Goal: Task Accomplishment & Management: Manage account settings

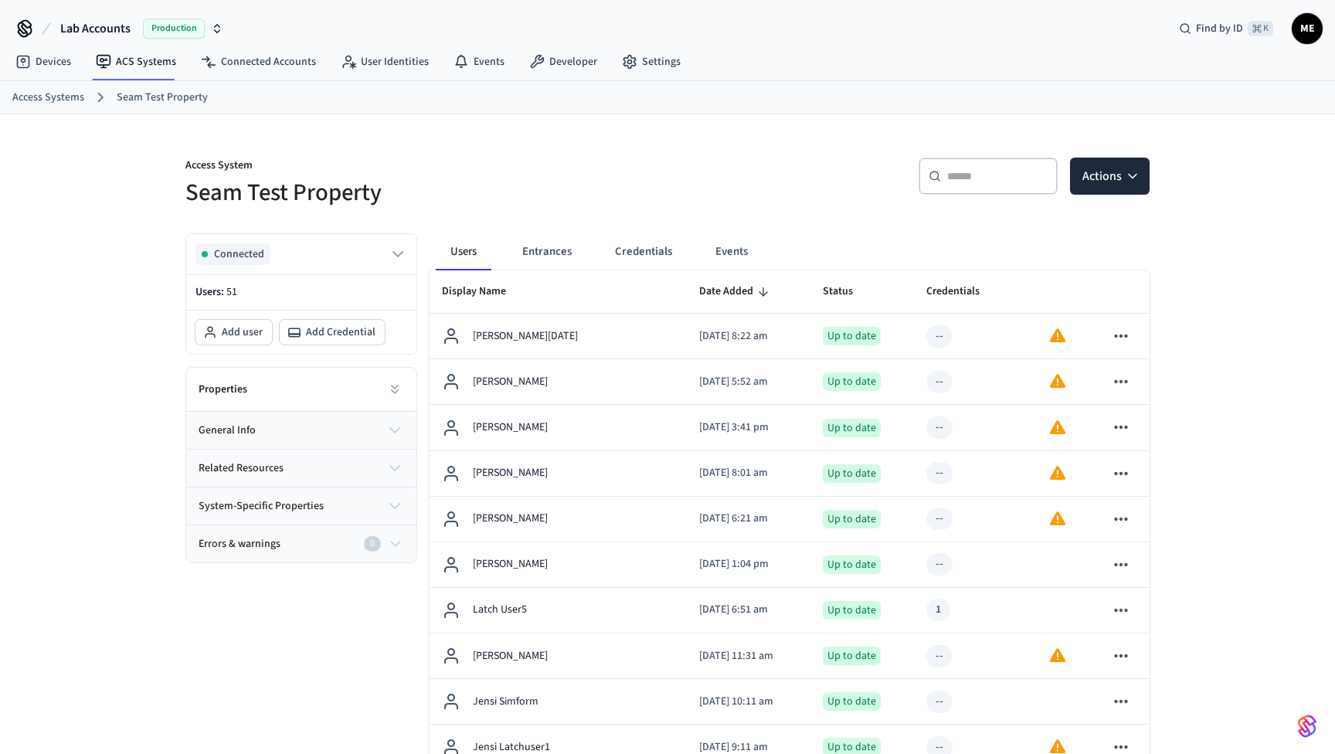
click at [990, 175] on input "text" at bounding box center [997, 175] width 100 height 15
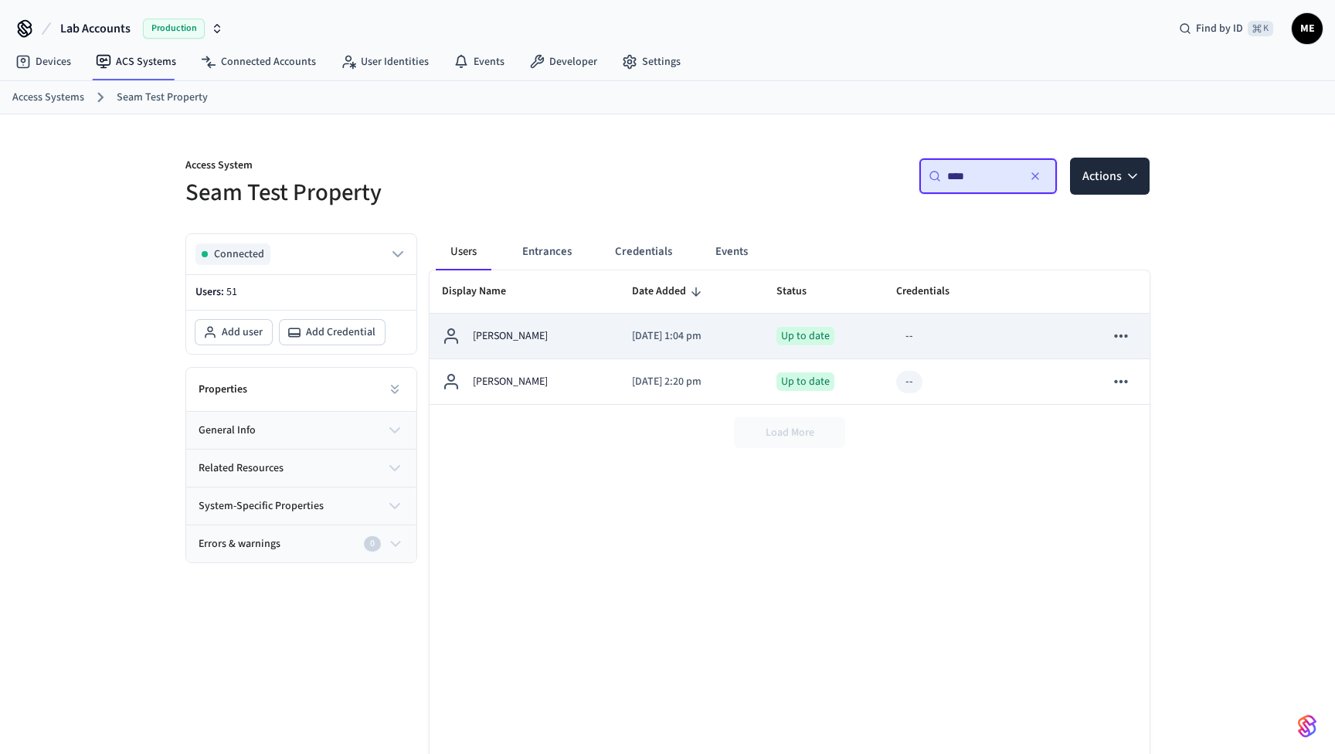
type input "****"
click at [708, 346] on td "2025/07/30 at 1:04 pm" at bounding box center [691, 337] width 144 height 46
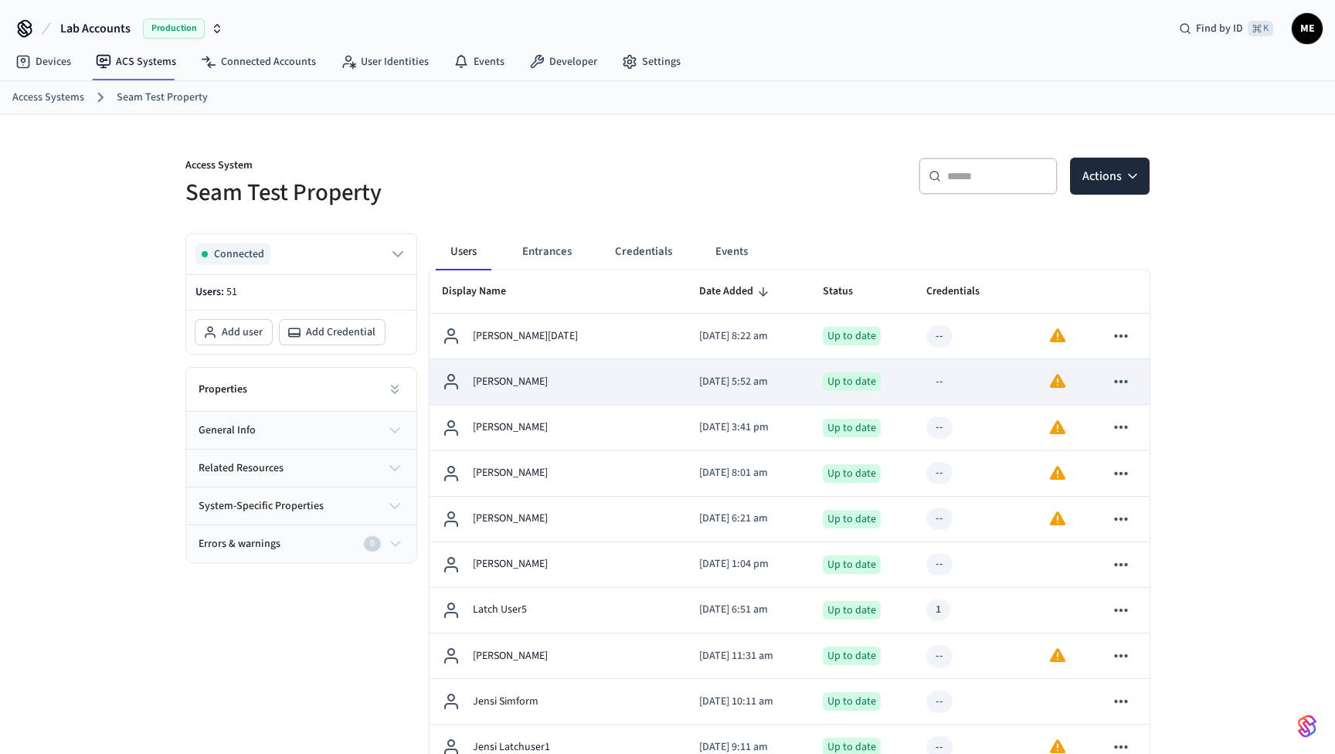
click at [664, 378] on td "Jenny Sim" at bounding box center [557, 382] width 257 height 46
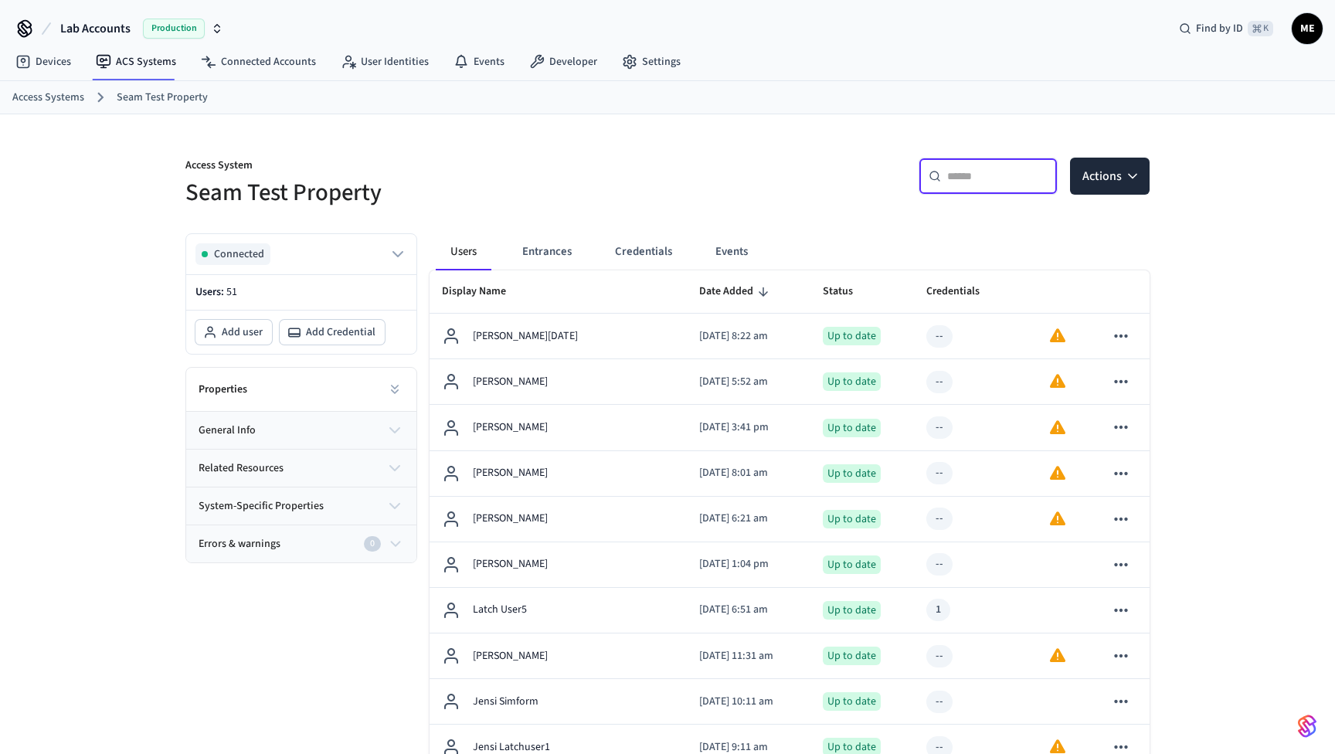
click at [1011, 182] on input "text" at bounding box center [997, 175] width 100 height 15
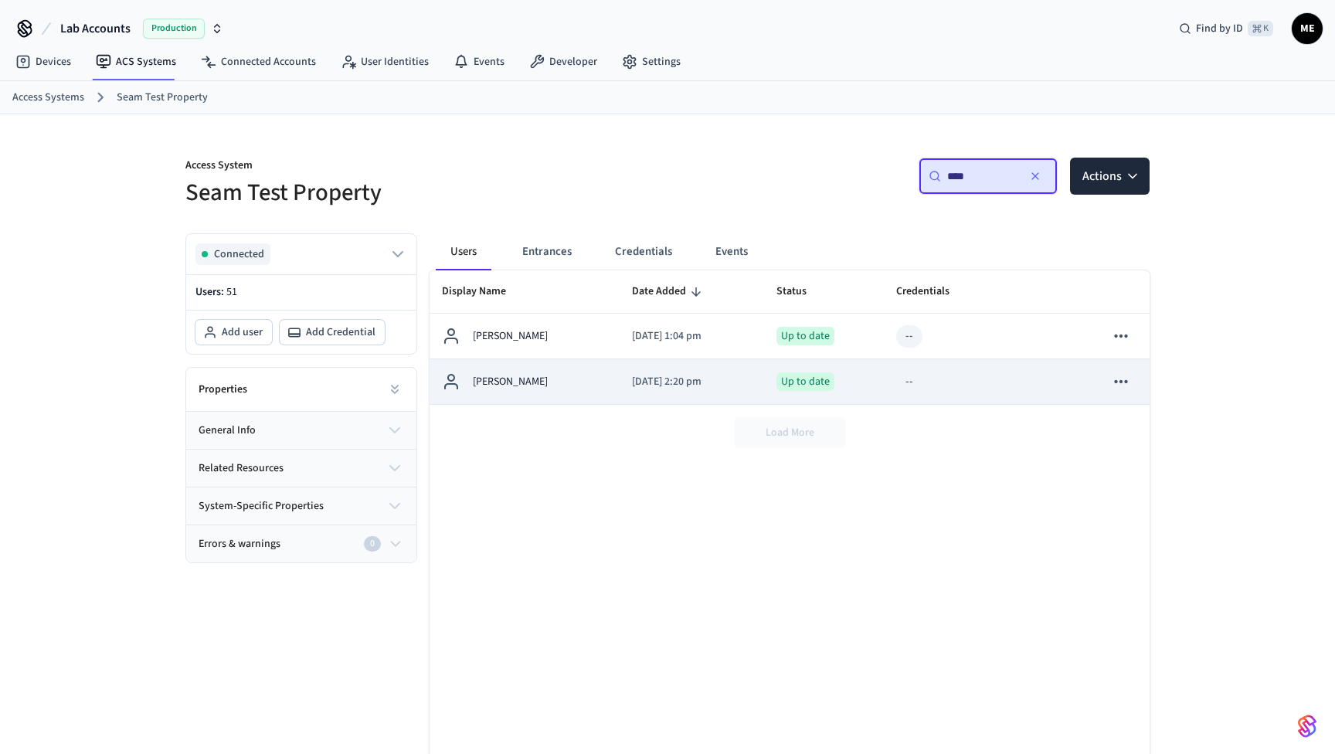
type input "****"
click at [660, 379] on p "2025/05/19 at 2:20 pm" at bounding box center [691, 382] width 119 height 16
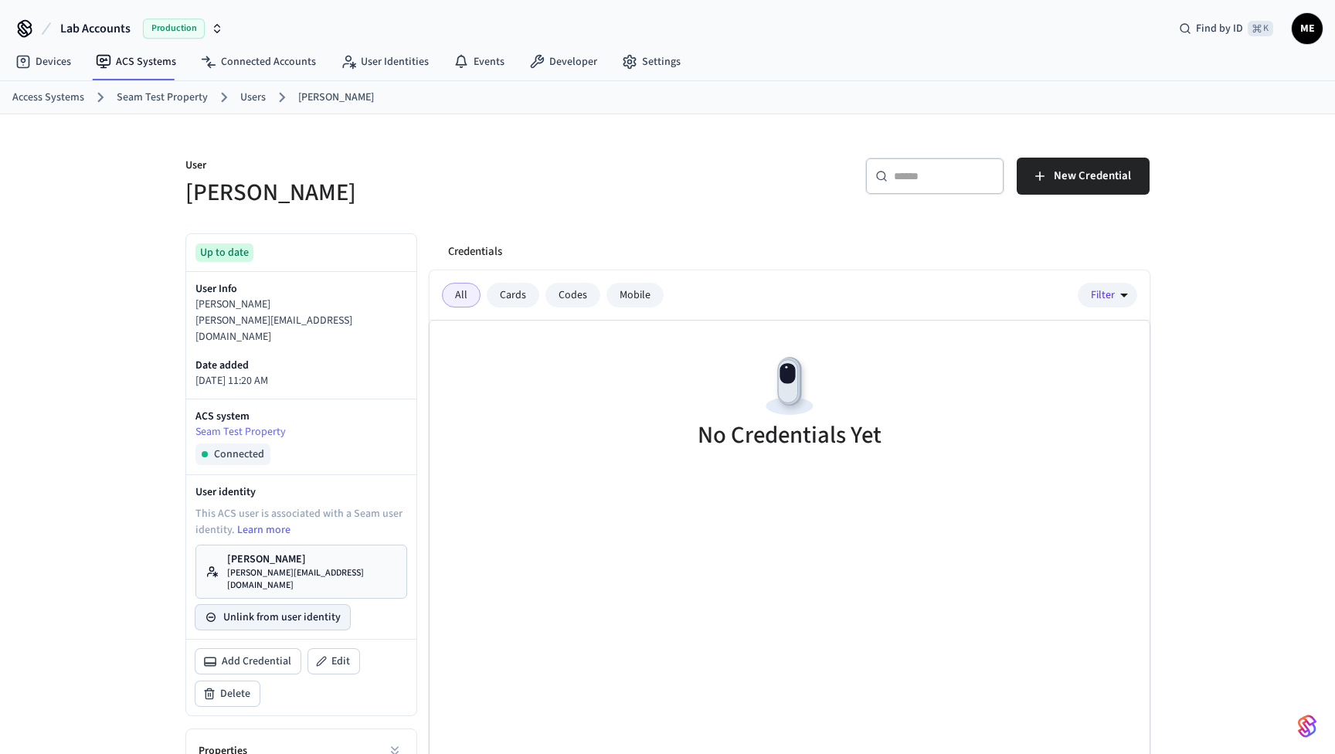
click at [292, 605] on button "Unlink from user identity" at bounding box center [272, 617] width 154 height 25
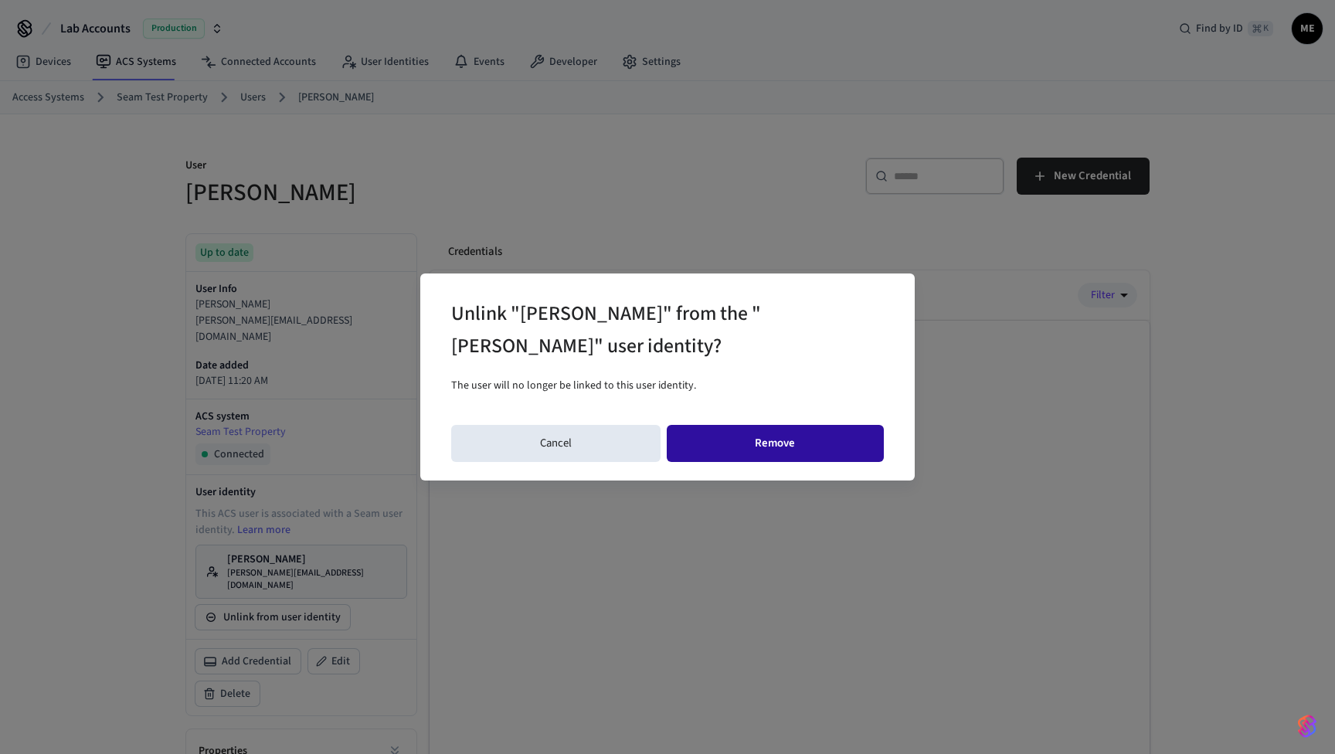
click at [750, 456] on button "Remove" at bounding box center [776, 443] width 218 height 37
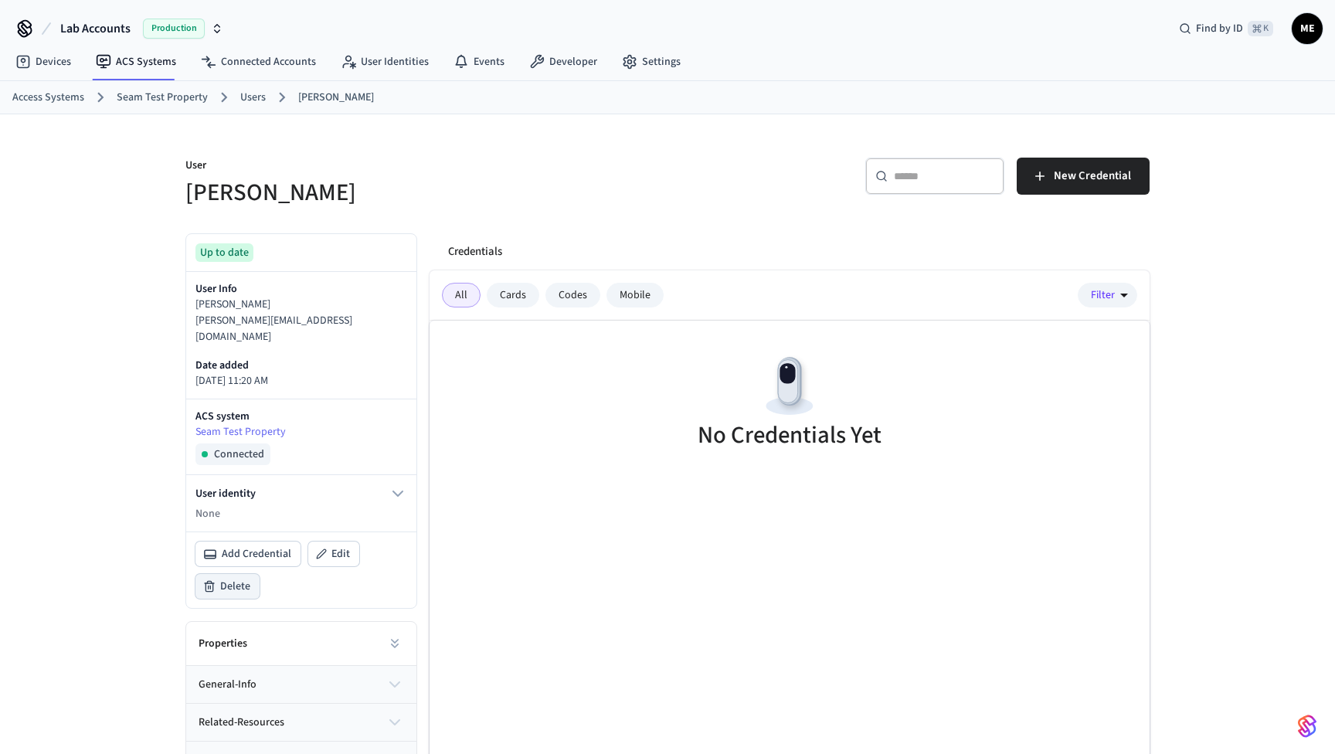
click at [233, 578] on span "Delete" at bounding box center [235, 585] width 30 height 15
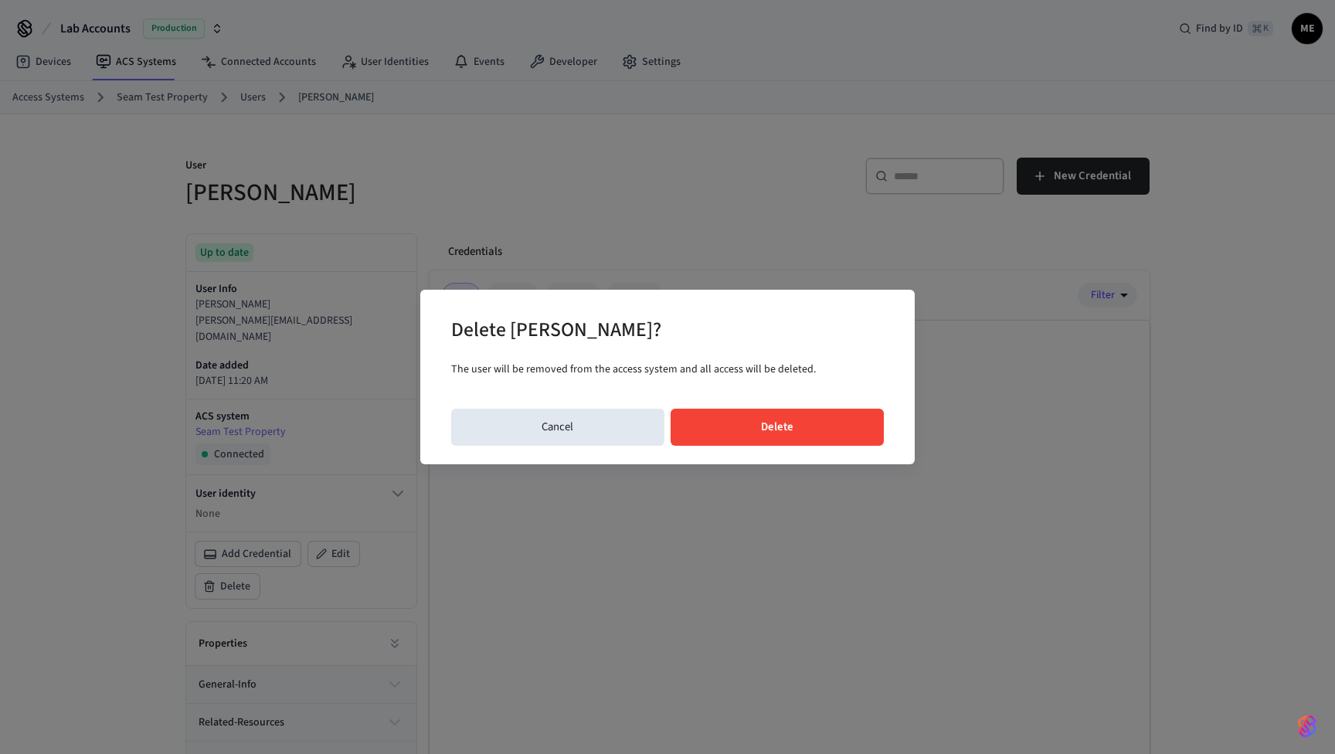
click at [748, 426] on button "Delete" at bounding box center [777, 427] width 214 height 37
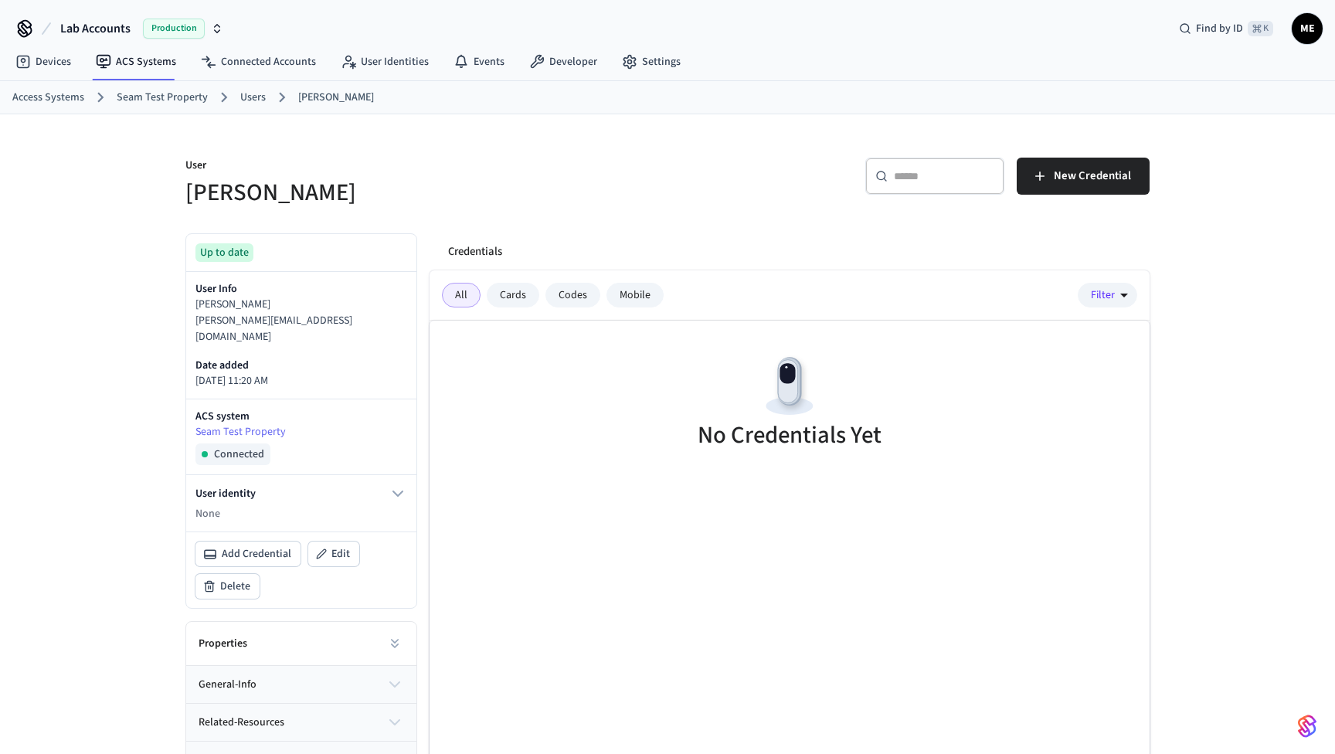
click at [366, 180] on h5 "[PERSON_NAME]" at bounding box center [421, 193] width 473 height 32
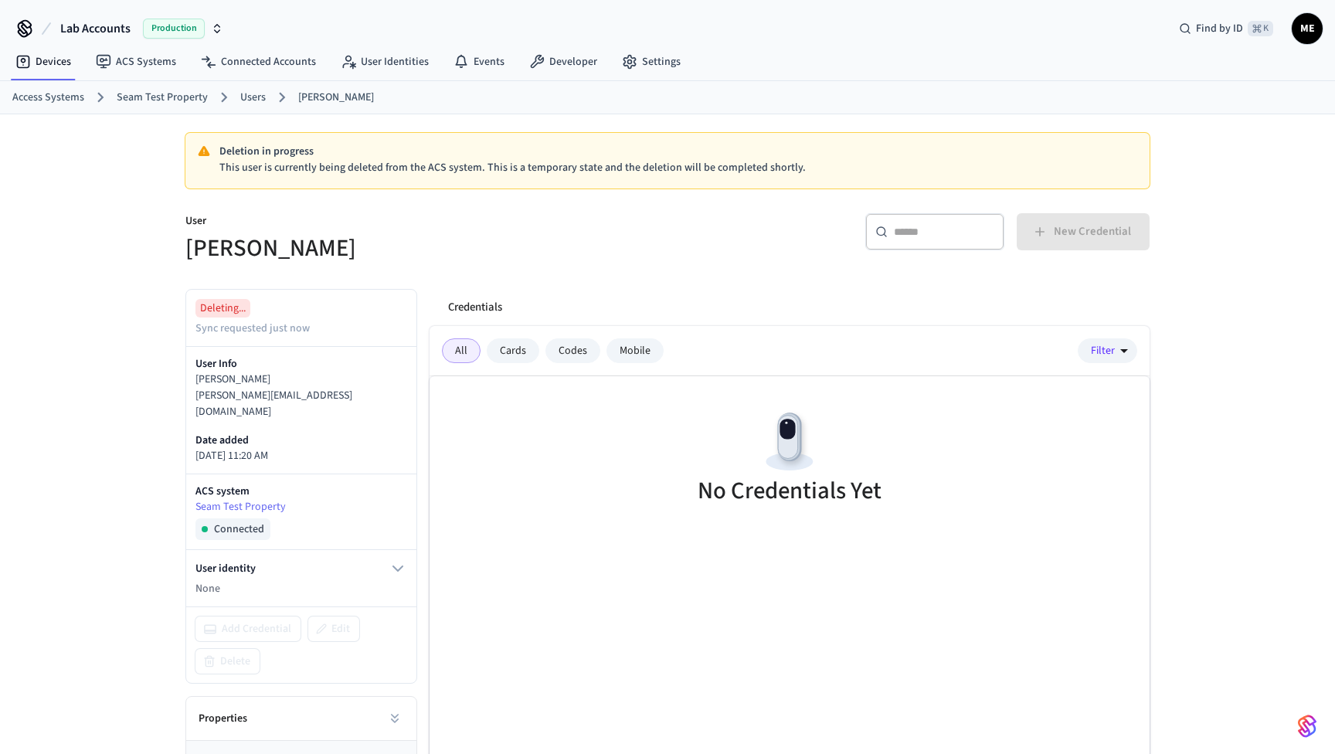
click at [244, 98] on link "Users" at bounding box center [252, 98] width 25 height 16
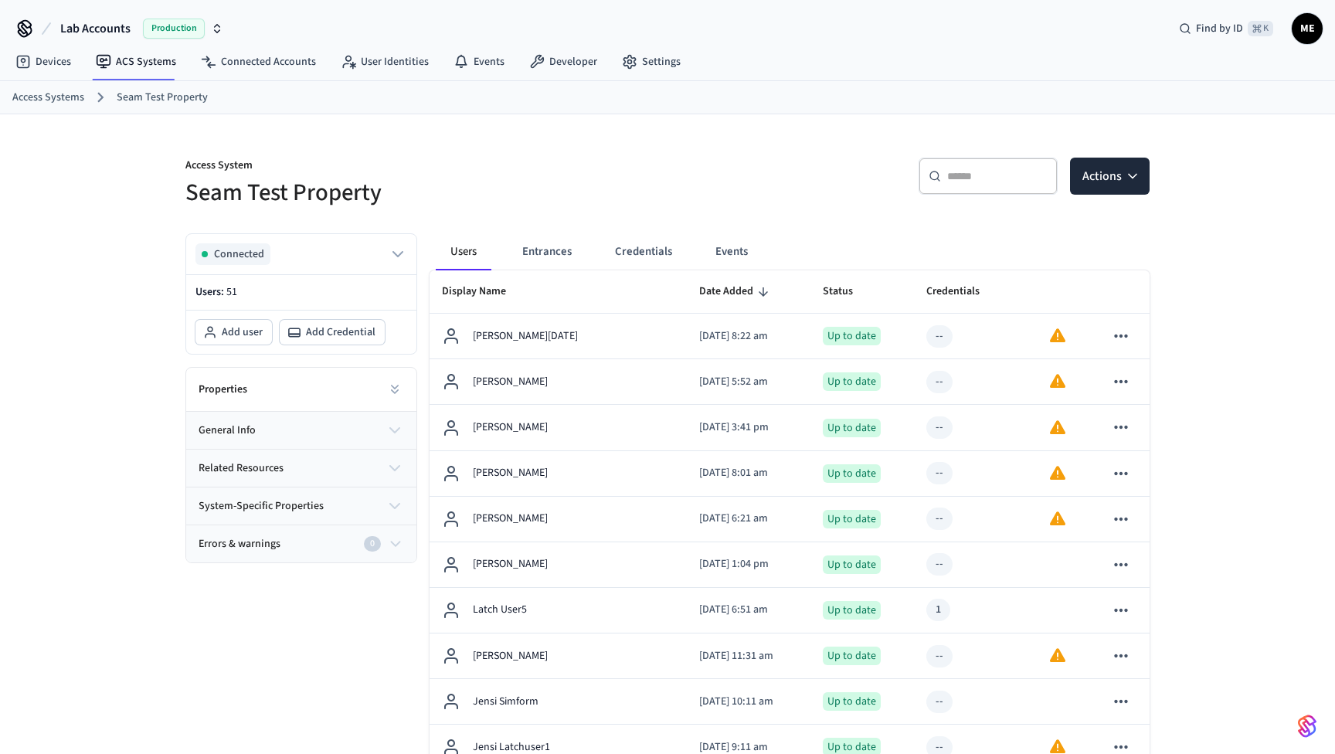
click at [985, 165] on div "​ ​" at bounding box center [987, 176] width 139 height 37
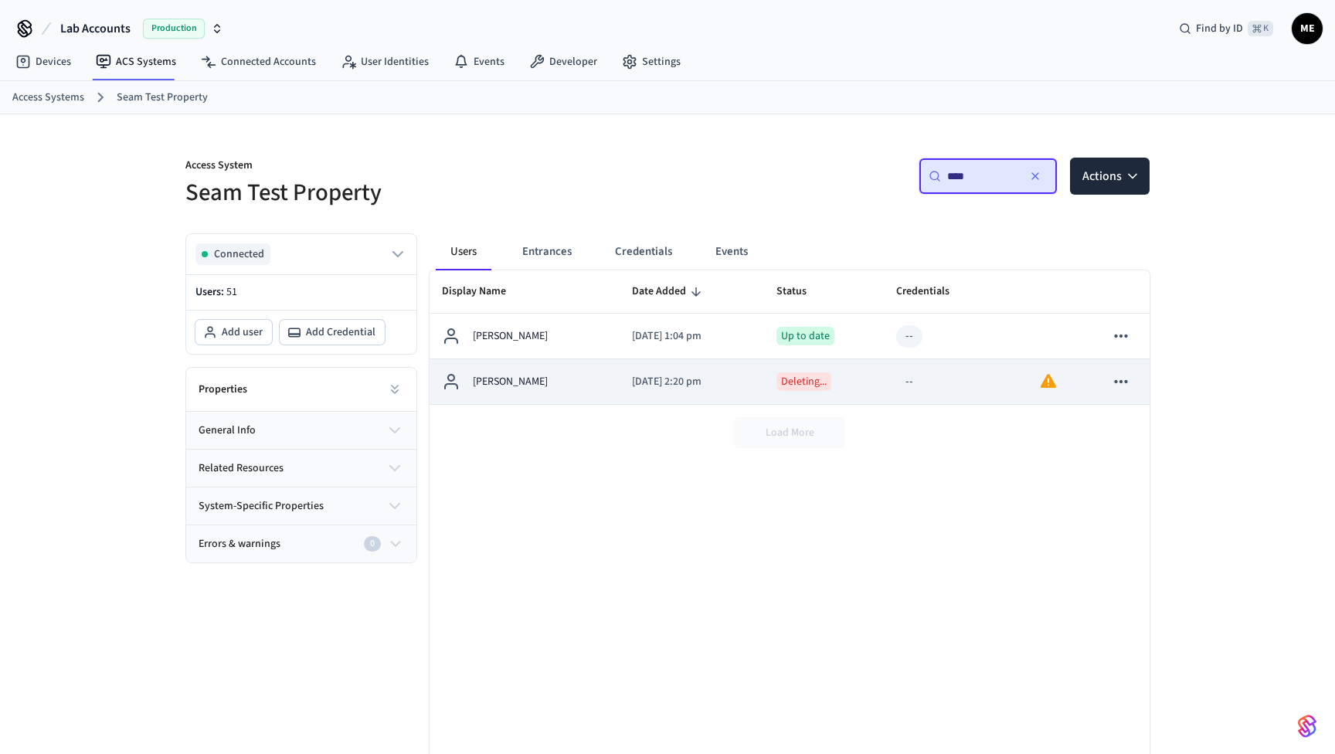
type input "****"
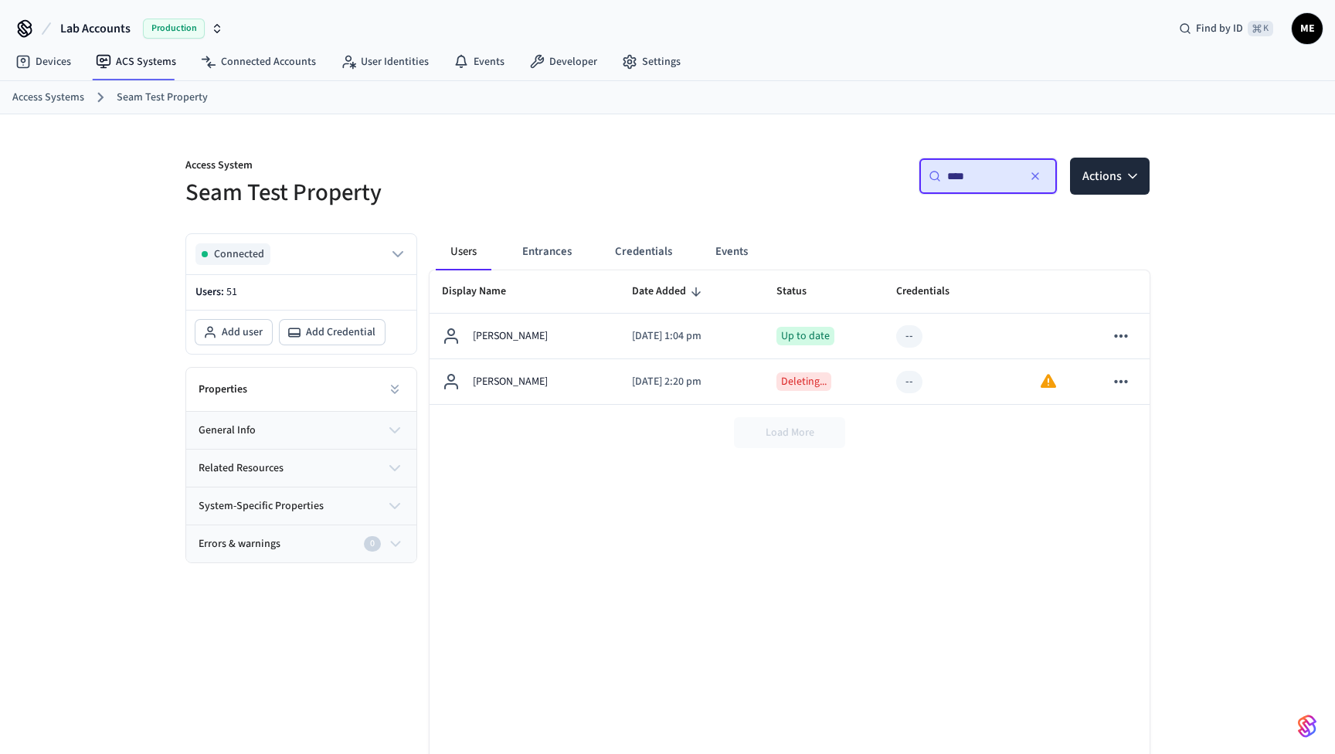
click at [845, 517] on div "Display Name Date Added Status Credentials Errors And Warnings Matt Edmonds 202…" at bounding box center [789, 533] width 720 height 527
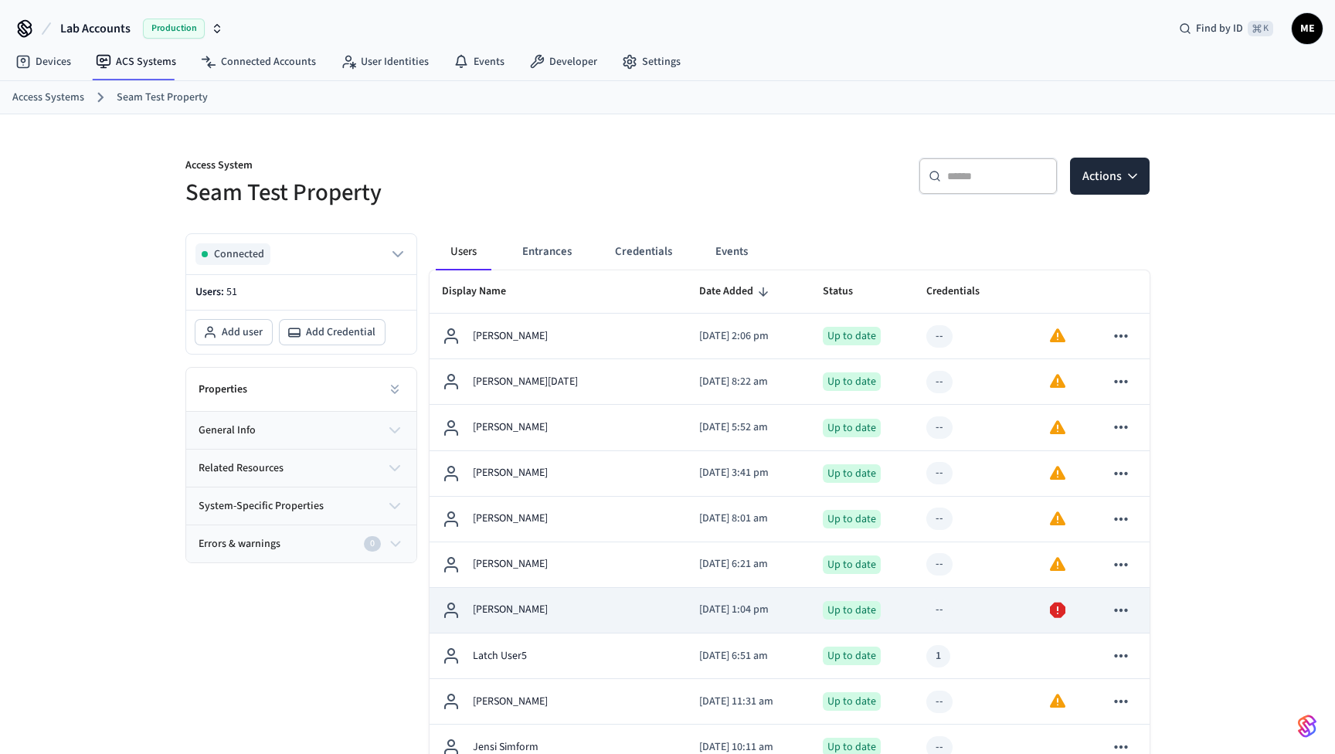
click at [699, 602] on p "[DATE] 1:04 pm" at bounding box center [748, 610] width 99 height 16
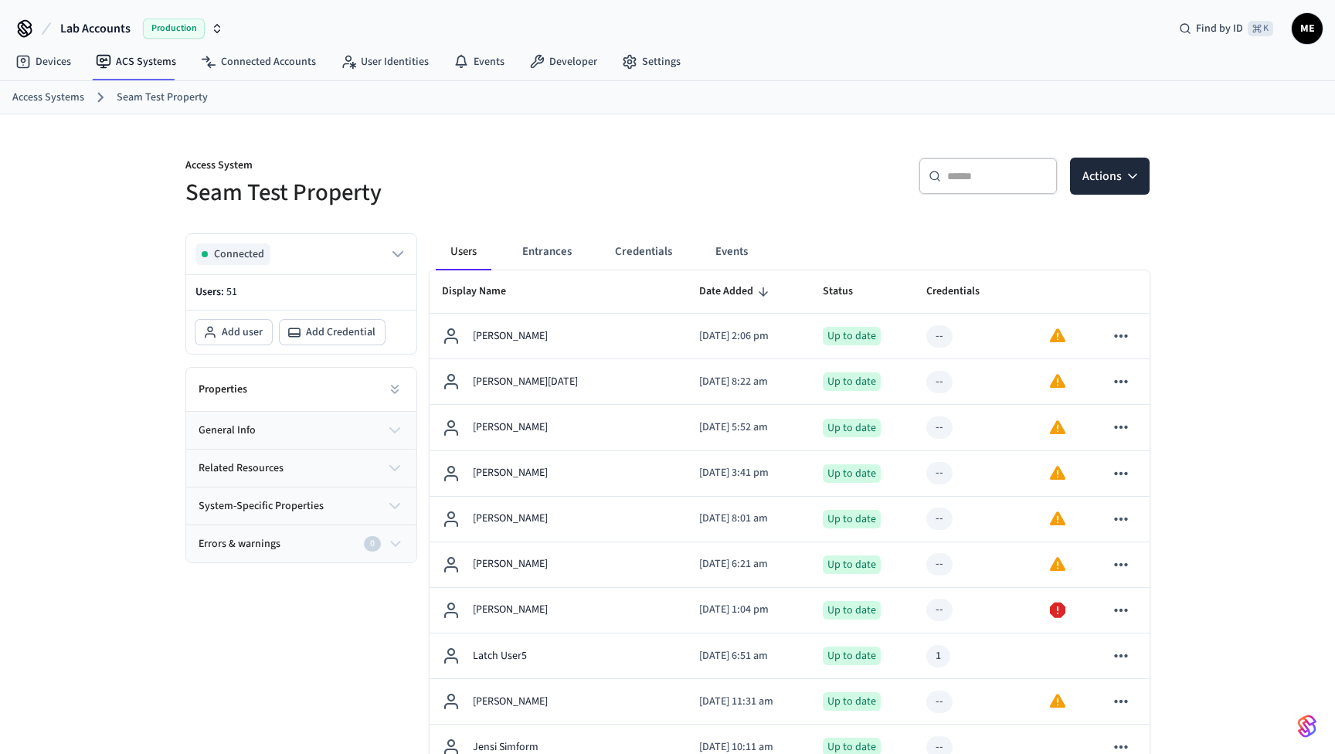
click at [994, 163] on div "​ ​" at bounding box center [987, 176] width 139 height 37
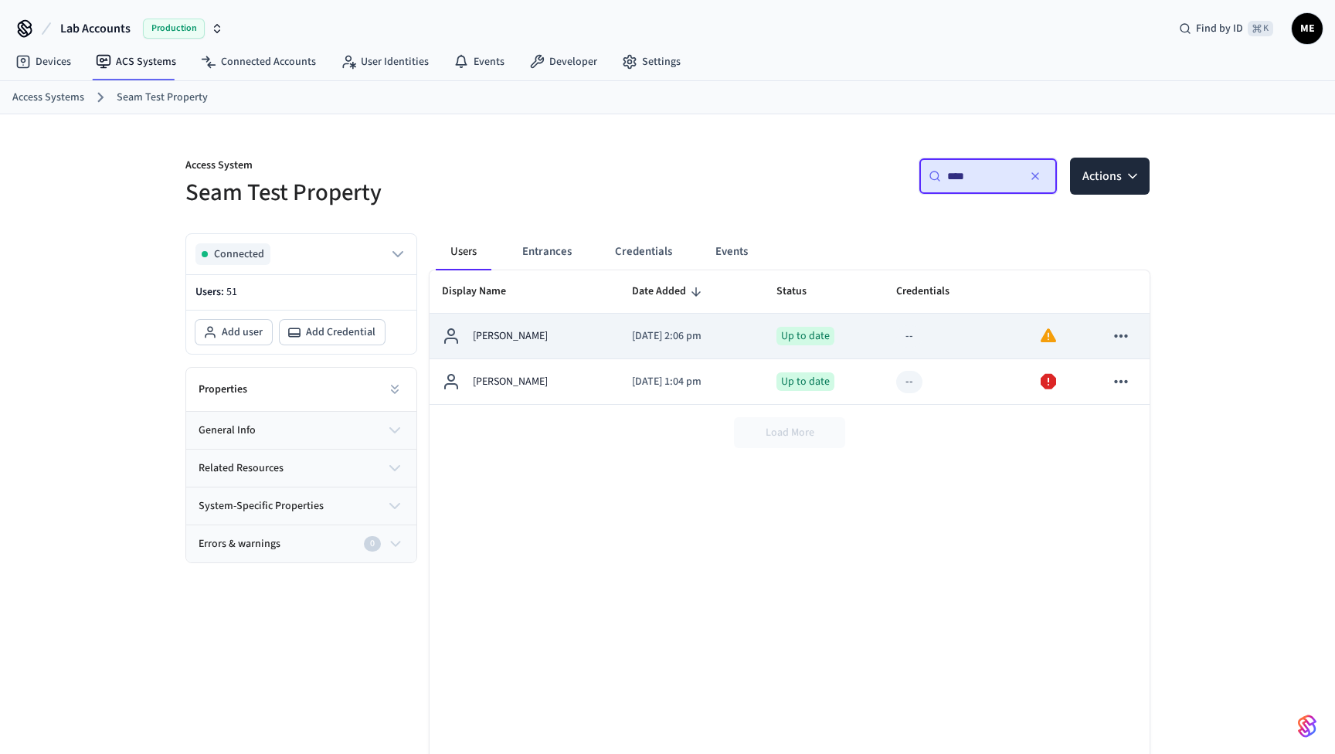
type input "****"
click at [686, 339] on p "2025/10/01 at 2:06 pm" at bounding box center [691, 336] width 119 height 16
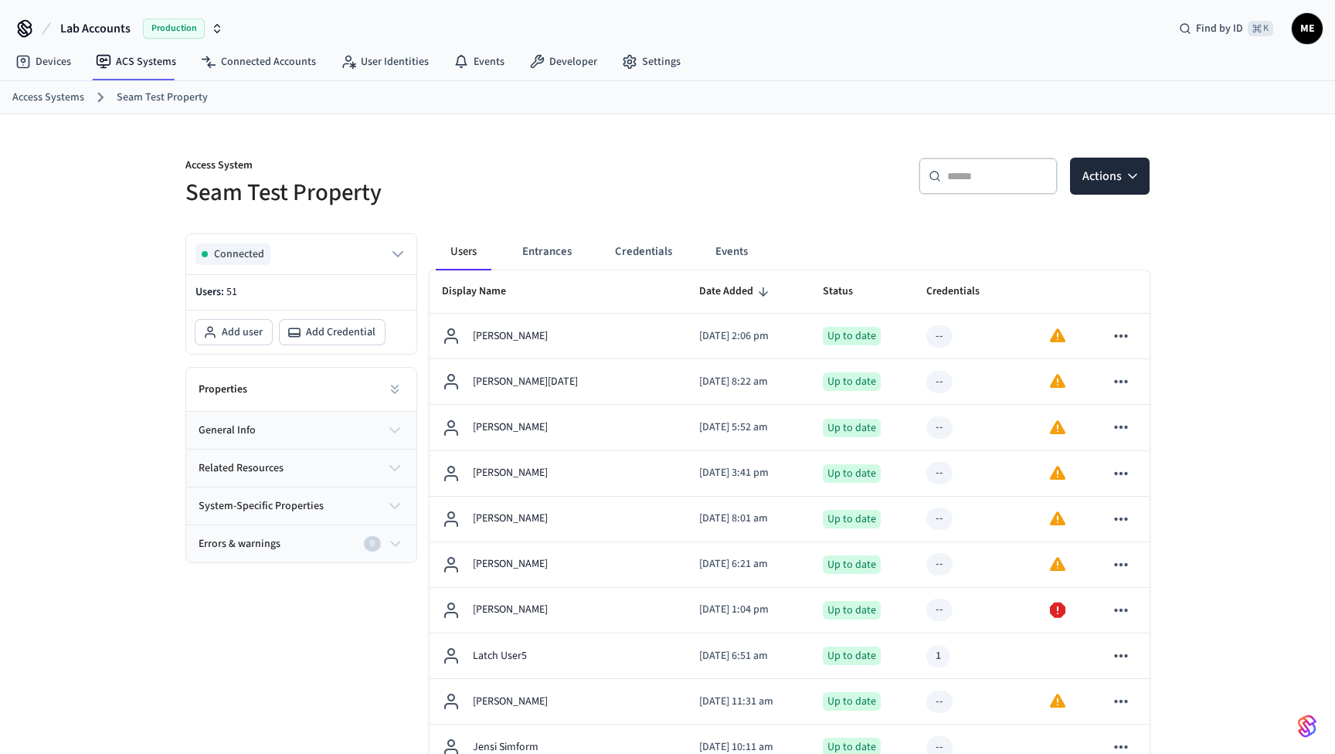
click at [1030, 166] on div "​ ​" at bounding box center [987, 176] width 139 height 37
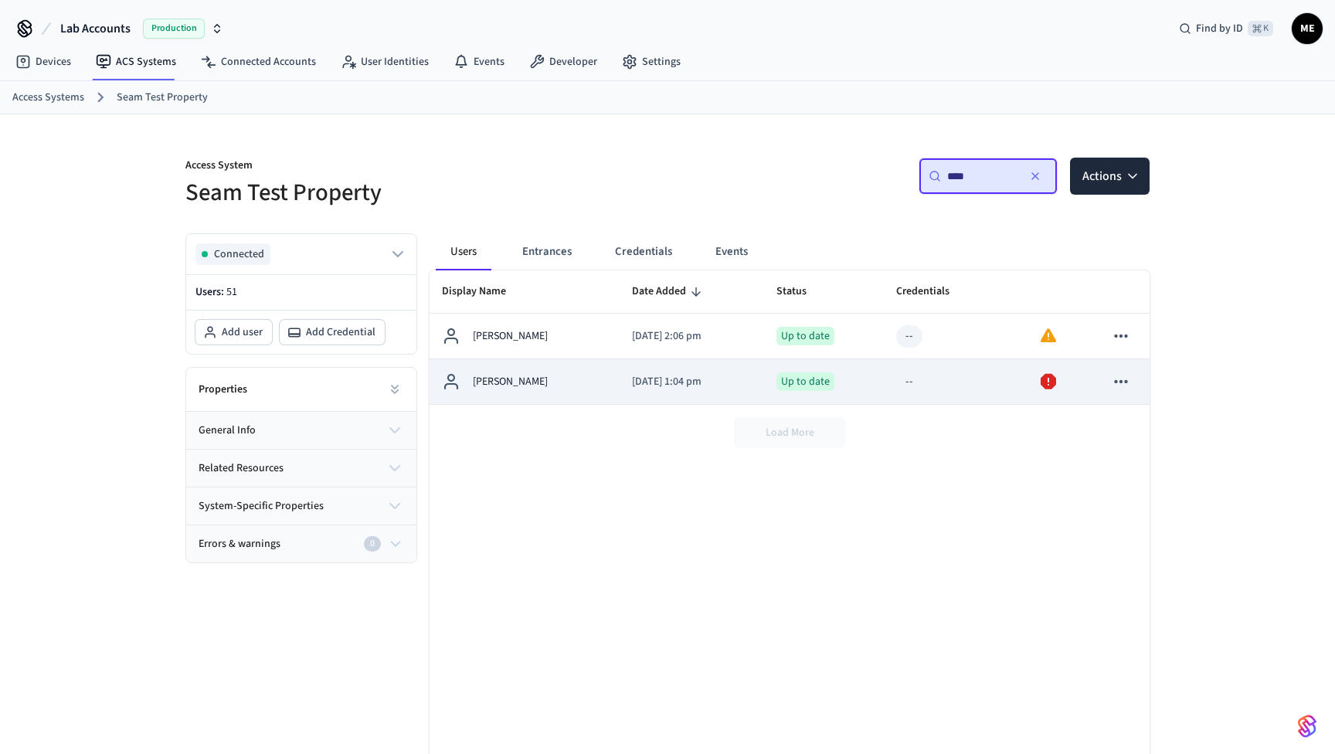
type input "****"
click at [739, 384] on p "2025/07/30 at 1:04 pm" at bounding box center [691, 382] width 119 height 16
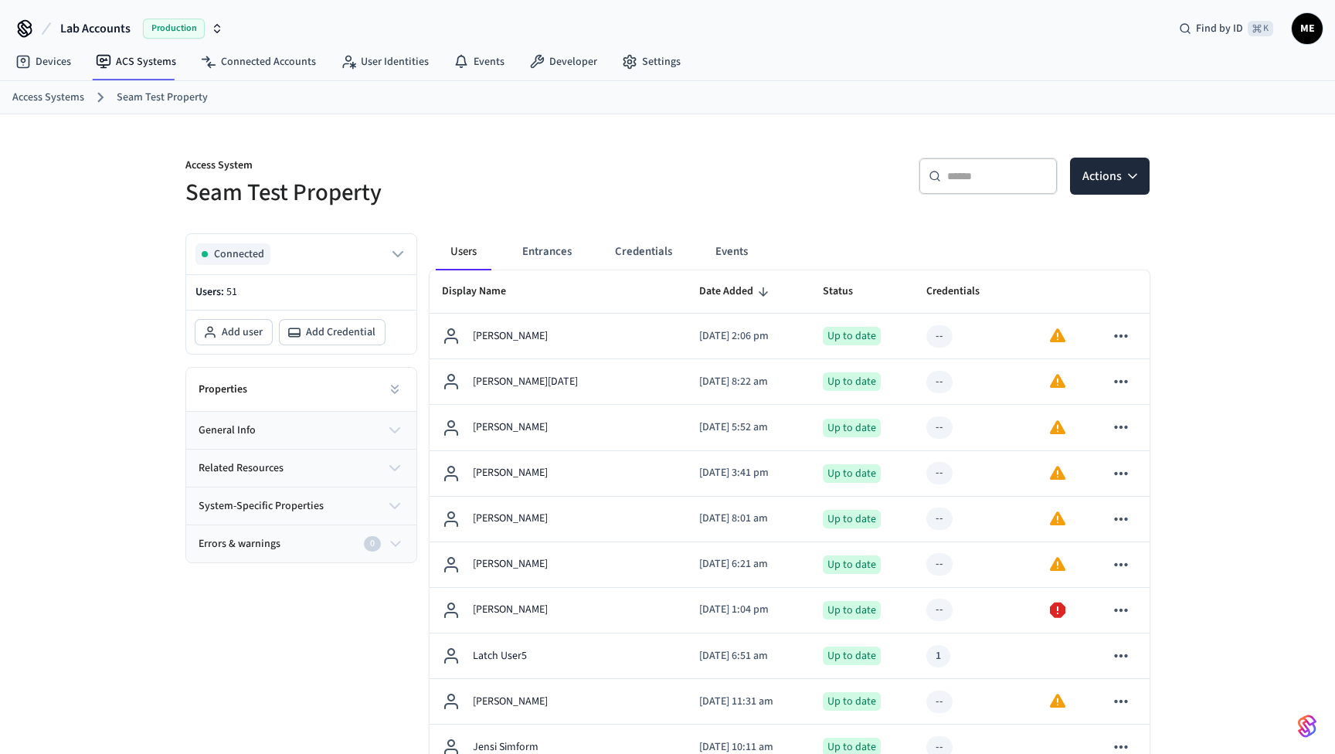
click at [974, 178] on input "text" at bounding box center [997, 175] width 100 height 15
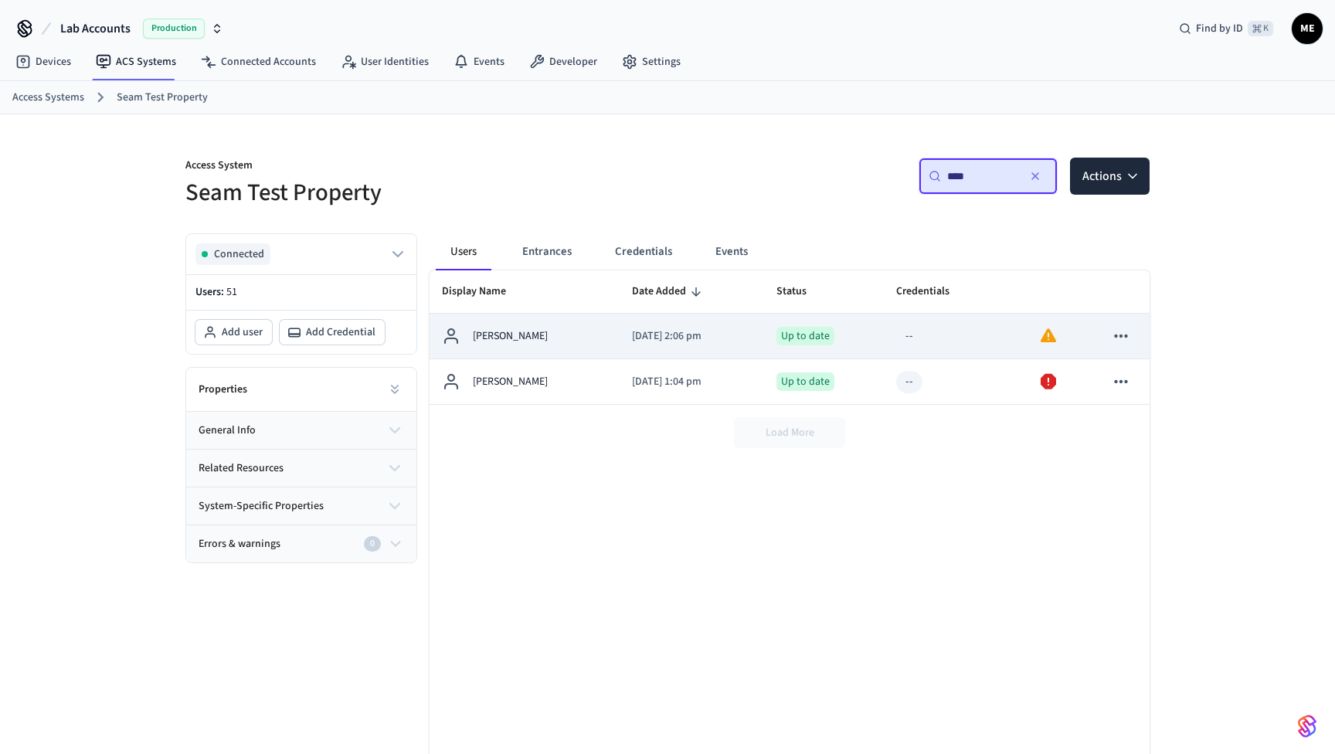
type input "****"
click at [1014, 337] on div "--" at bounding box center [955, 336] width 118 height 22
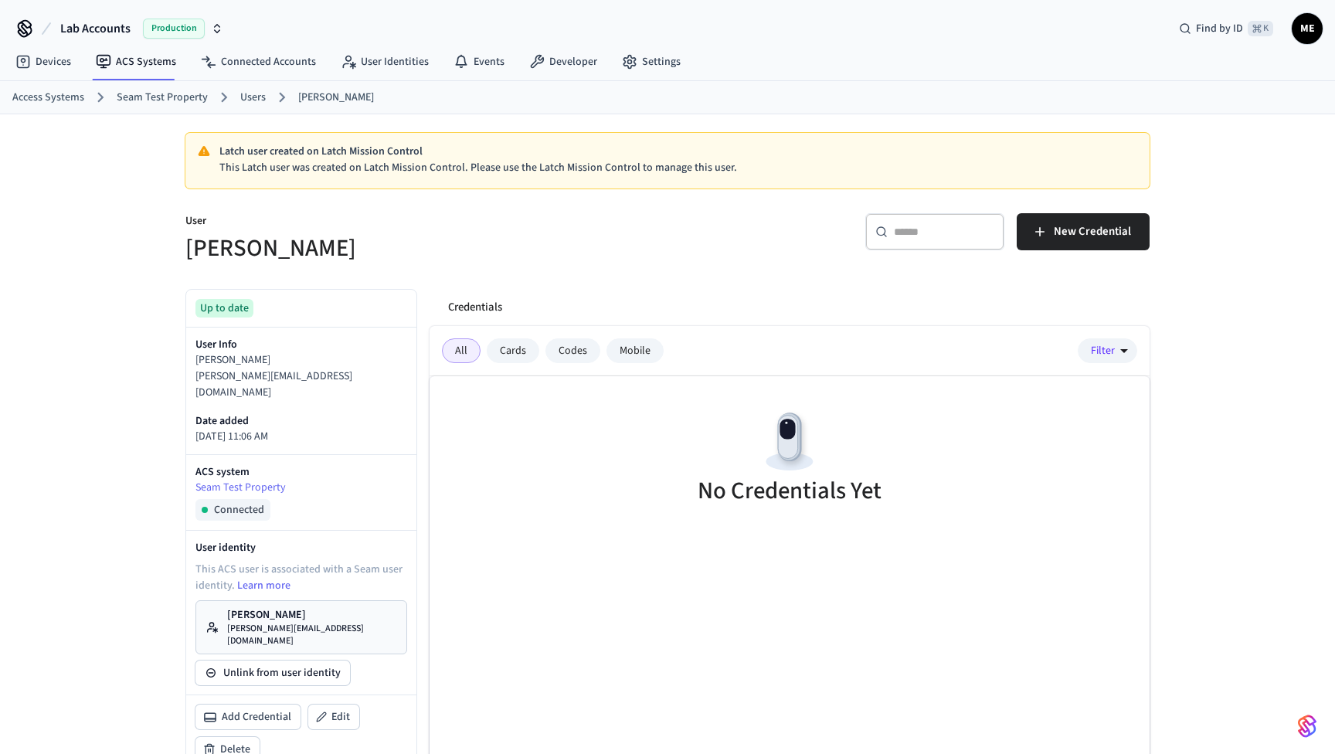
click at [307, 622] on p "[PERSON_NAME][EMAIL_ADDRESS][DOMAIN_NAME]" at bounding box center [312, 634] width 170 height 25
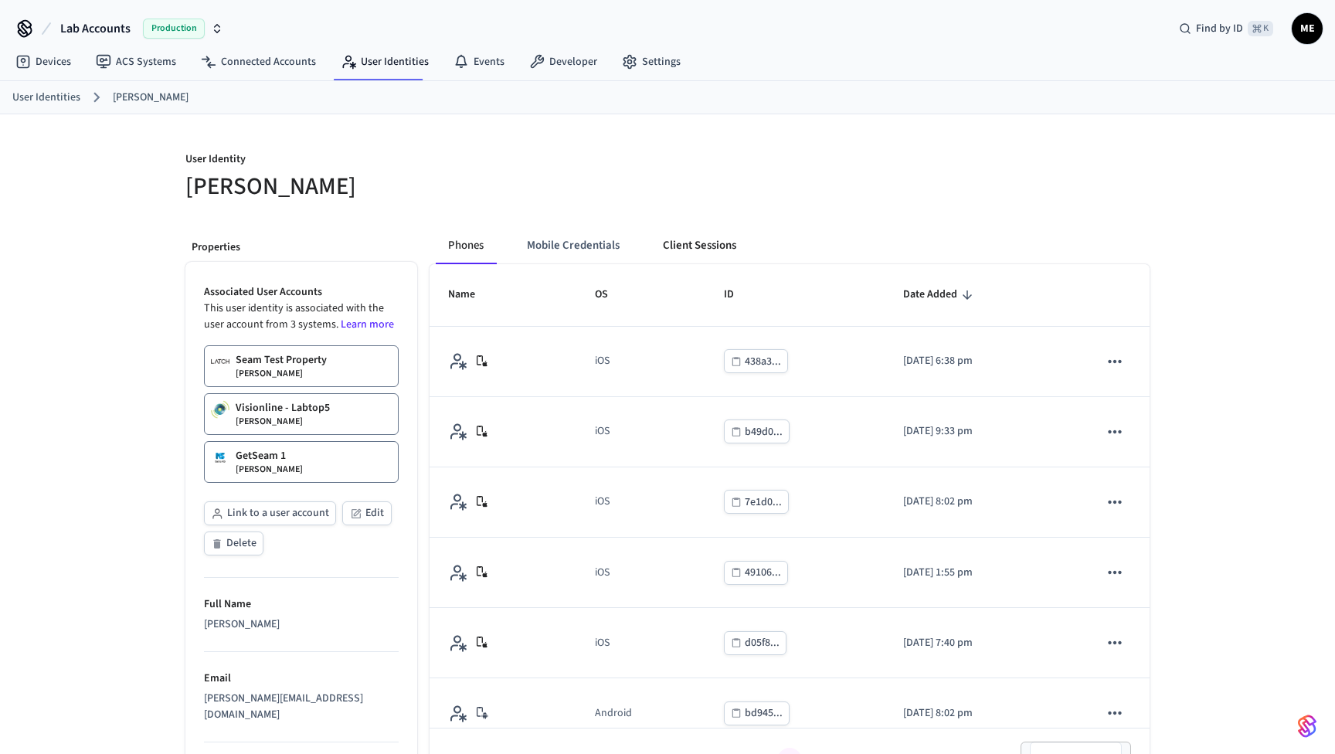
click at [705, 241] on button "Client Sessions" at bounding box center [699, 245] width 98 height 37
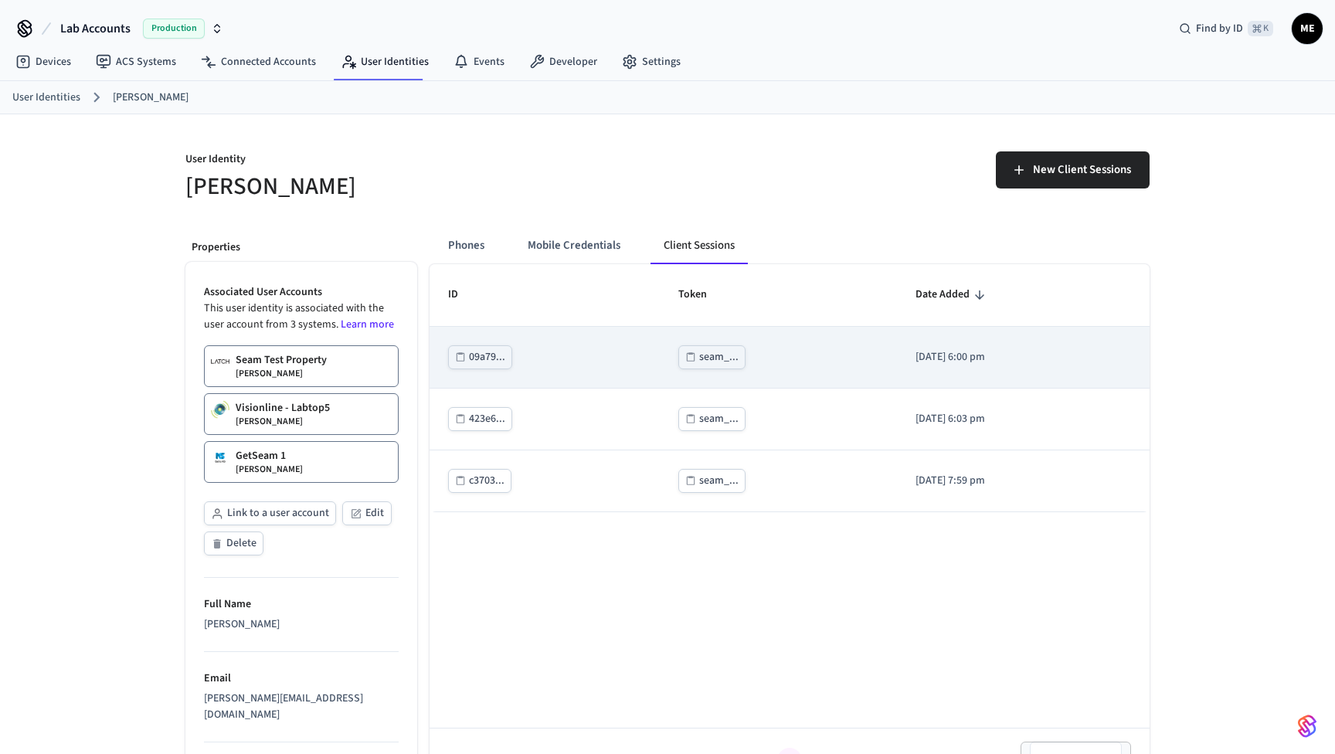
click at [699, 363] on div "seam_..." at bounding box center [718, 357] width 39 height 19
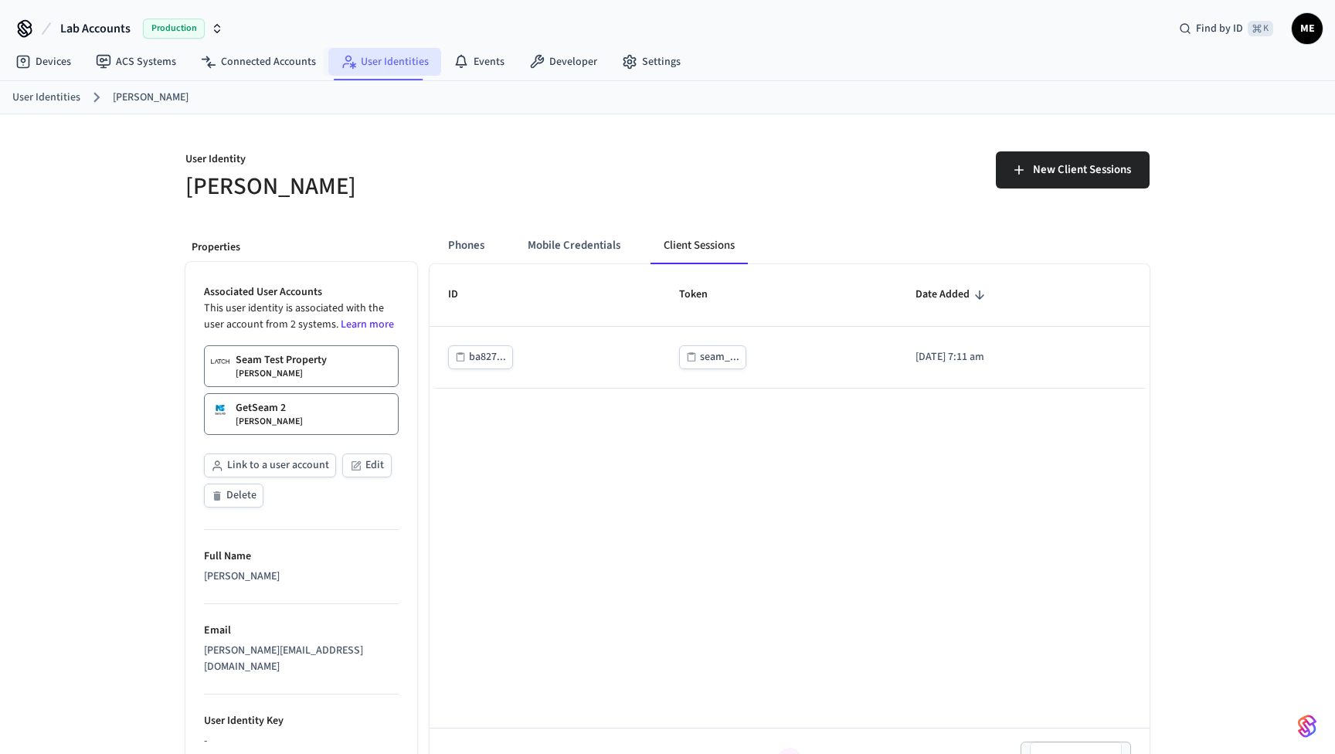
click at [372, 63] on link "User Identities" at bounding box center [384, 62] width 113 height 28
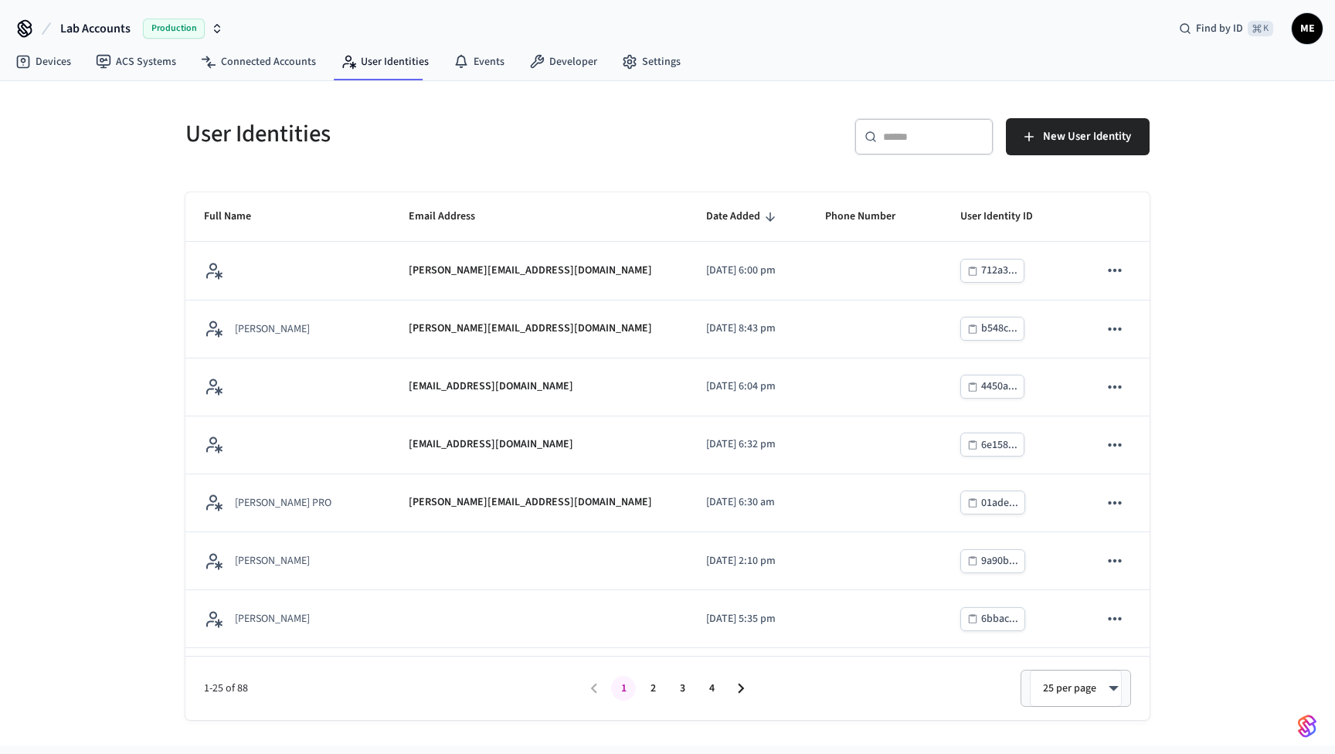
click at [929, 146] on div "​ ​" at bounding box center [923, 136] width 139 height 37
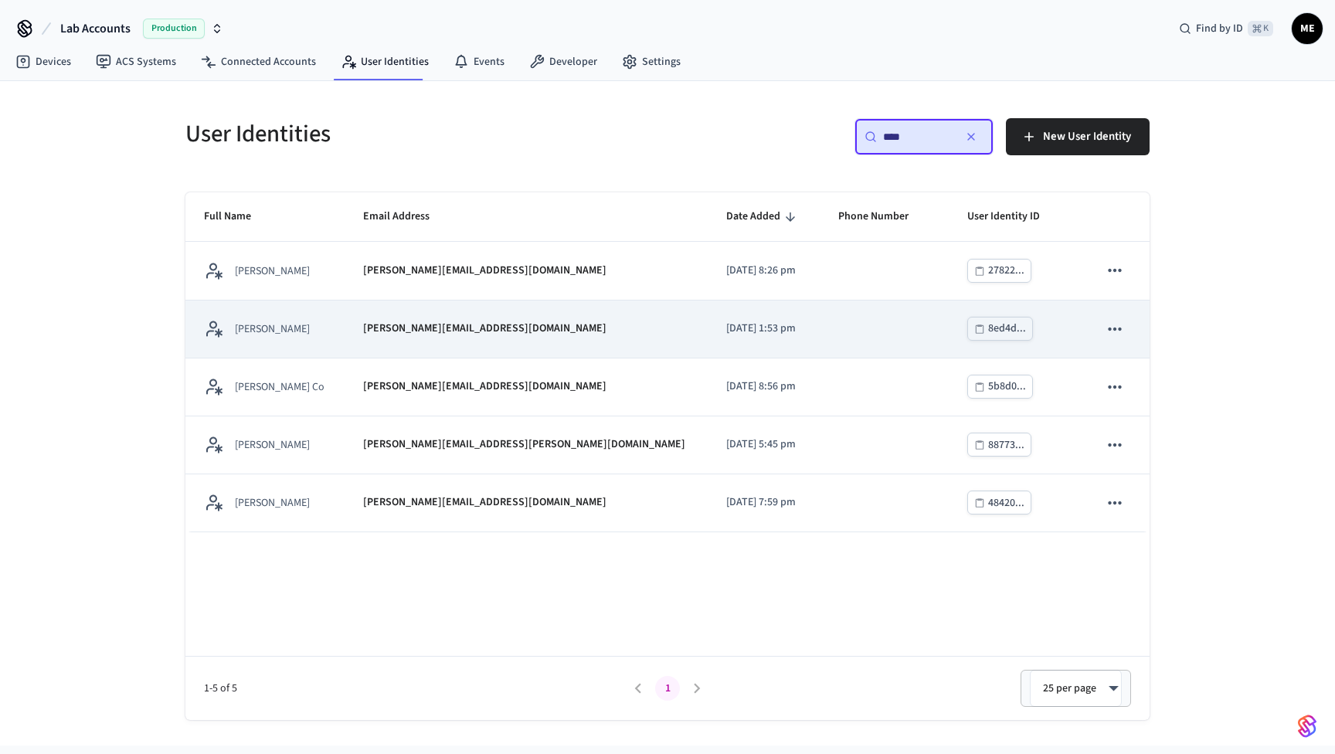
type input "****"
click at [489, 339] on td "[PERSON_NAME][EMAIL_ADDRESS][DOMAIN_NAME]" at bounding box center [525, 329] width 363 height 58
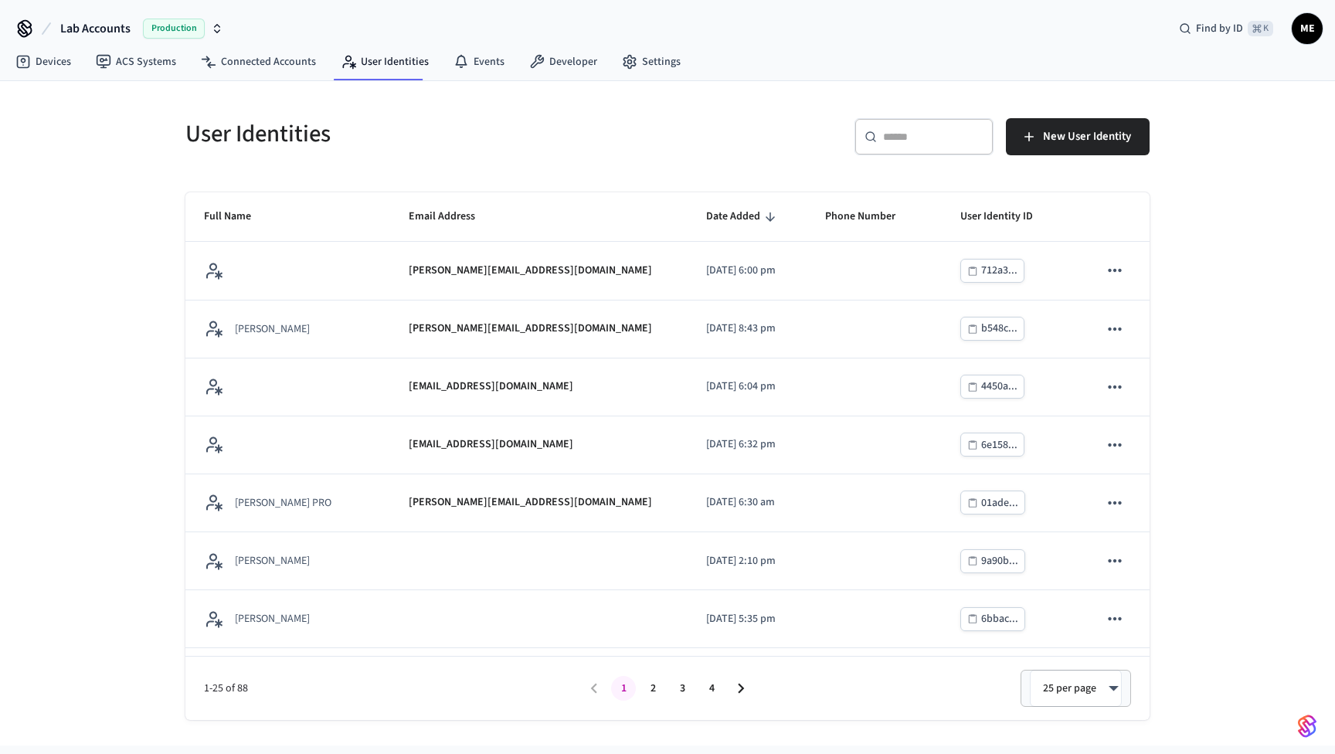
click at [887, 153] on div "​ ​" at bounding box center [923, 136] width 139 height 37
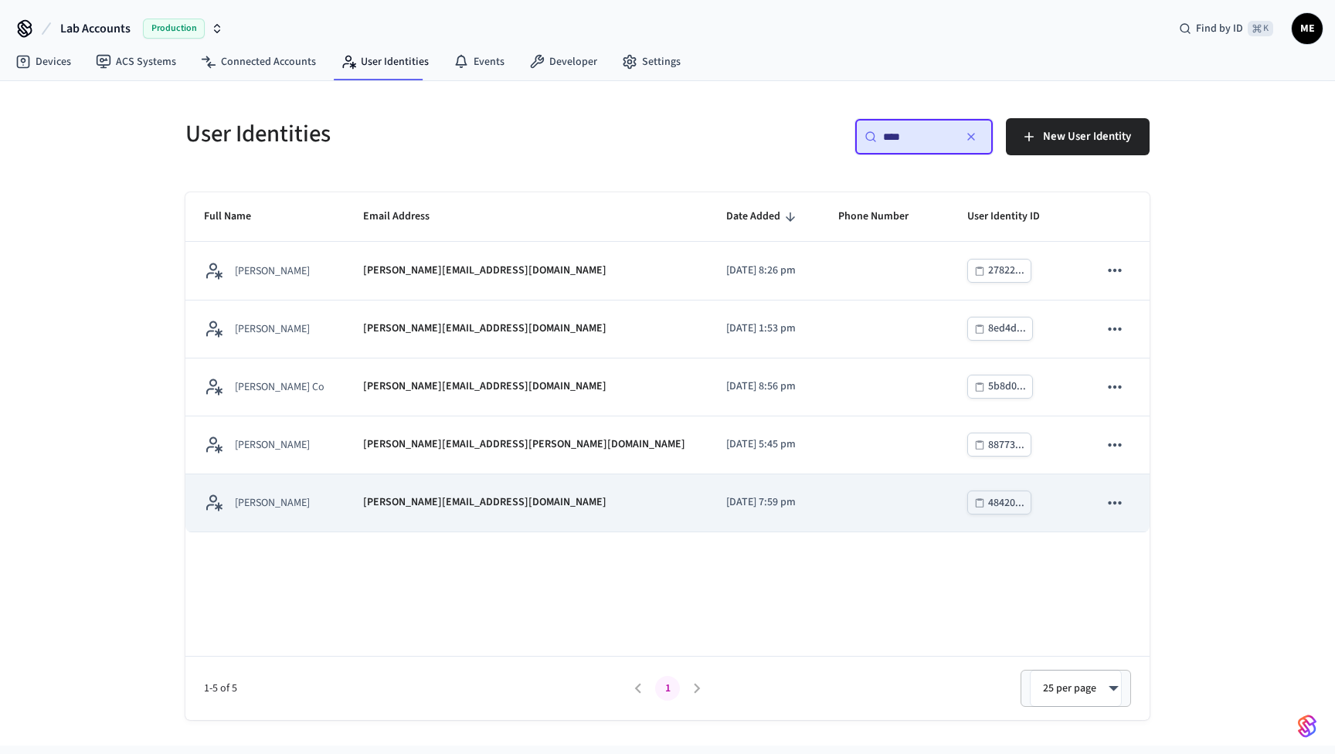
type input "****"
click at [707, 492] on td "[DATE] 7:59 pm" at bounding box center [763, 503] width 112 height 58
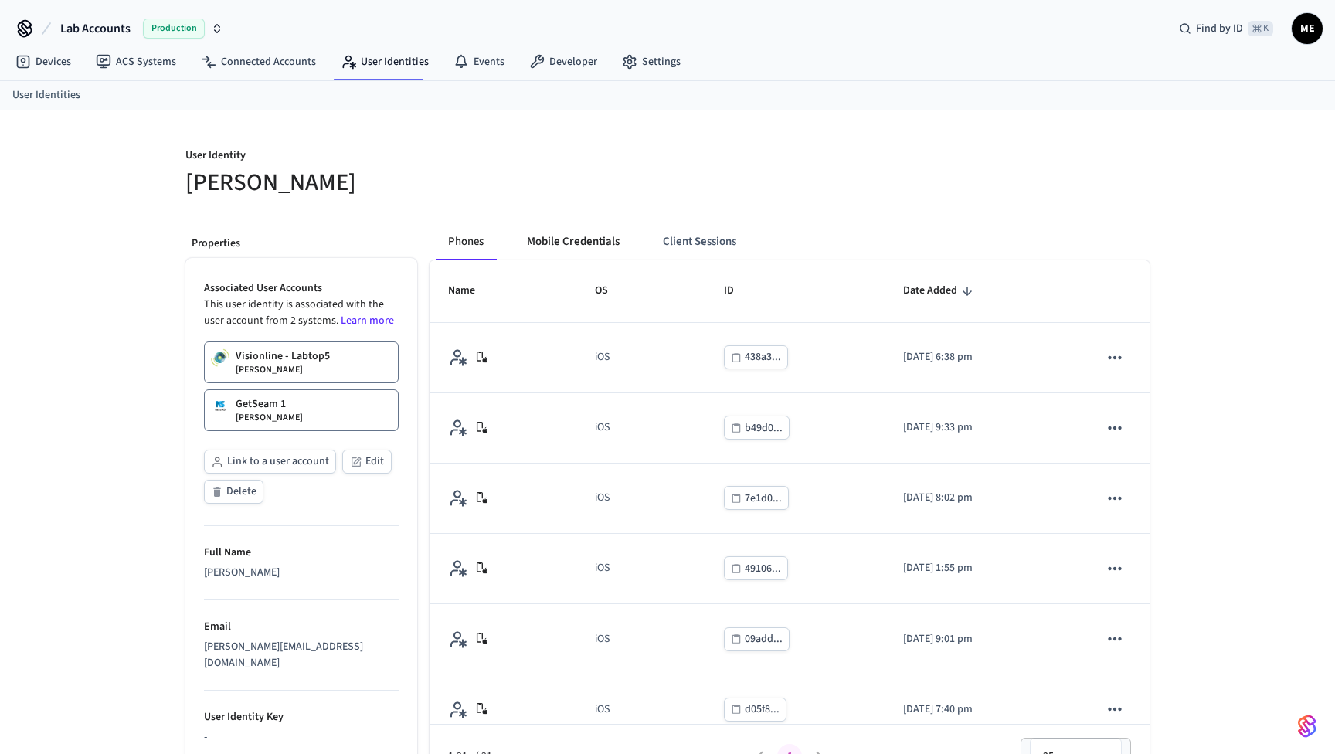
click at [594, 243] on button "Mobile Credentials" at bounding box center [572, 241] width 117 height 37
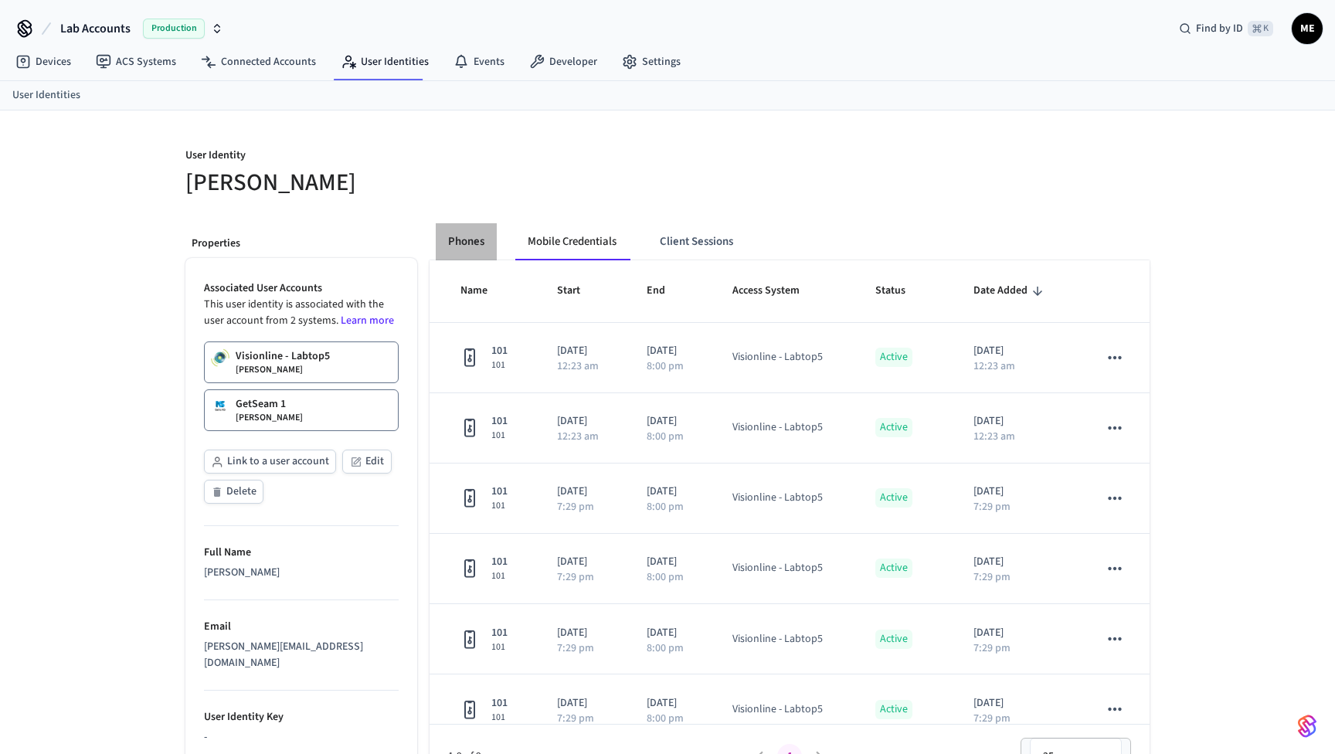
click at [478, 238] on button "Phones" at bounding box center [466, 241] width 61 height 37
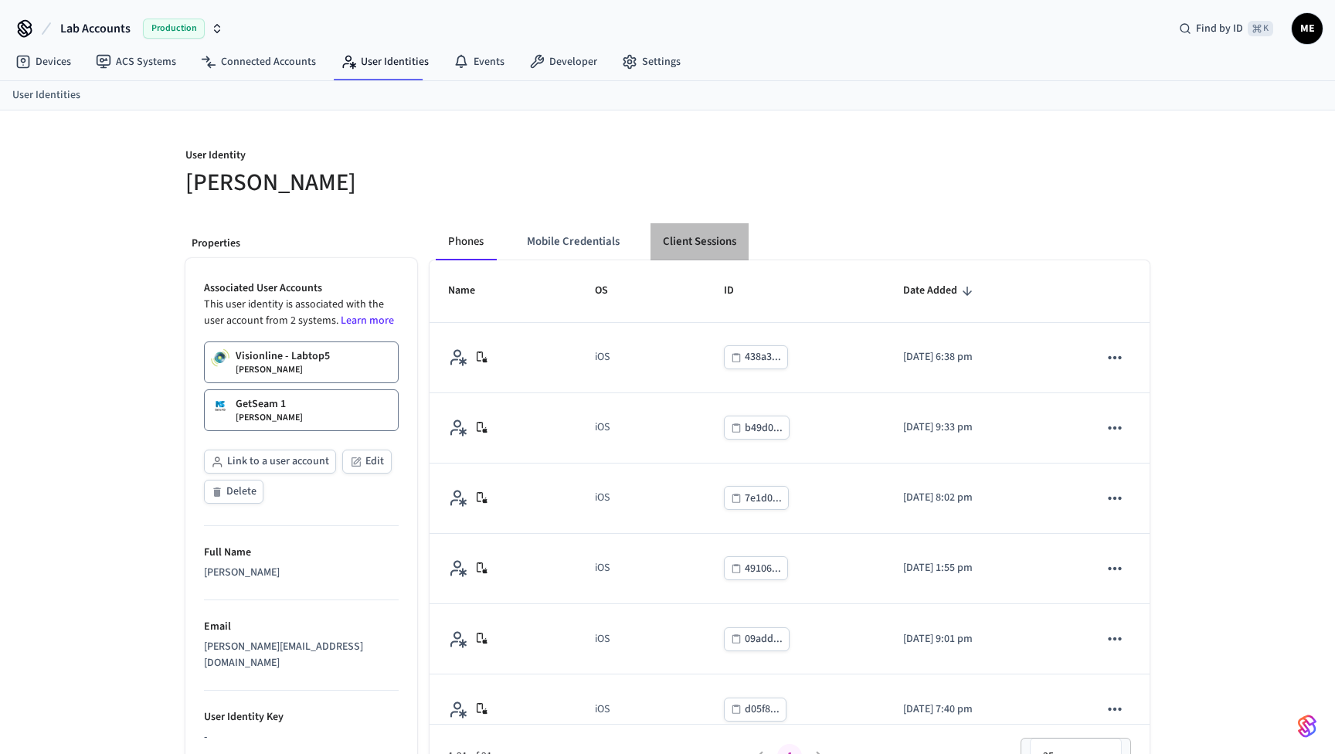
click at [688, 245] on button "Client Sessions" at bounding box center [699, 241] width 98 height 37
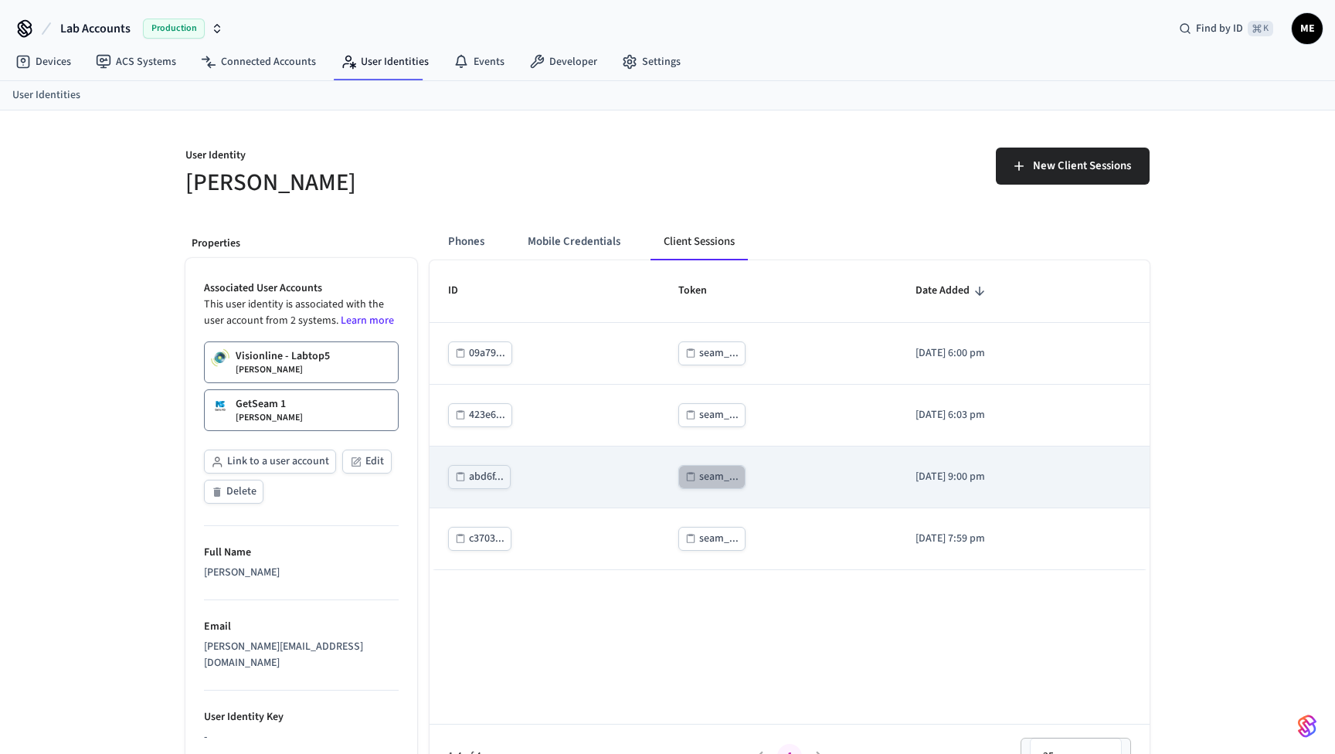
click at [714, 483] on div "seam_..." at bounding box center [718, 476] width 39 height 19
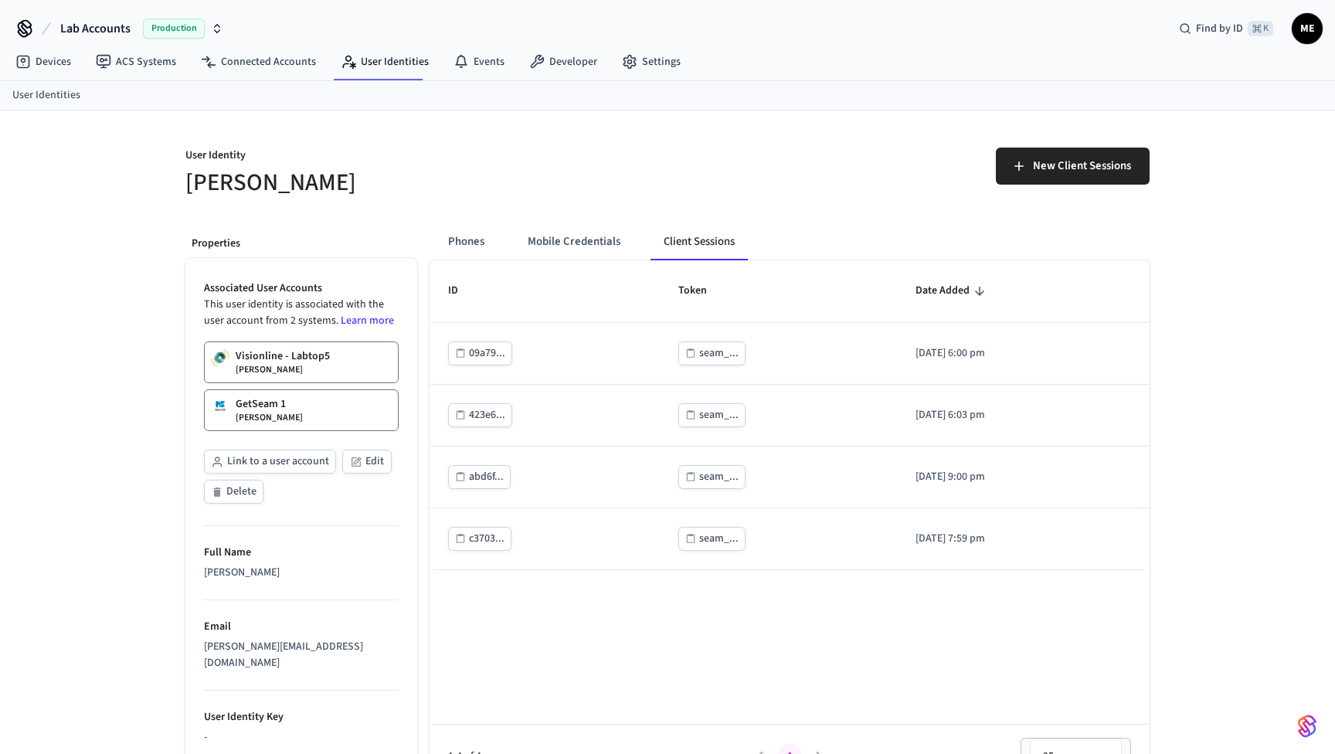
click at [788, 187] on div "New Client Sessions" at bounding box center [913, 172] width 473 height 49
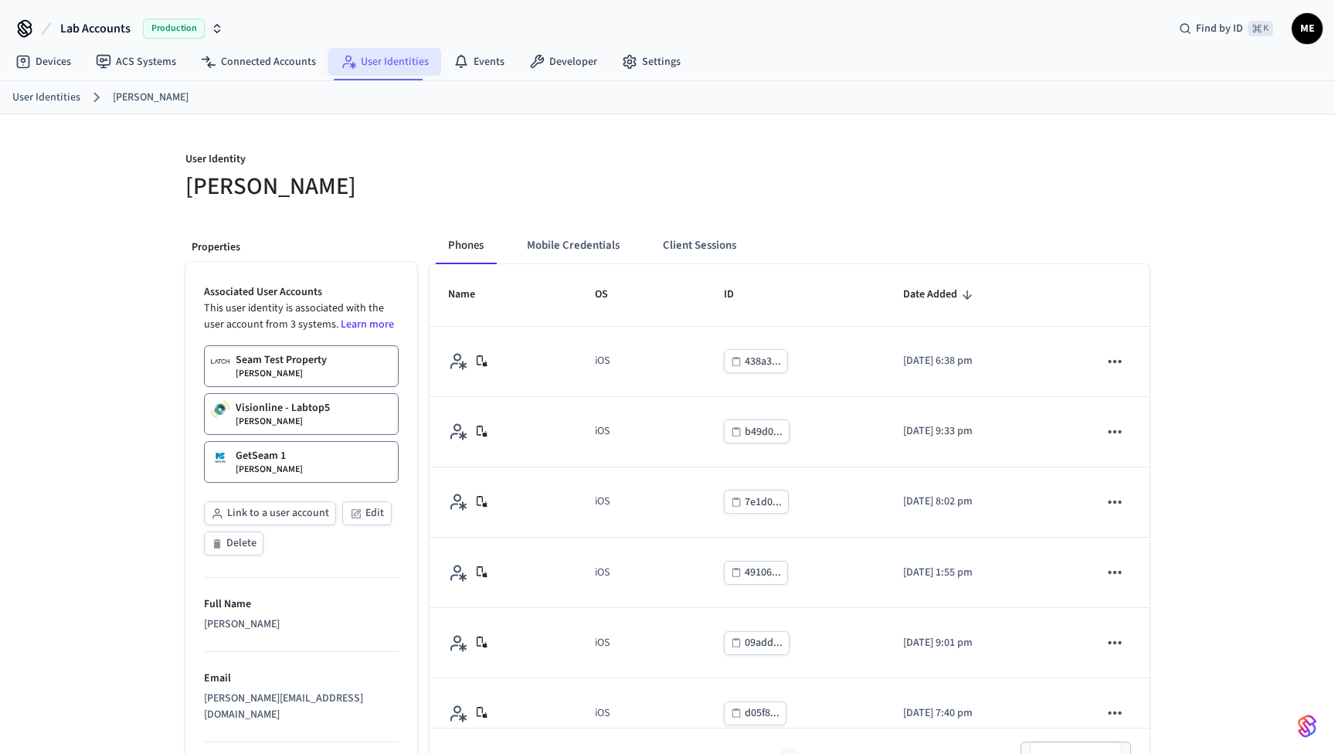
click at [382, 58] on link "User Identities" at bounding box center [384, 62] width 113 height 28
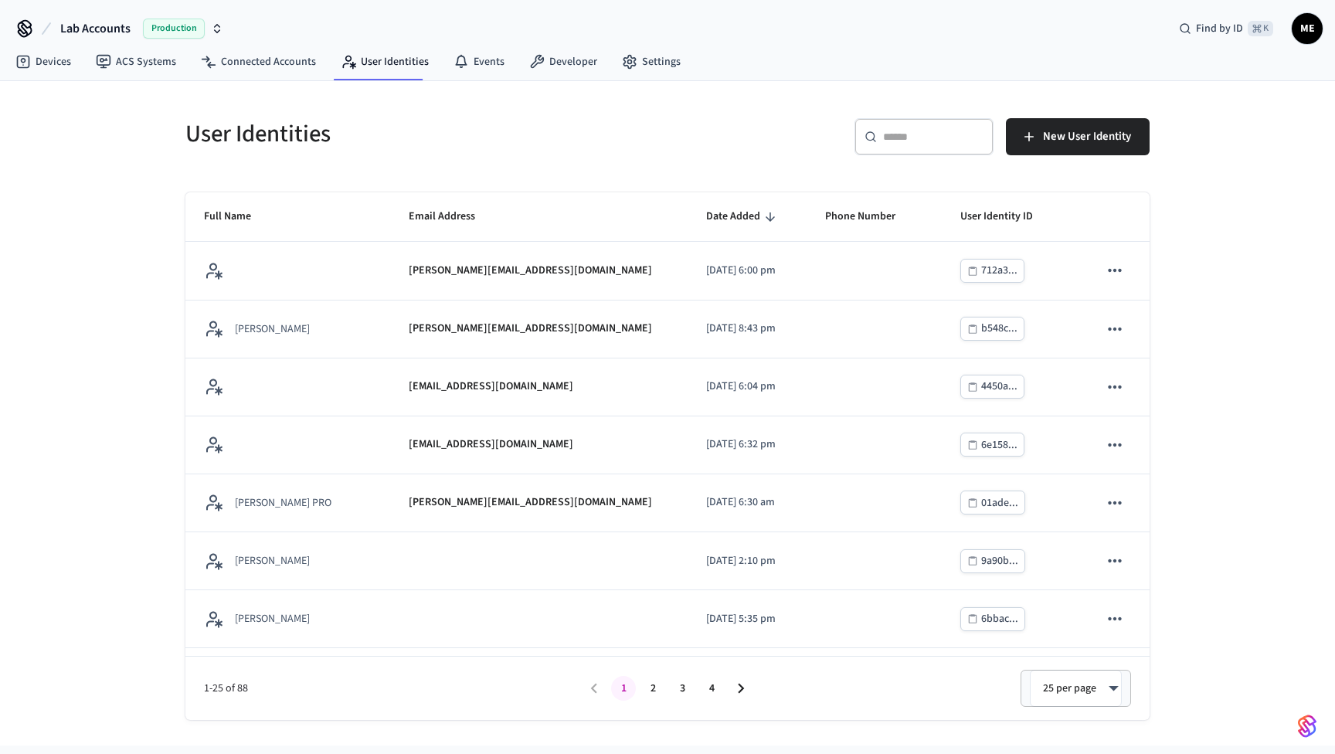
click at [932, 141] on input "text" at bounding box center [933, 136] width 100 height 15
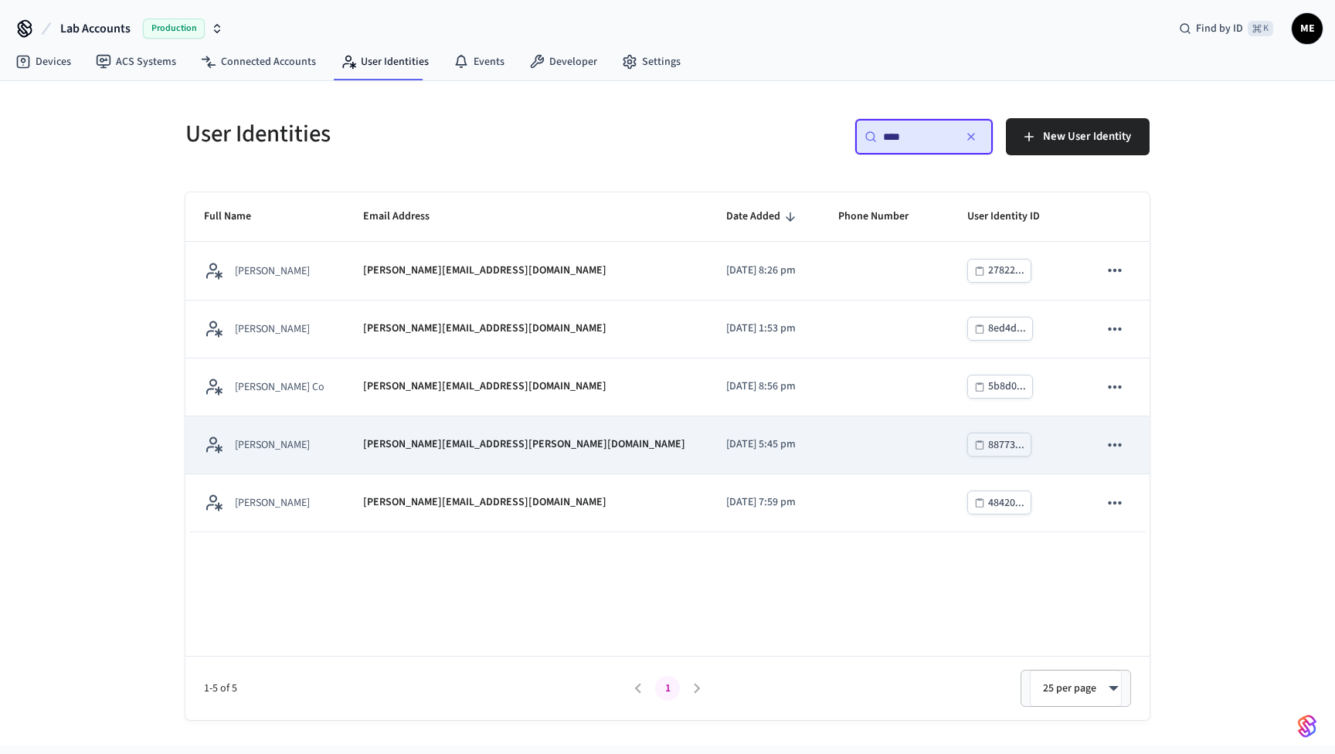
type input "****"
click at [496, 455] on td "matthew.m.edmonds@gmail.com" at bounding box center [525, 445] width 363 height 58
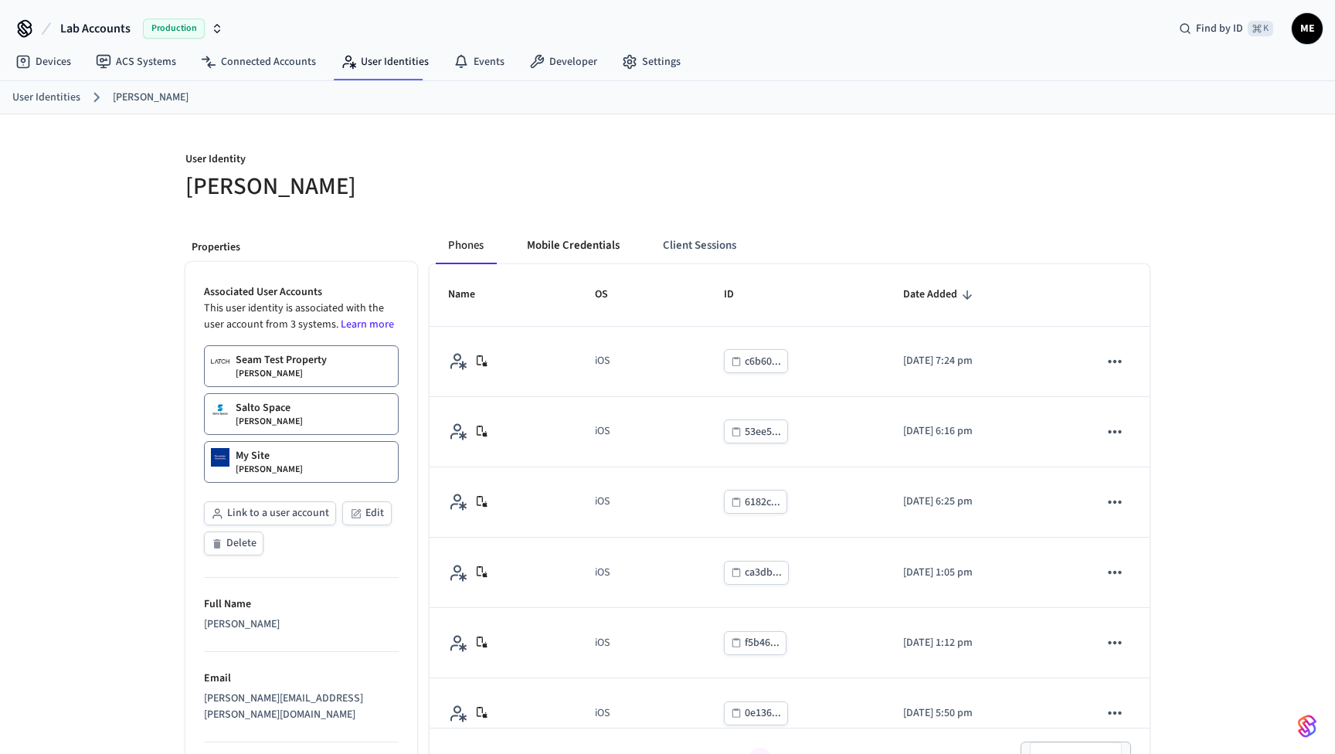
click at [569, 253] on button "Mobile Credentials" at bounding box center [572, 245] width 117 height 37
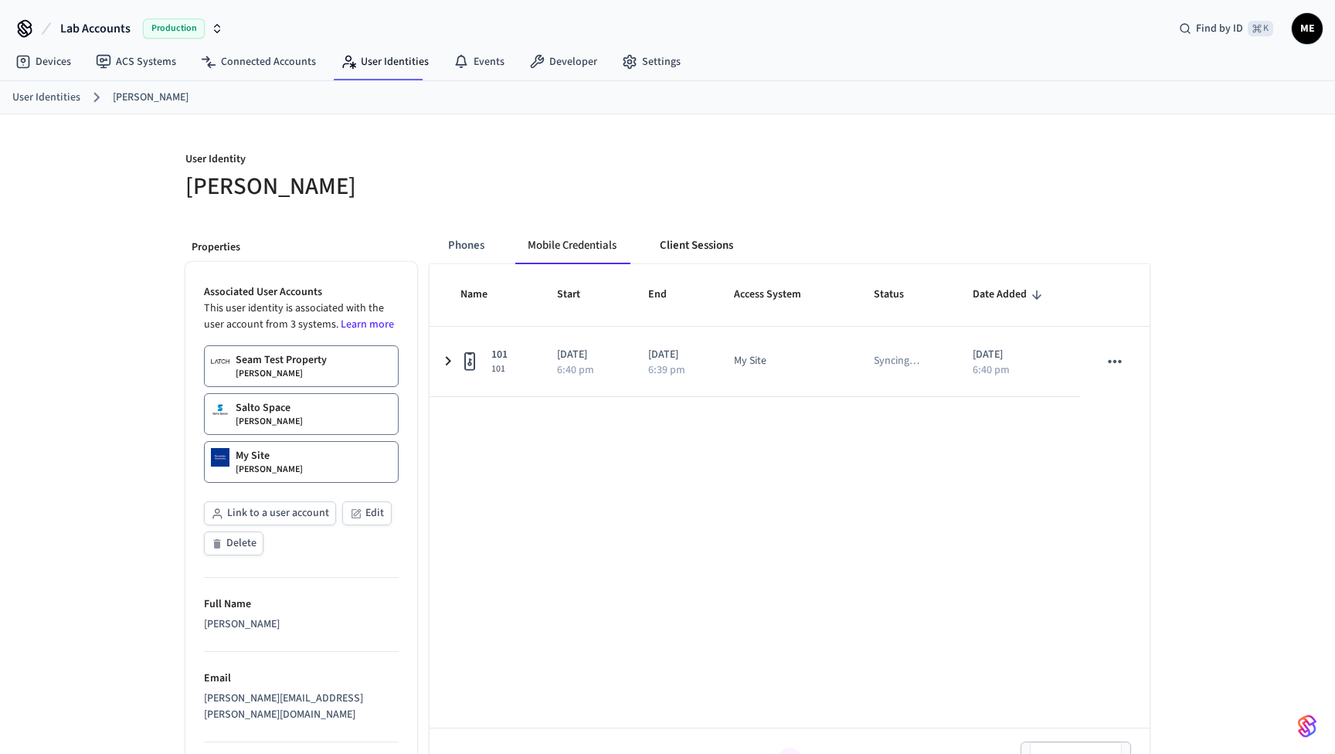
click at [691, 246] on button "Client Sessions" at bounding box center [696, 245] width 98 height 37
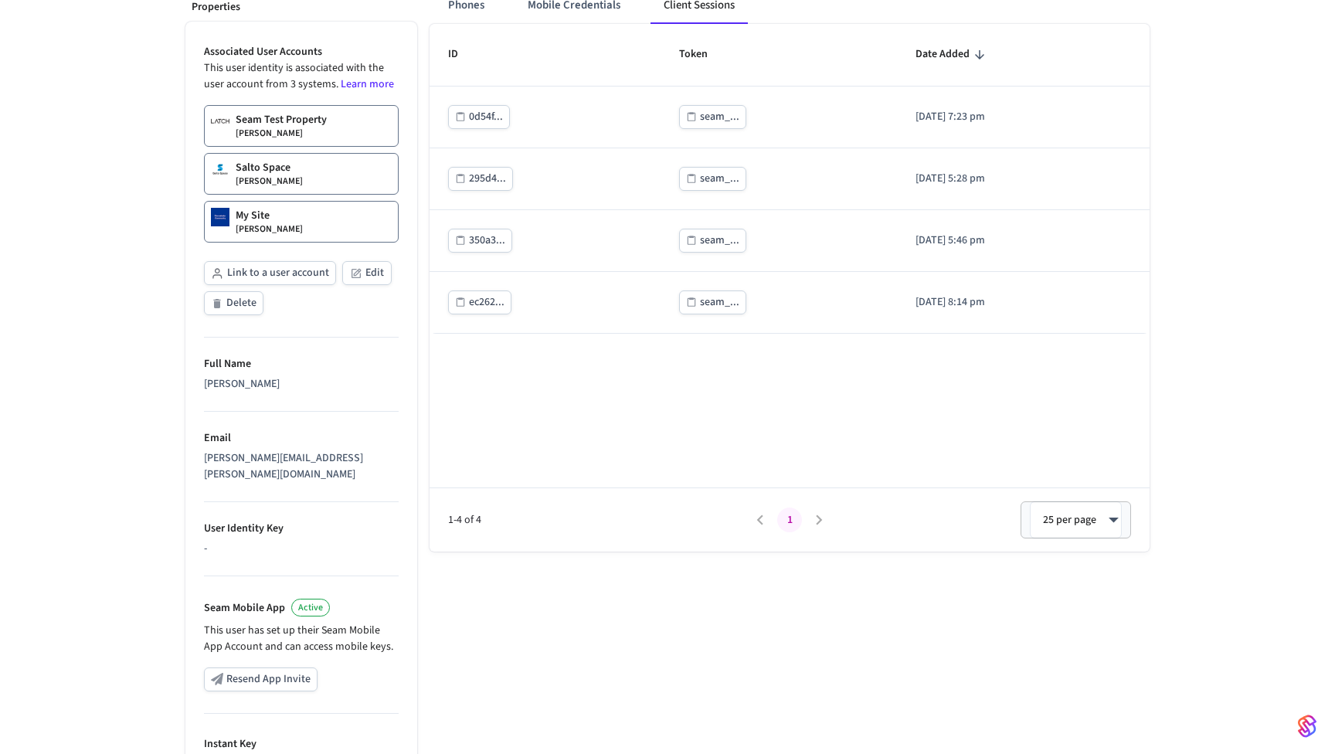
scroll to position [409, 0]
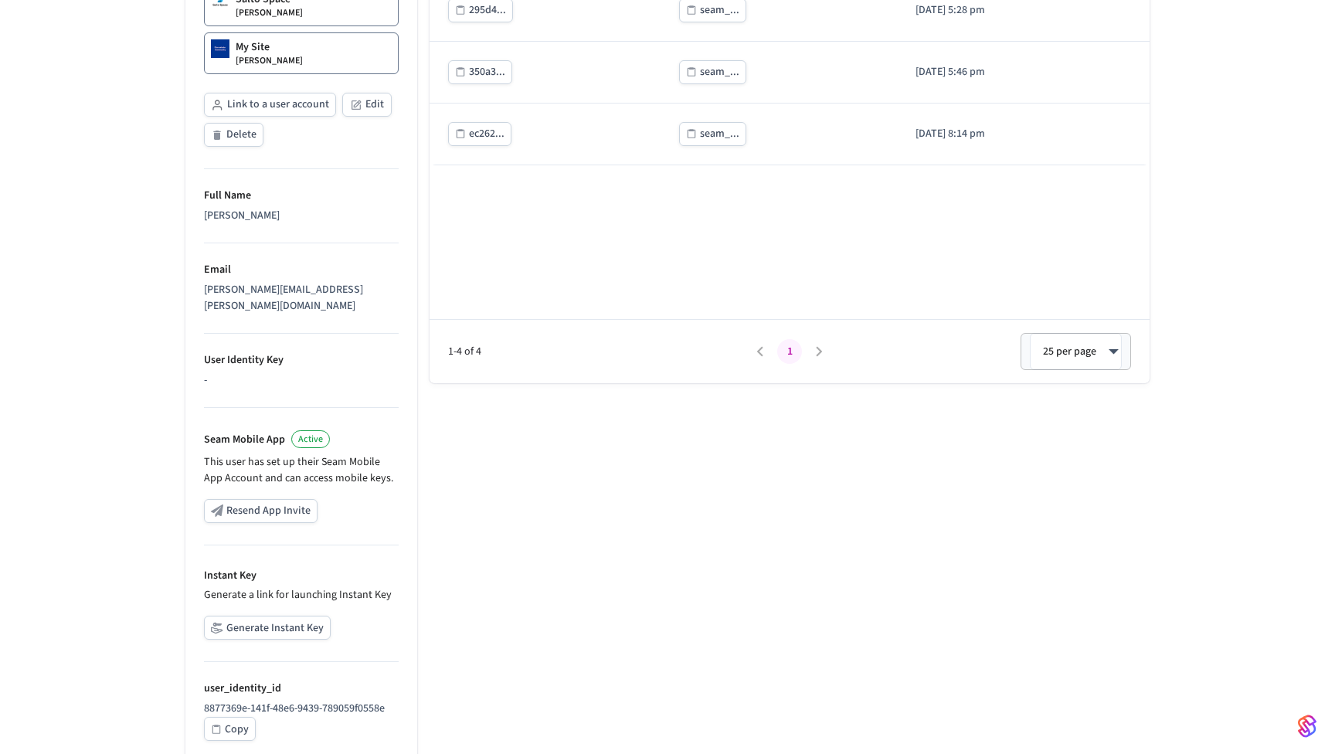
click at [269, 617] on button "Generate Instant Key" at bounding box center [267, 628] width 127 height 24
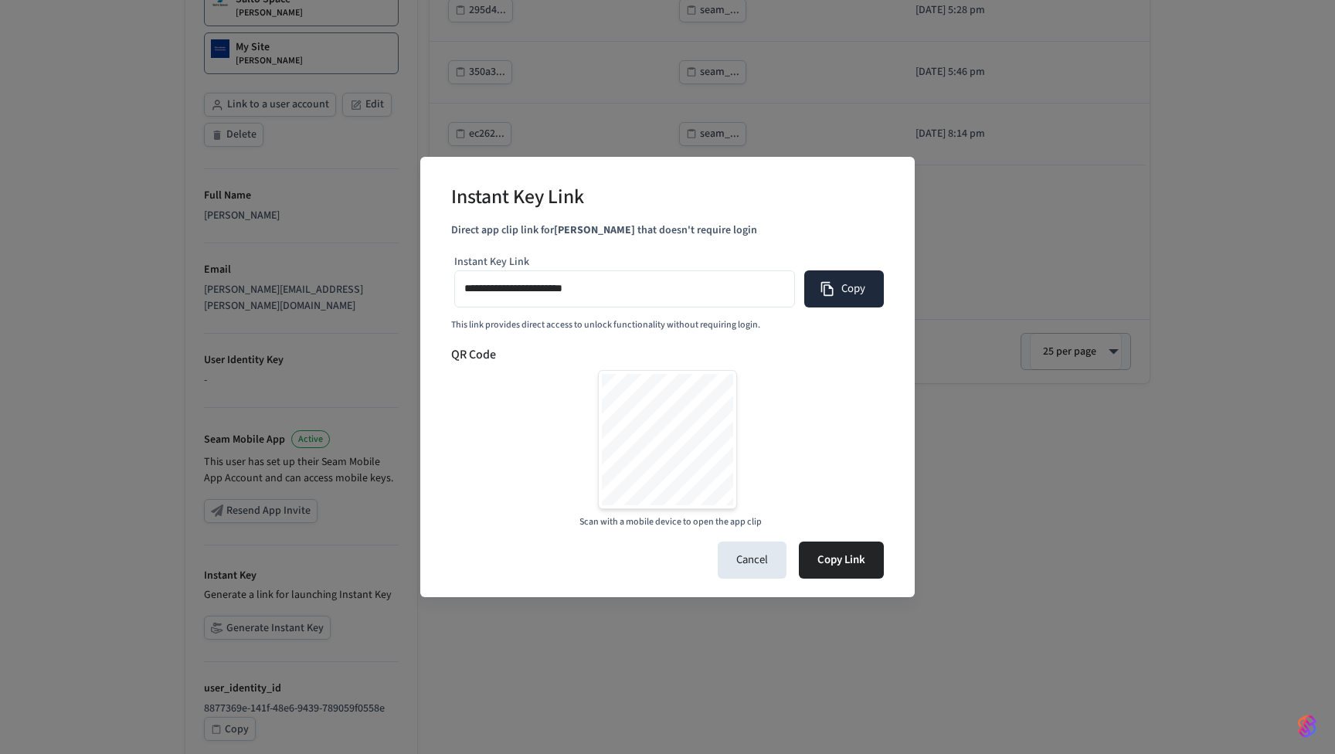
click at [839, 300] on button "Copy" at bounding box center [844, 288] width 80 height 37
click at [904, 141] on div "**********" at bounding box center [667, 377] width 1335 height 754
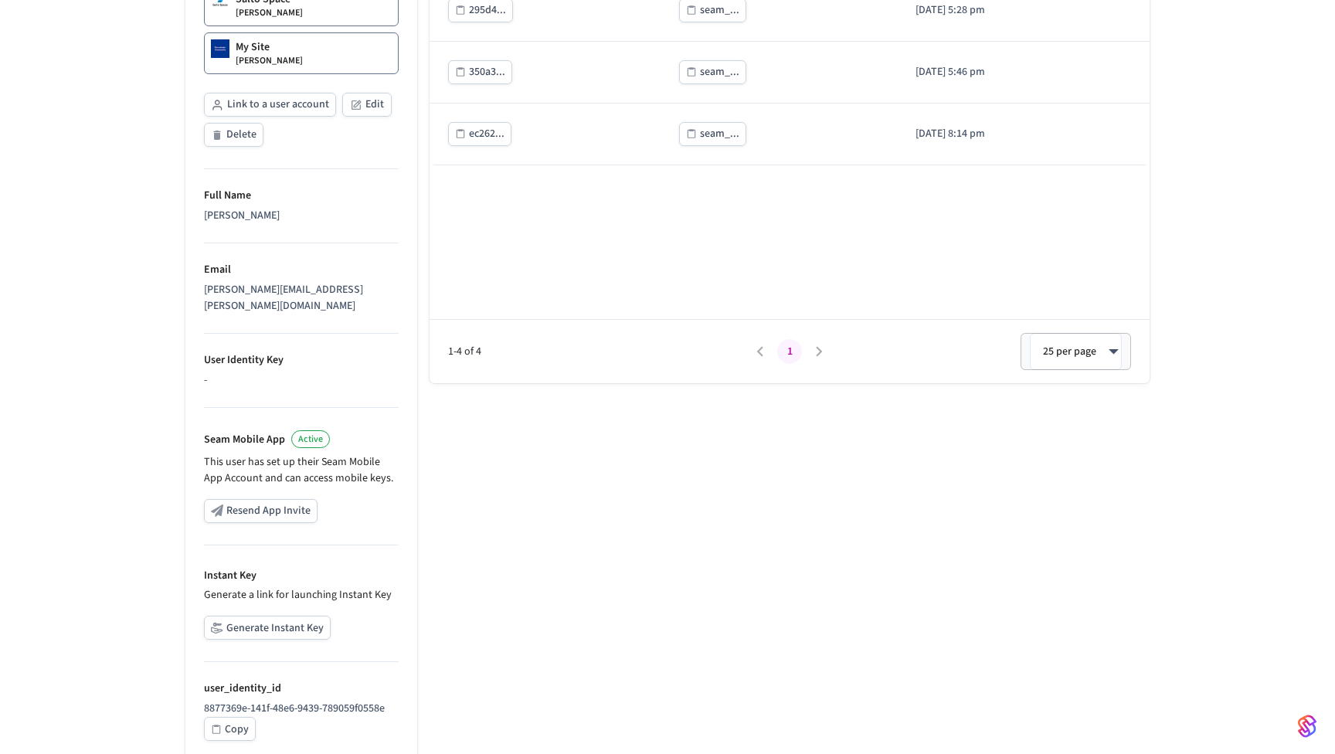
click at [259, 616] on button "Generate Instant Key" at bounding box center [267, 628] width 127 height 24
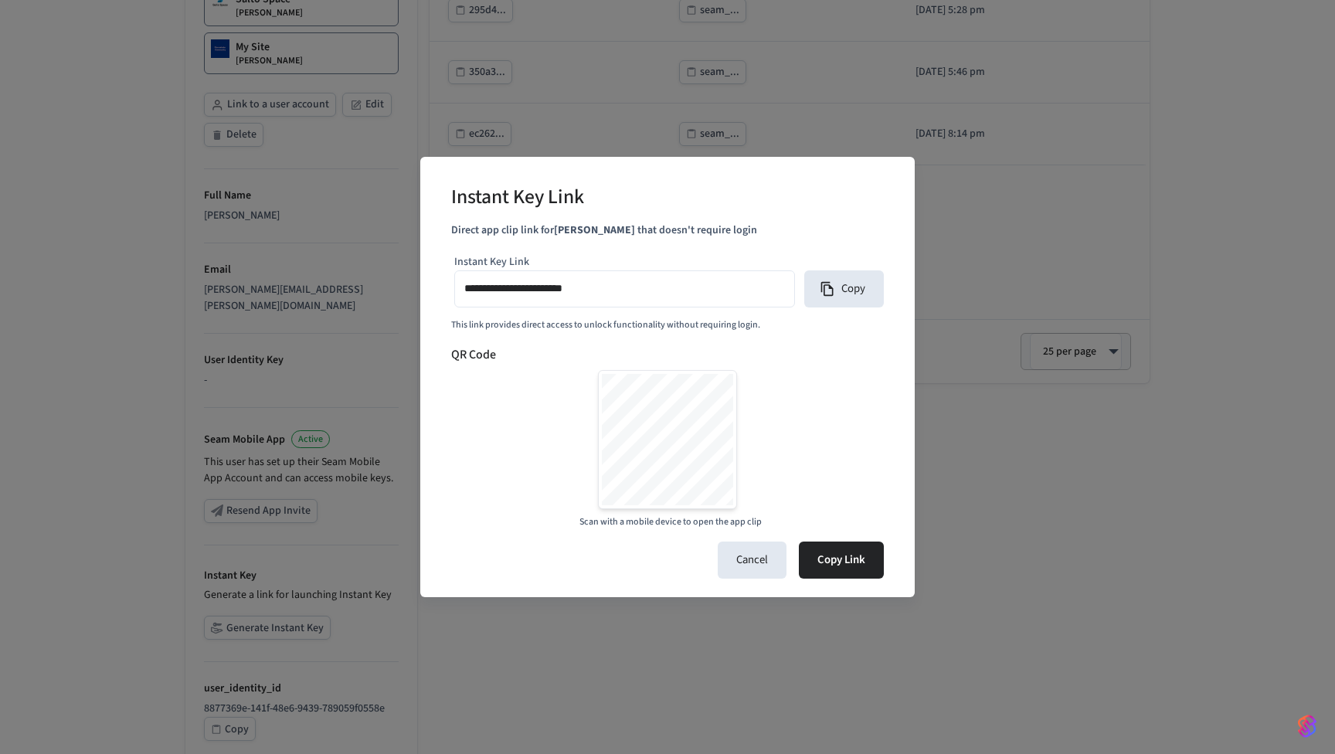
type input "**********"
click at [764, 568] on button "Cancel" at bounding box center [751, 559] width 69 height 37
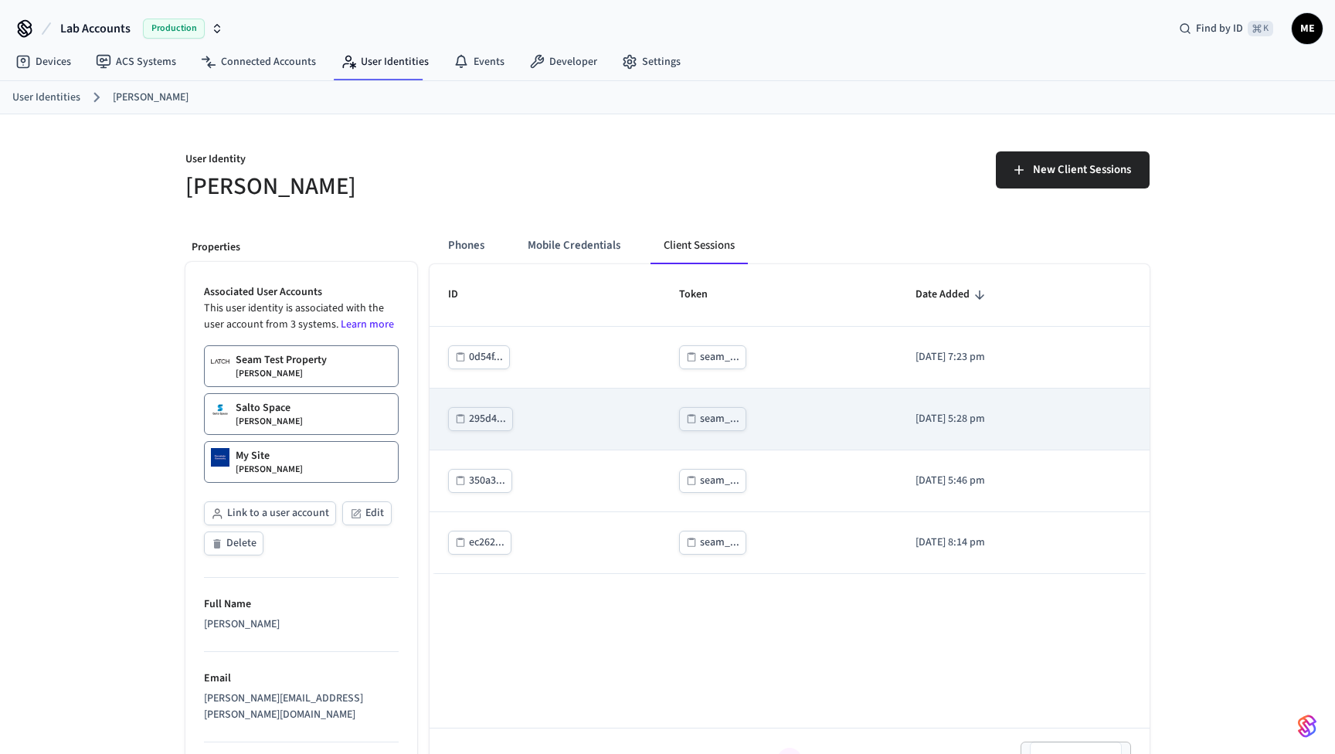
scroll to position [0, 0]
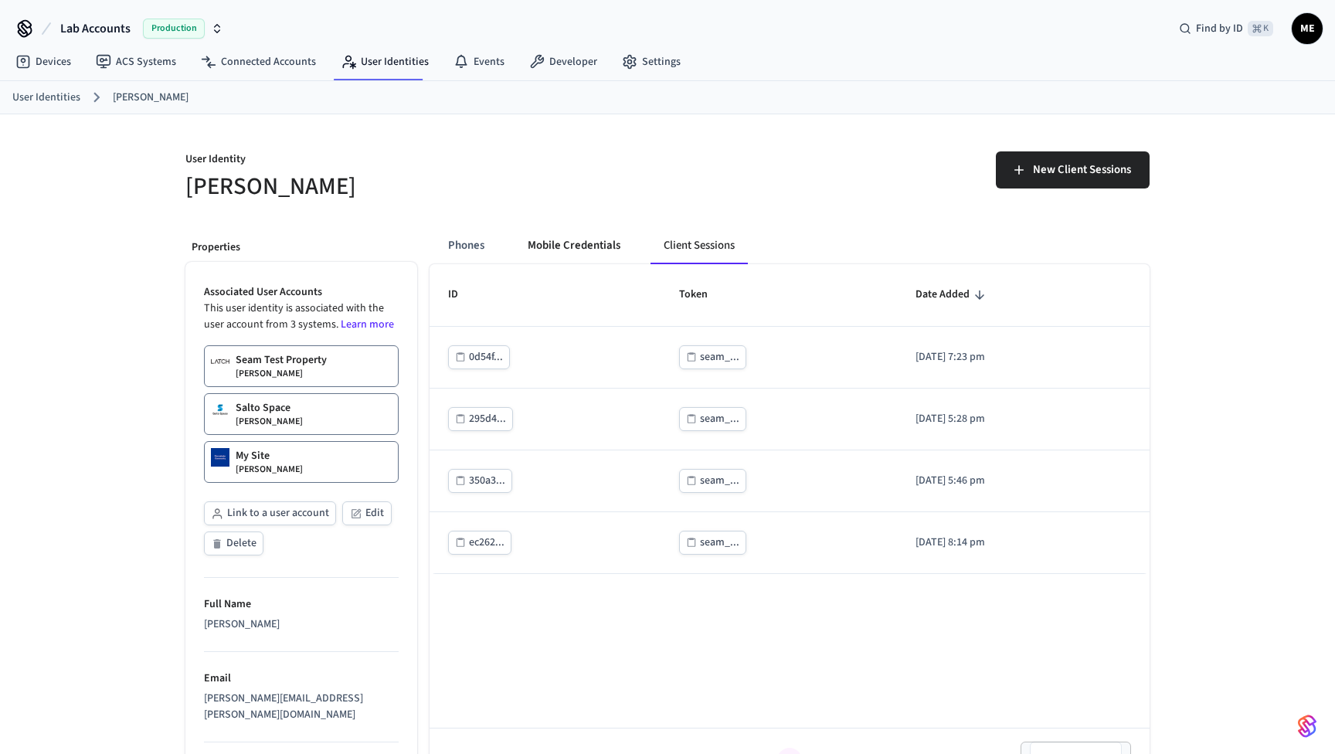
click at [590, 246] on button "Mobile Credentials" at bounding box center [573, 245] width 117 height 37
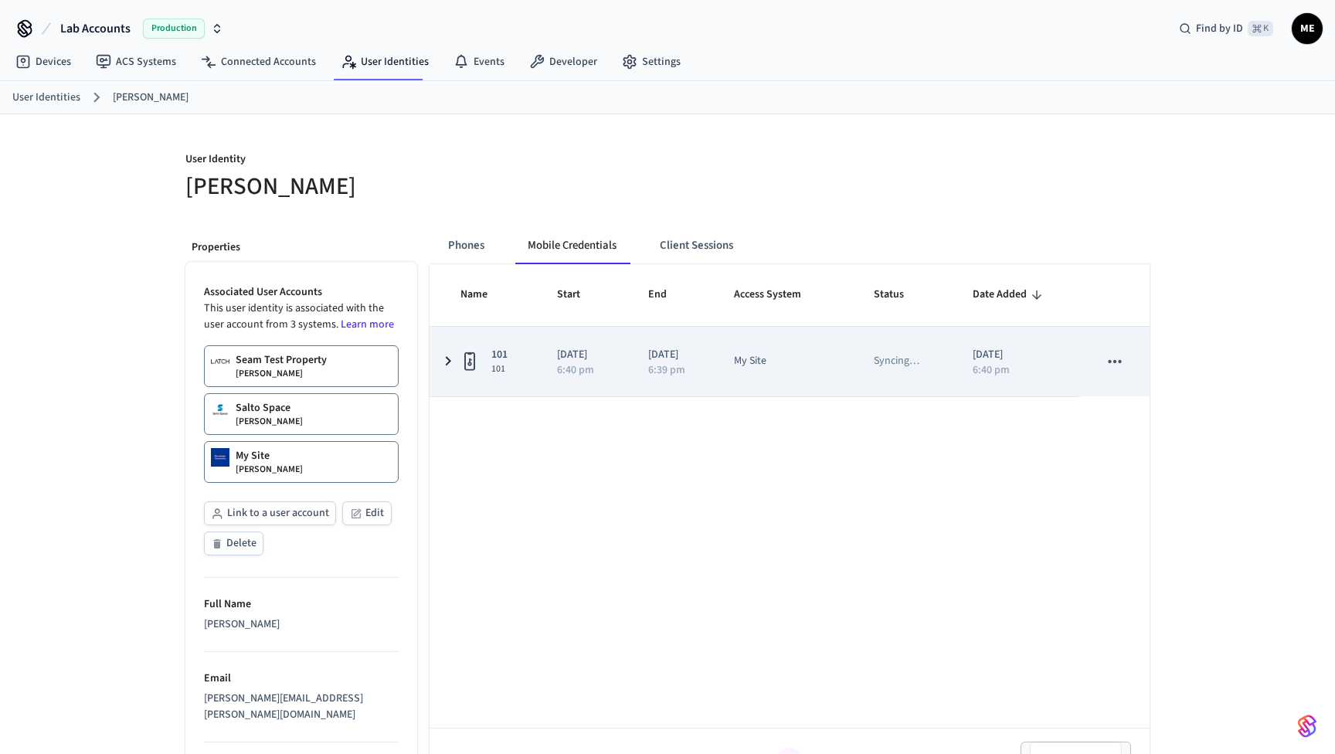
click at [446, 360] on icon "sticky table" at bounding box center [448, 360] width 19 height 19
click at [446, 360] on icon "sticky table" at bounding box center [448, 361] width 19 height 19
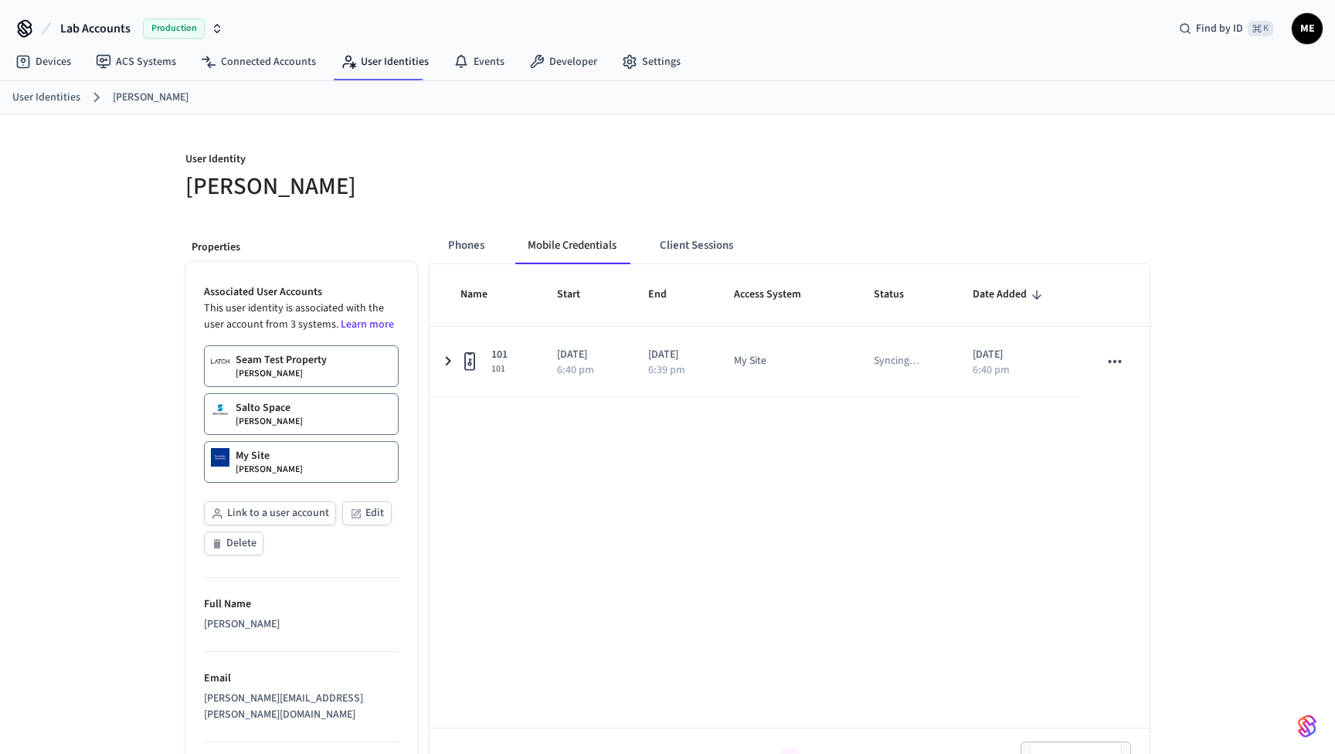
click at [310, 374] on div "Seam Test Property Matt Edmonds" at bounding box center [281, 366] width 91 height 28
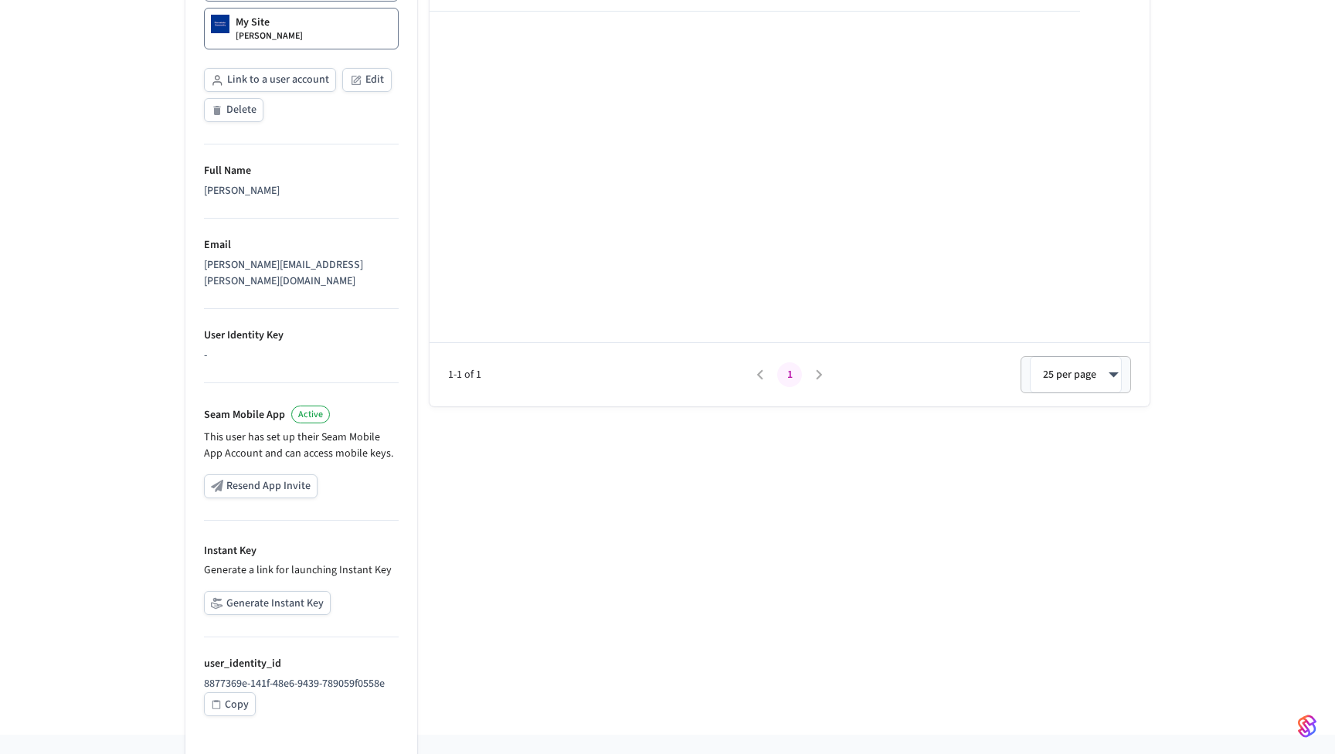
scroll to position [385, 0]
click at [235, 592] on button "Generate Instant Key" at bounding box center [267, 604] width 127 height 24
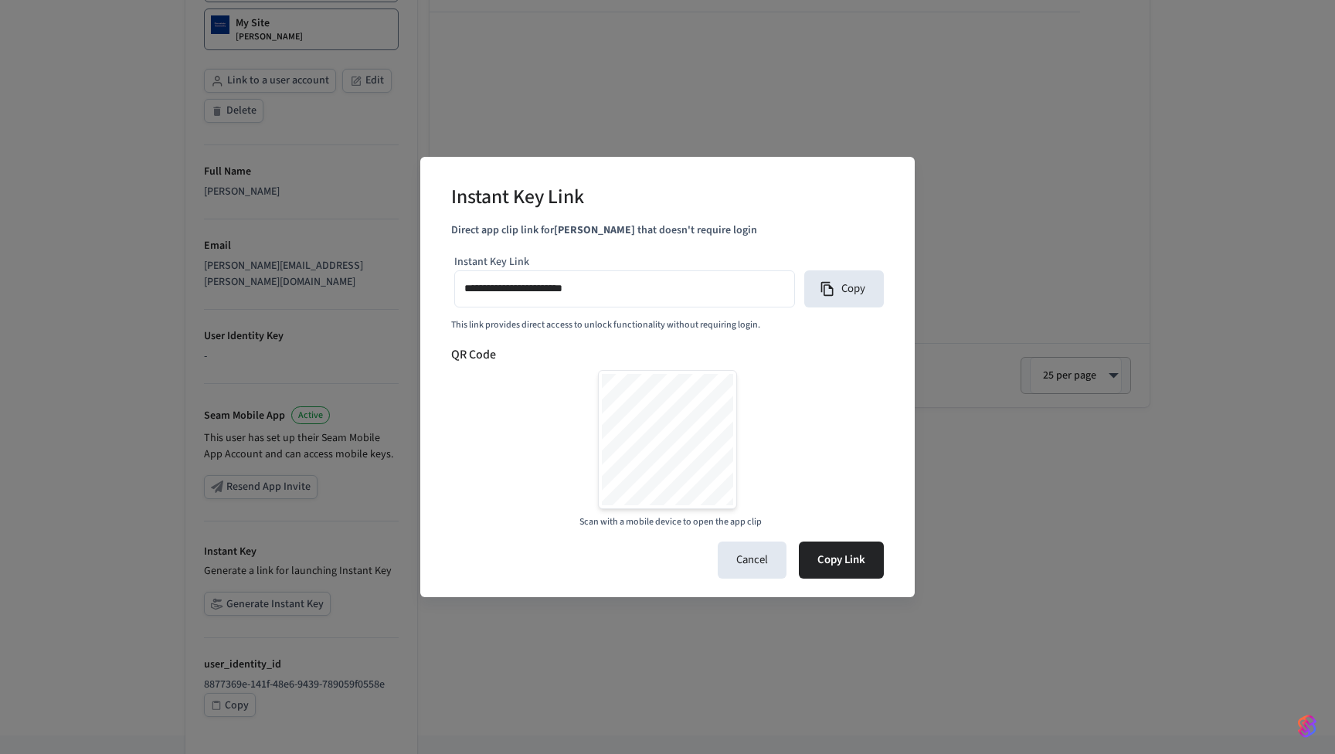
type input "**********"
click at [755, 559] on button "Cancel" at bounding box center [751, 559] width 69 height 37
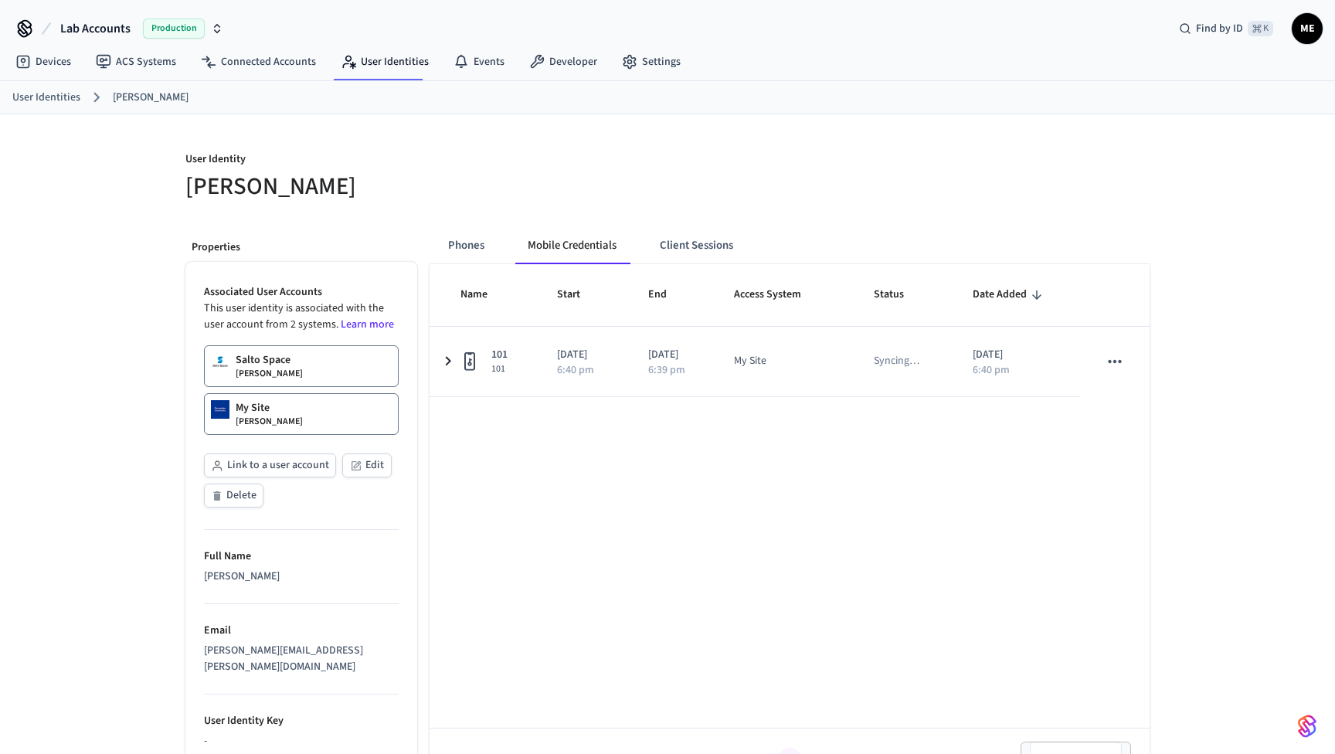
scroll to position [0, 0]
click at [668, 239] on button "Client Sessions" at bounding box center [696, 245] width 98 height 37
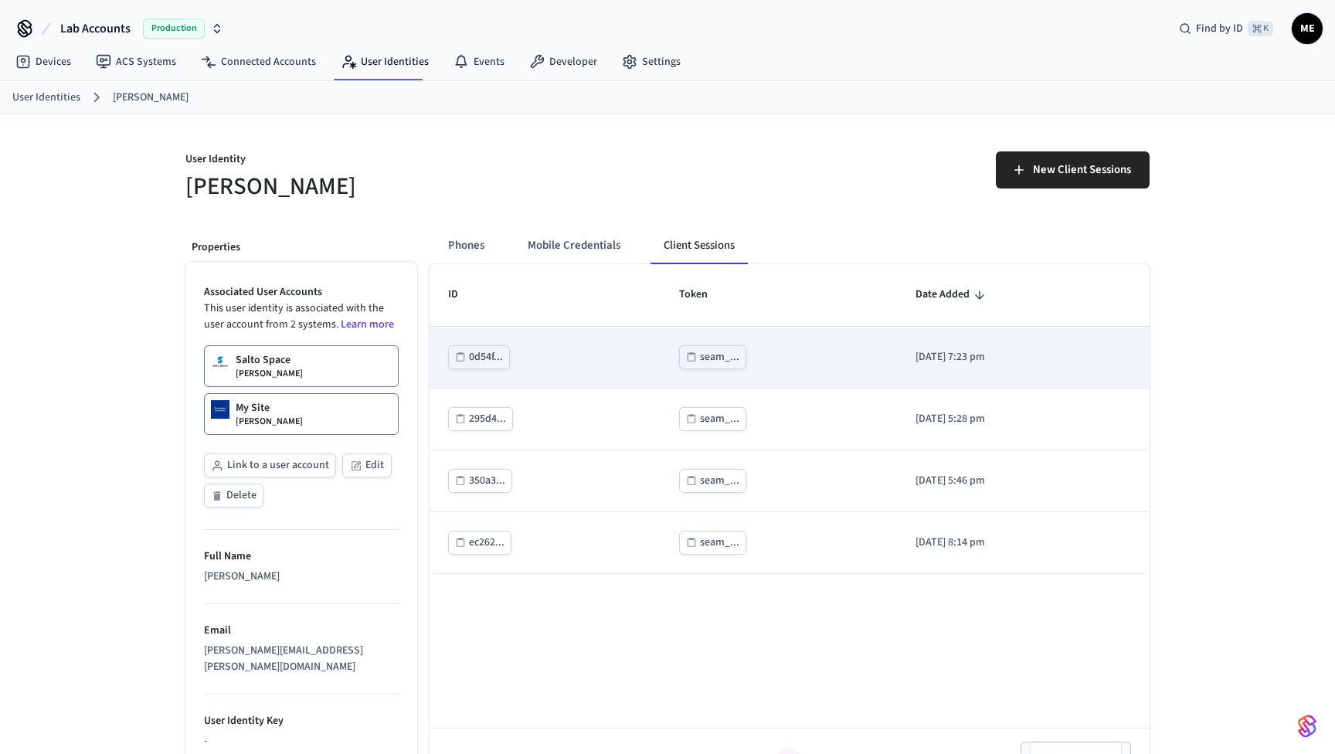
click at [700, 357] on div "seam_..." at bounding box center [719, 357] width 39 height 19
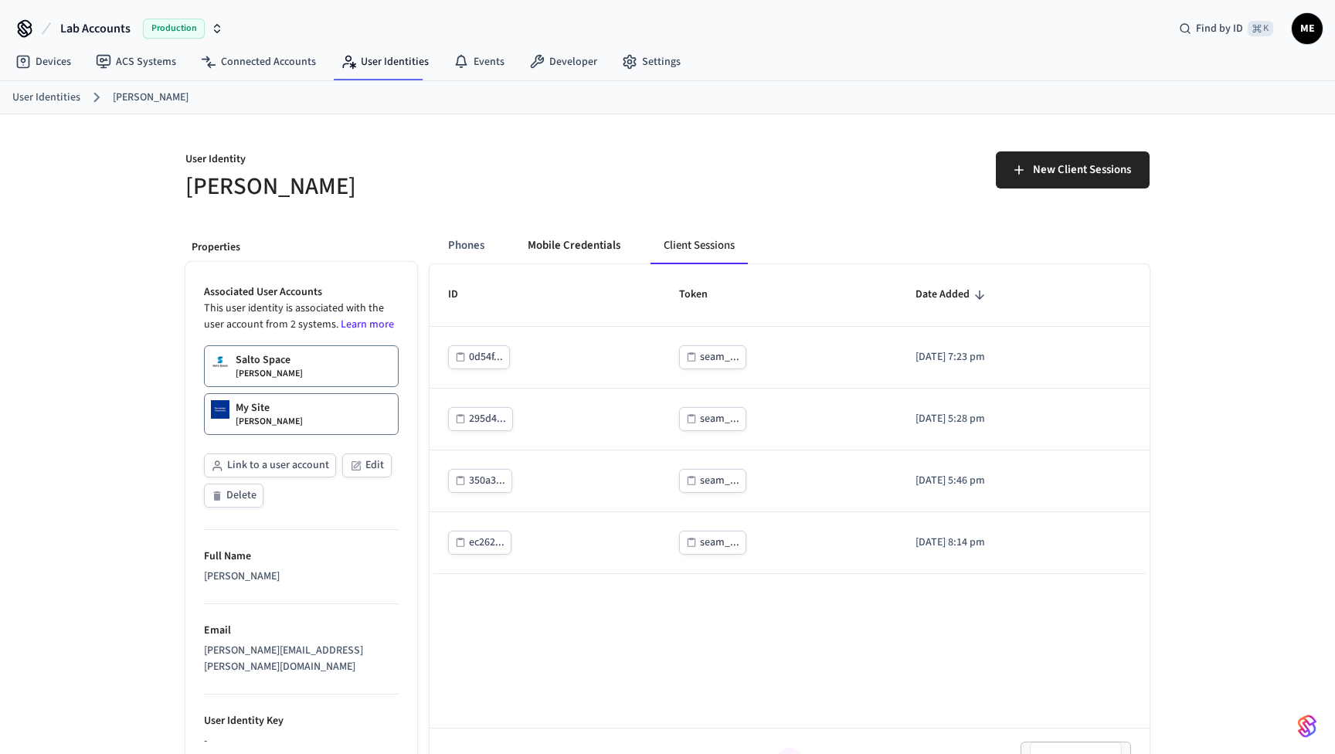
click at [564, 243] on button "Mobile Credentials" at bounding box center [573, 245] width 117 height 37
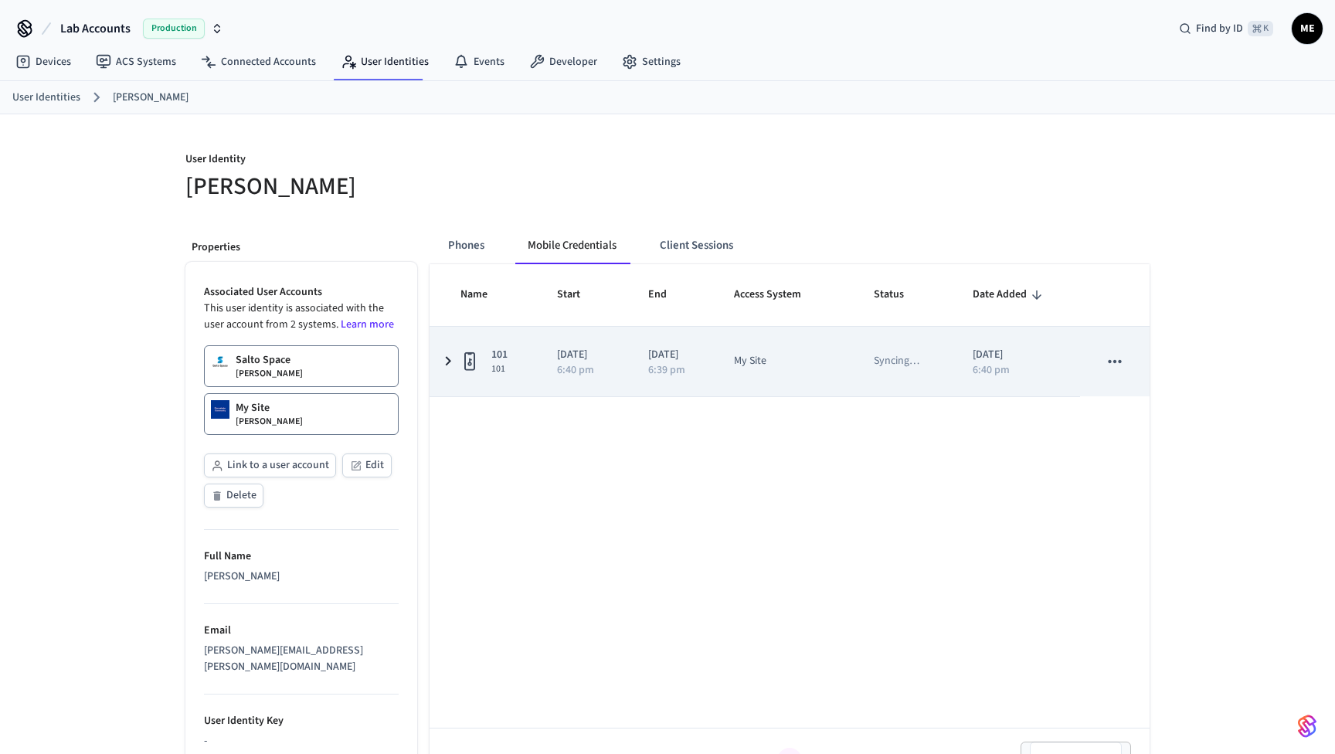
click at [544, 357] on td "2025/09/23 6:40 pm" at bounding box center [583, 362] width 91 height 70
click at [514, 359] on div "101 101" at bounding box center [489, 361] width 59 height 29
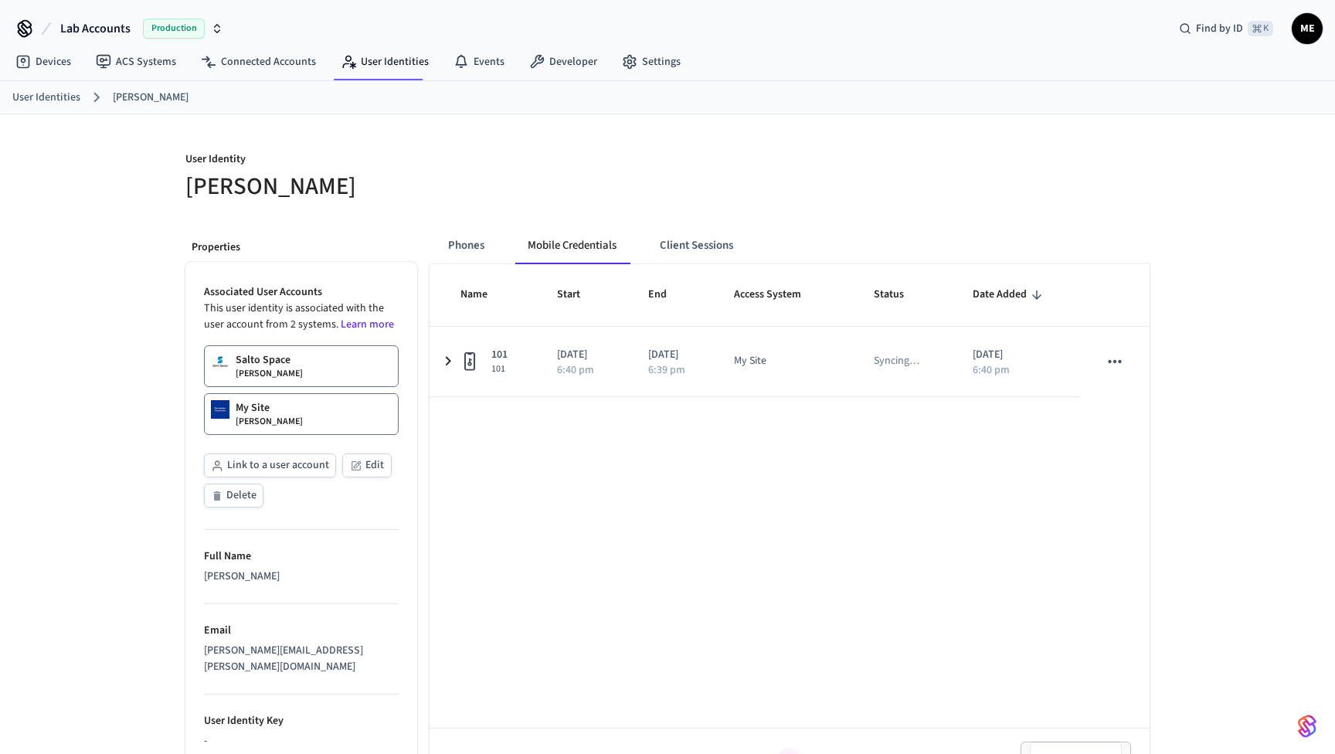
click at [345, 412] on link "My Site Matt Edmonds" at bounding box center [301, 414] width 195 height 42
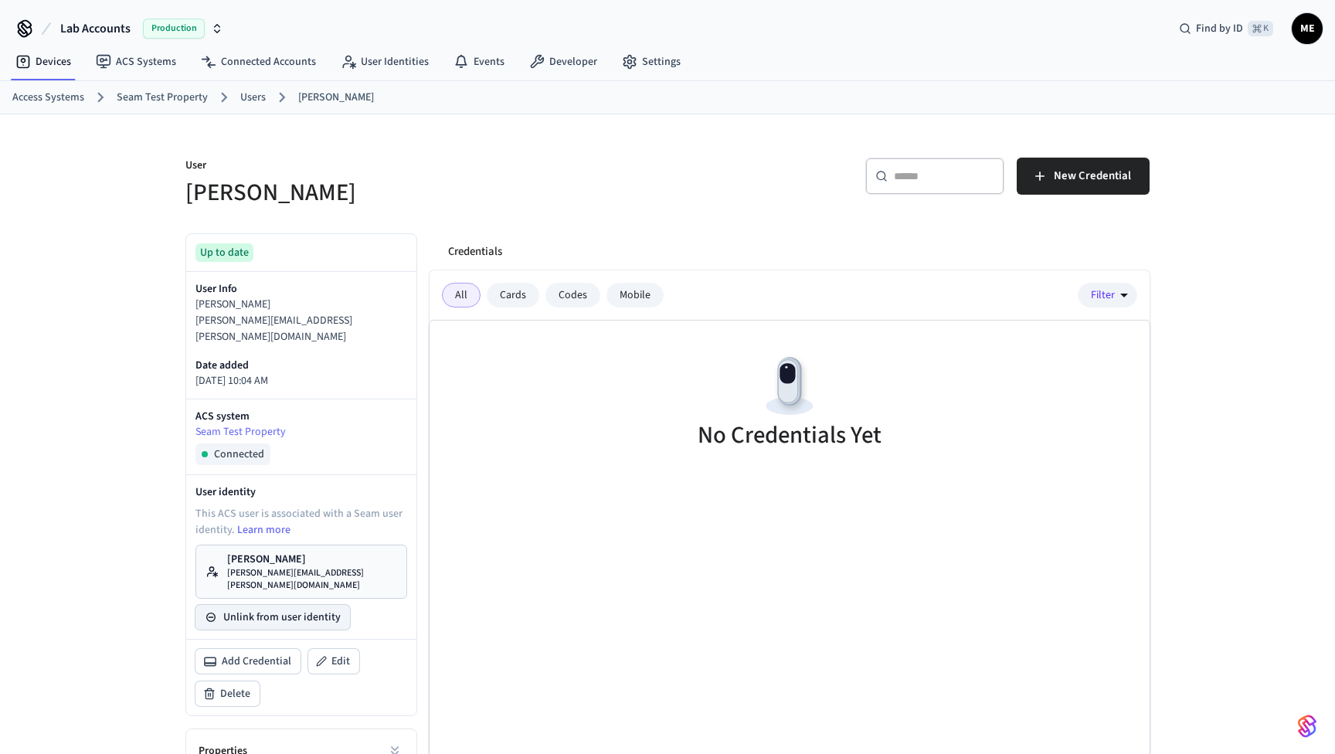
click at [285, 605] on button "Unlink from user identity" at bounding box center [272, 617] width 154 height 25
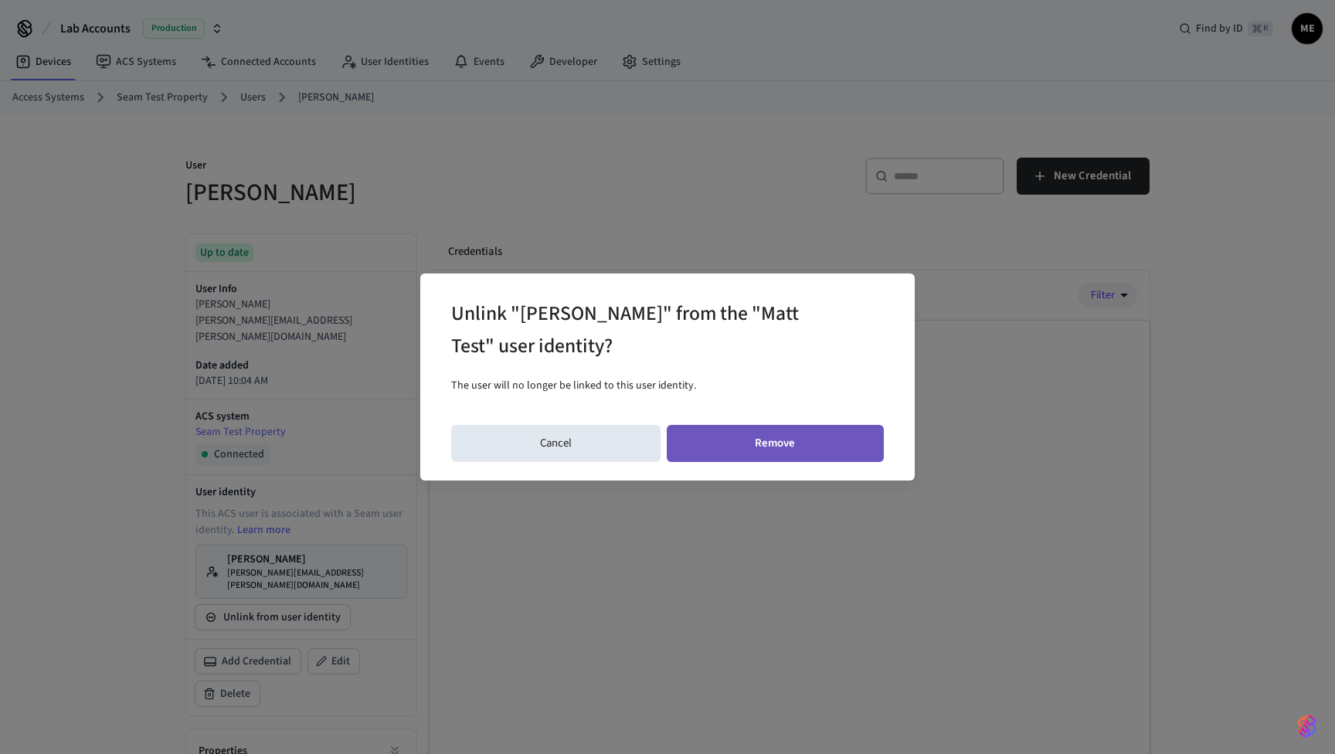
click at [718, 457] on button "Remove" at bounding box center [776, 443] width 218 height 37
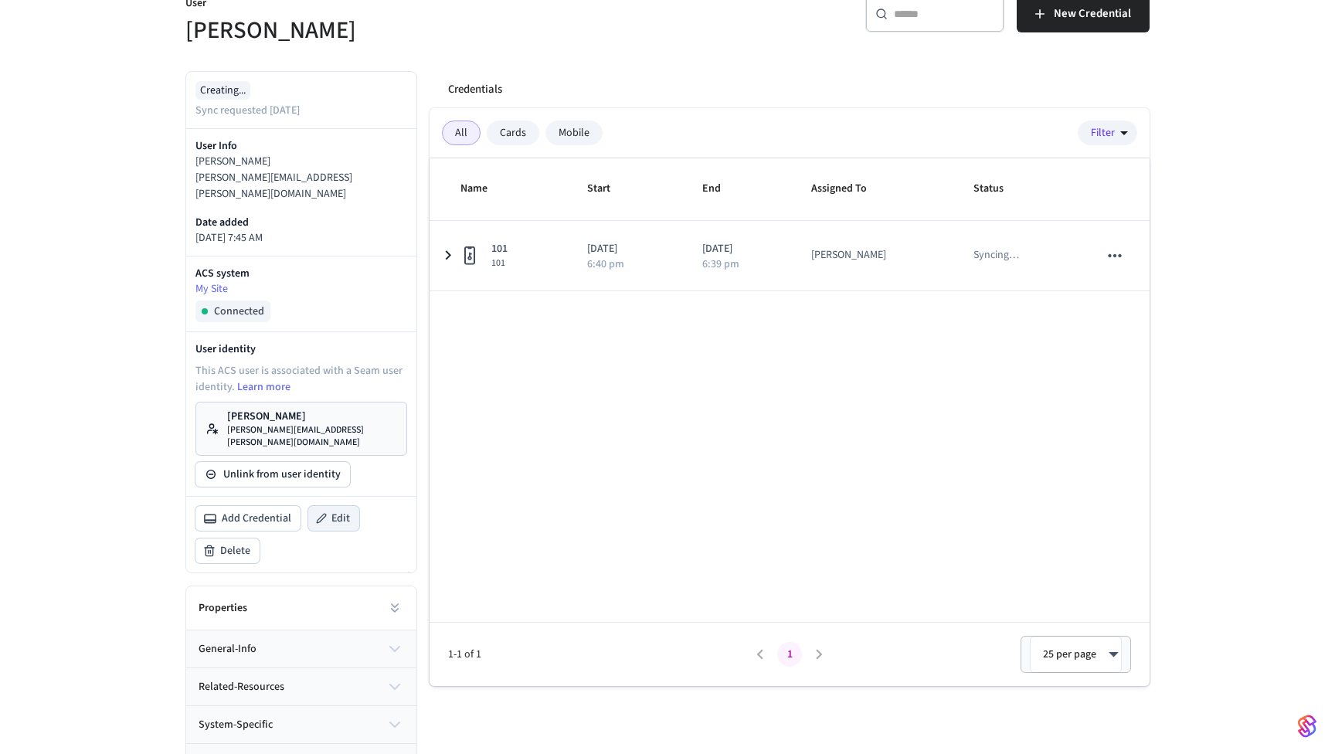
scroll to position [161, 0]
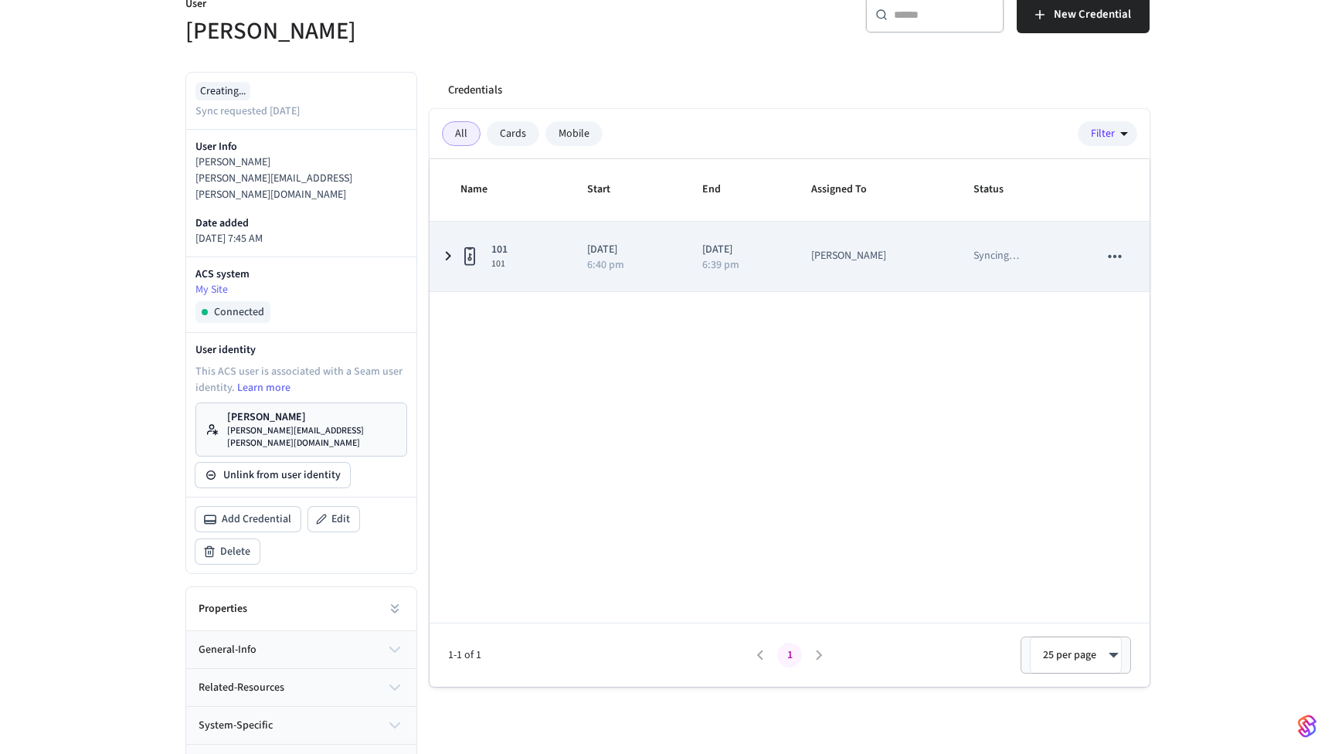
click at [435, 244] on td "101 101" at bounding box center [498, 257] width 139 height 70
click at [443, 250] on icon "sticky table" at bounding box center [448, 256] width 19 height 19
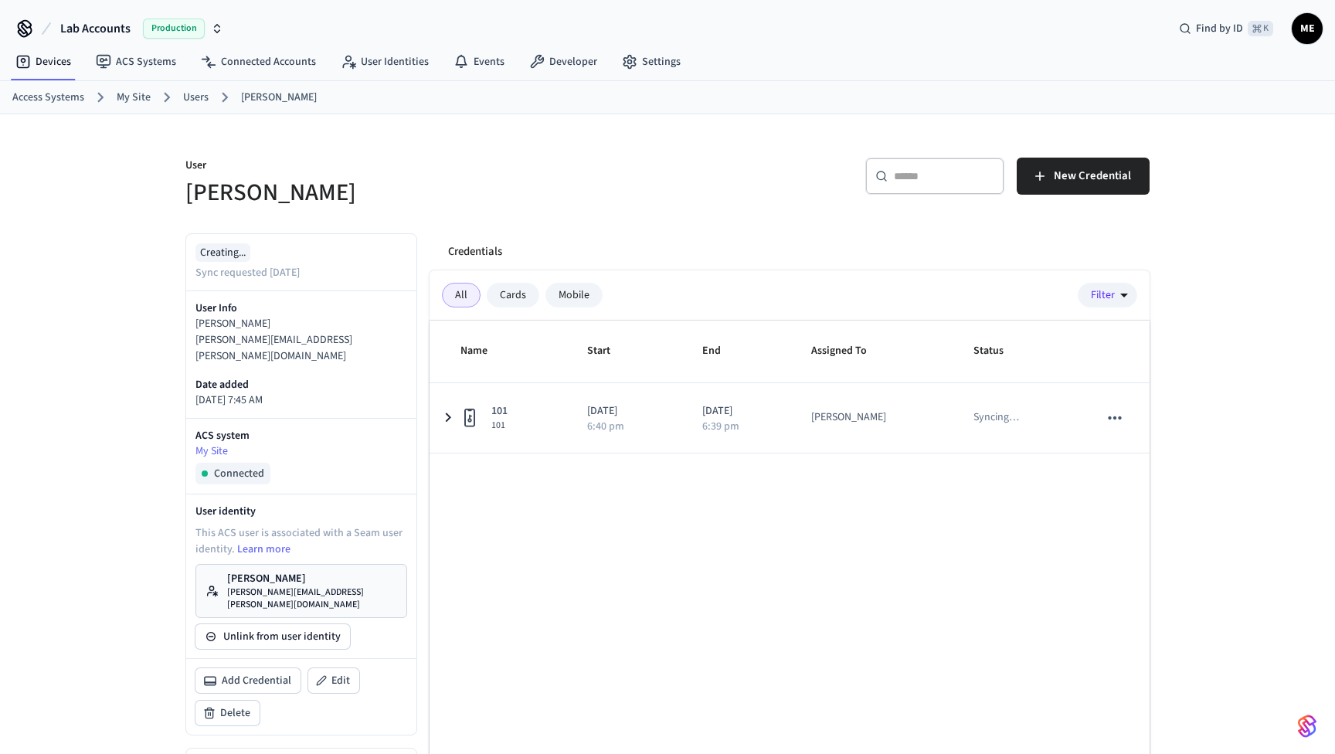
scroll to position [0, 0]
click at [146, 99] on link "My Site" at bounding box center [134, 98] width 34 height 16
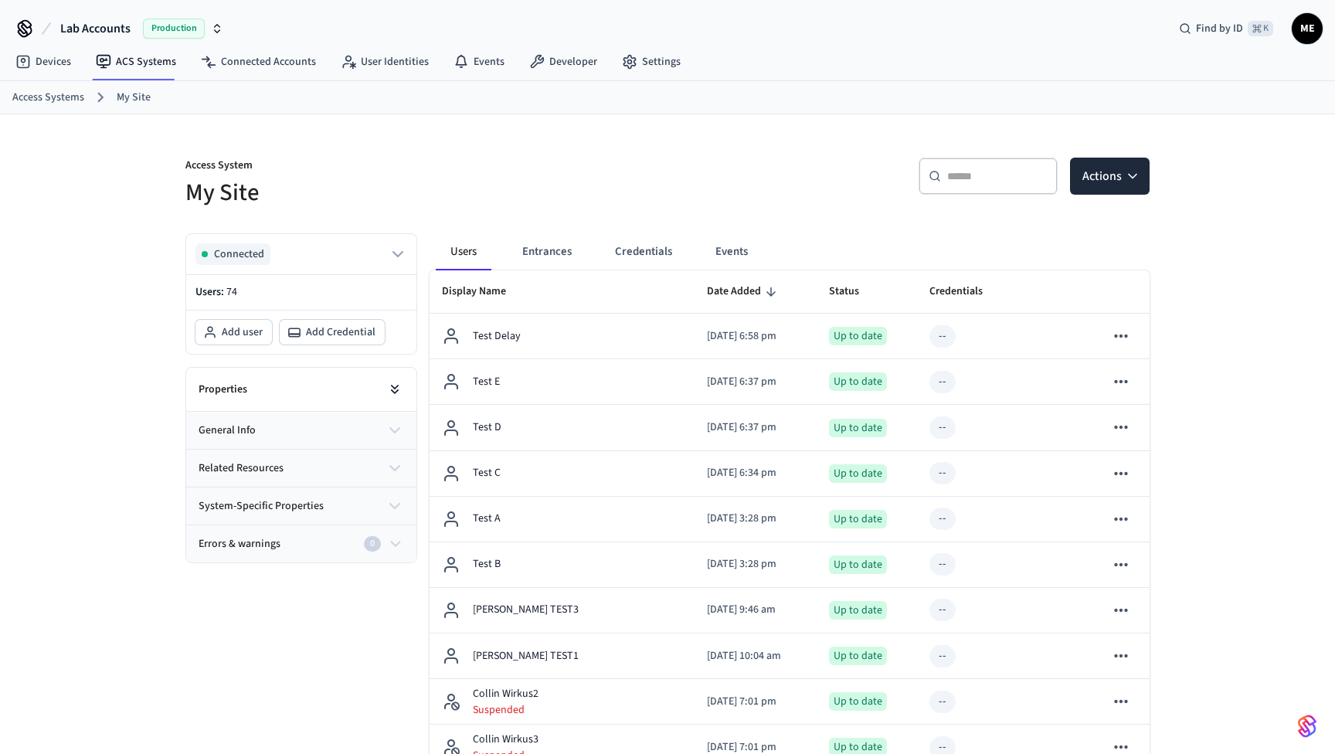
click at [386, 397] on button at bounding box center [394, 389] width 31 height 31
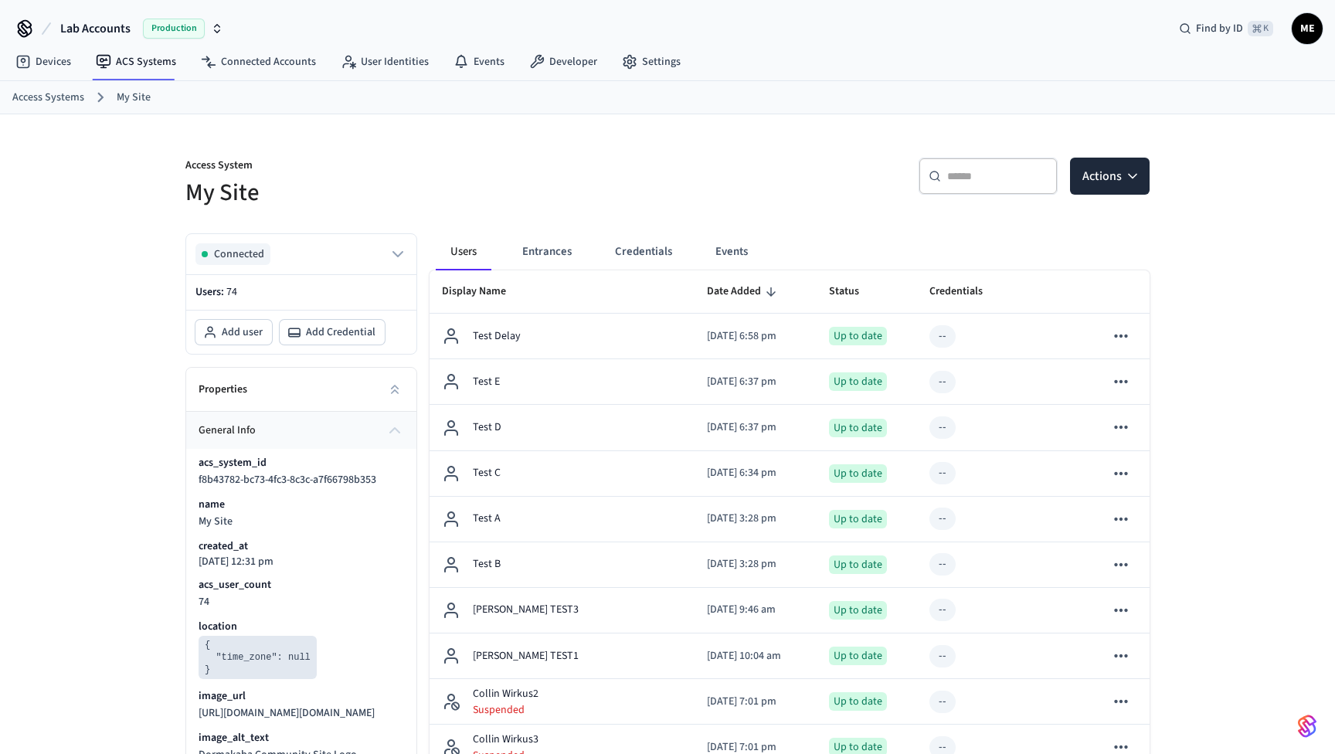
scroll to position [-1, 0]
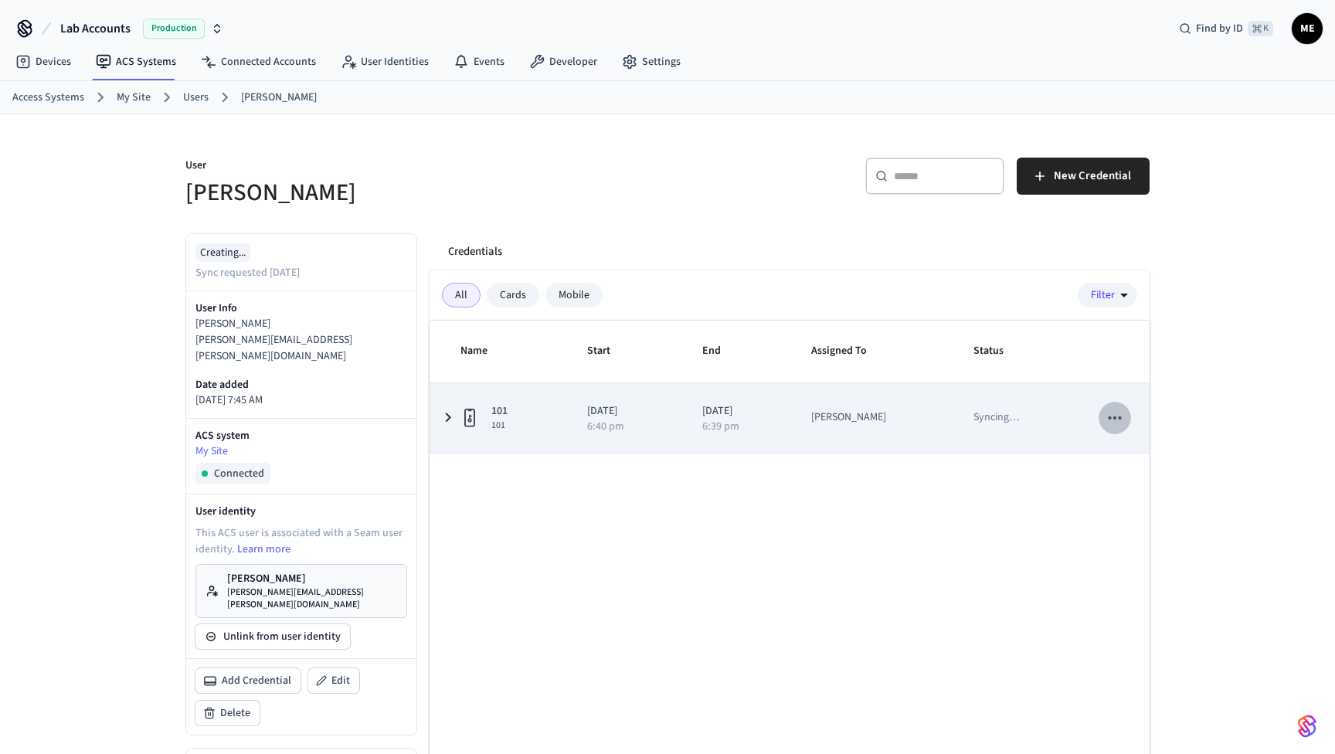
click at [1111, 418] on icon "sticky table" at bounding box center [1113, 417] width 13 height 3
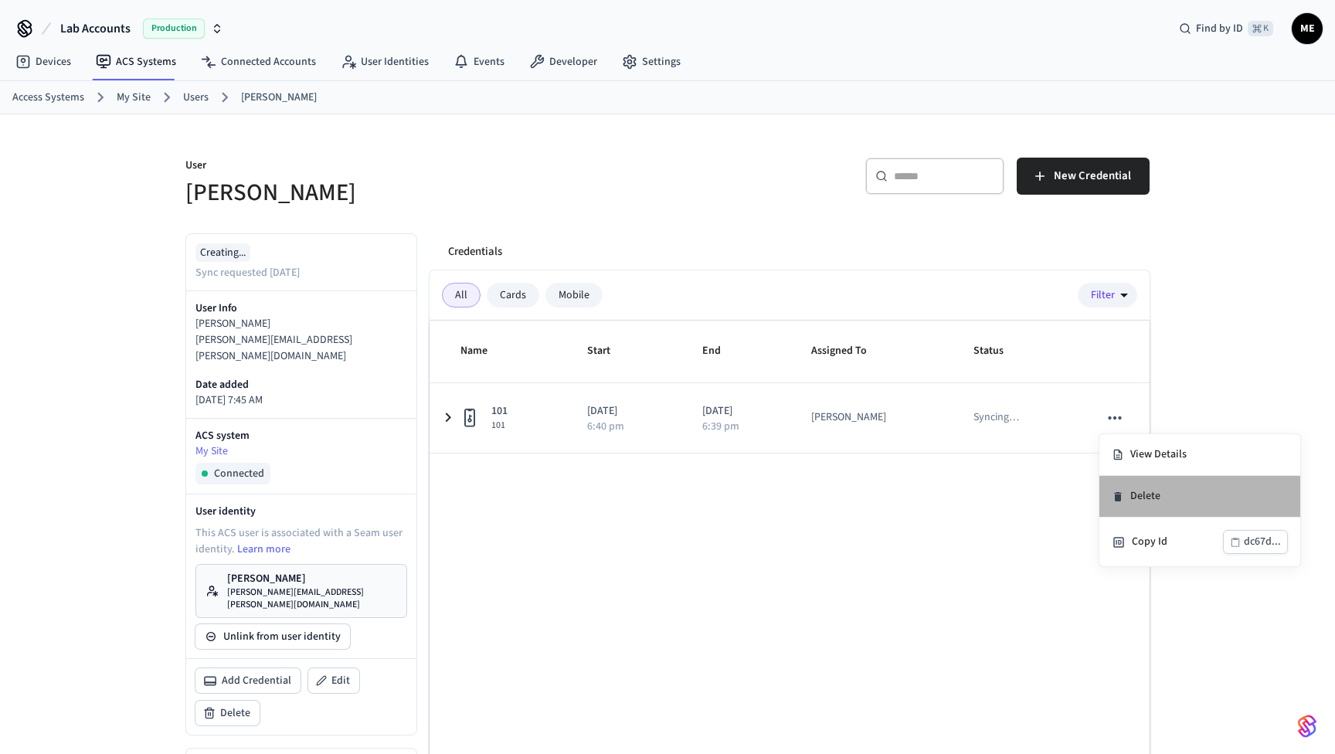
click at [1135, 493] on li "Delete" at bounding box center [1199, 497] width 201 height 42
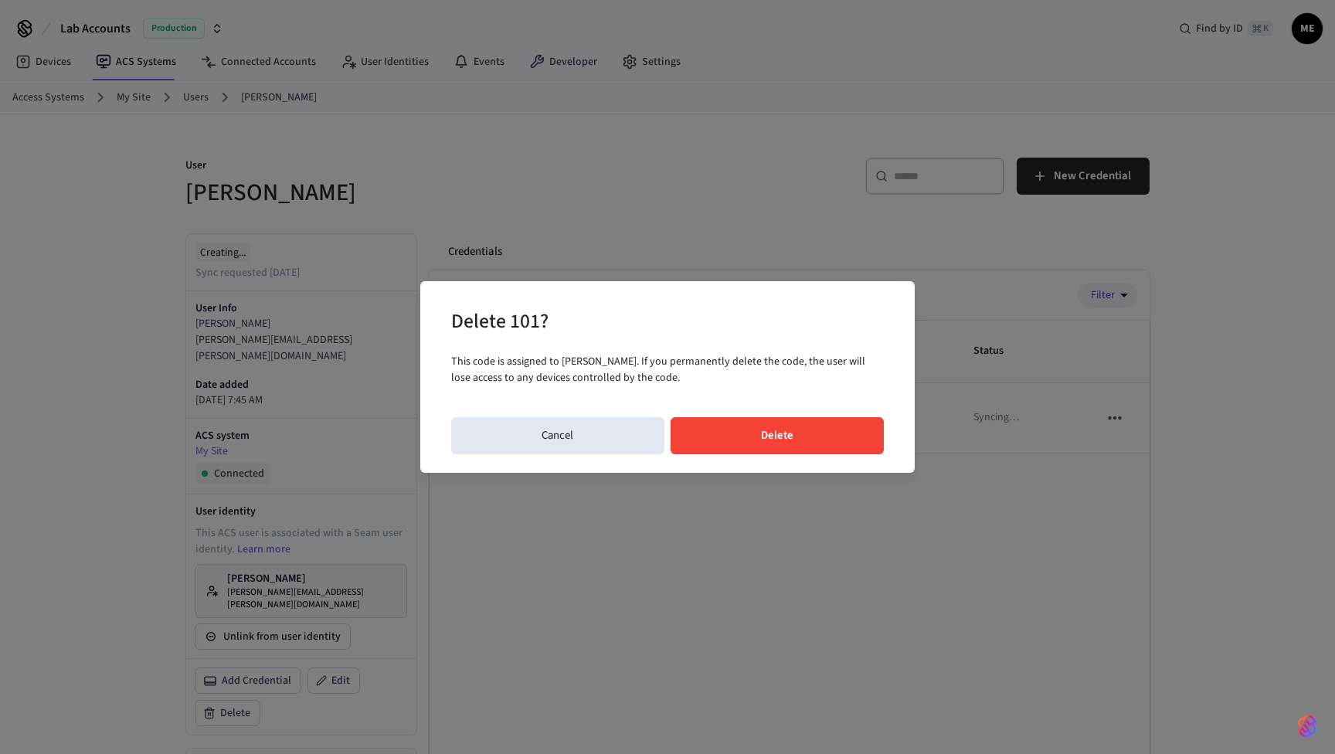
click at [812, 430] on button "Delete" at bounding box center [777, 435] width 214 height 37
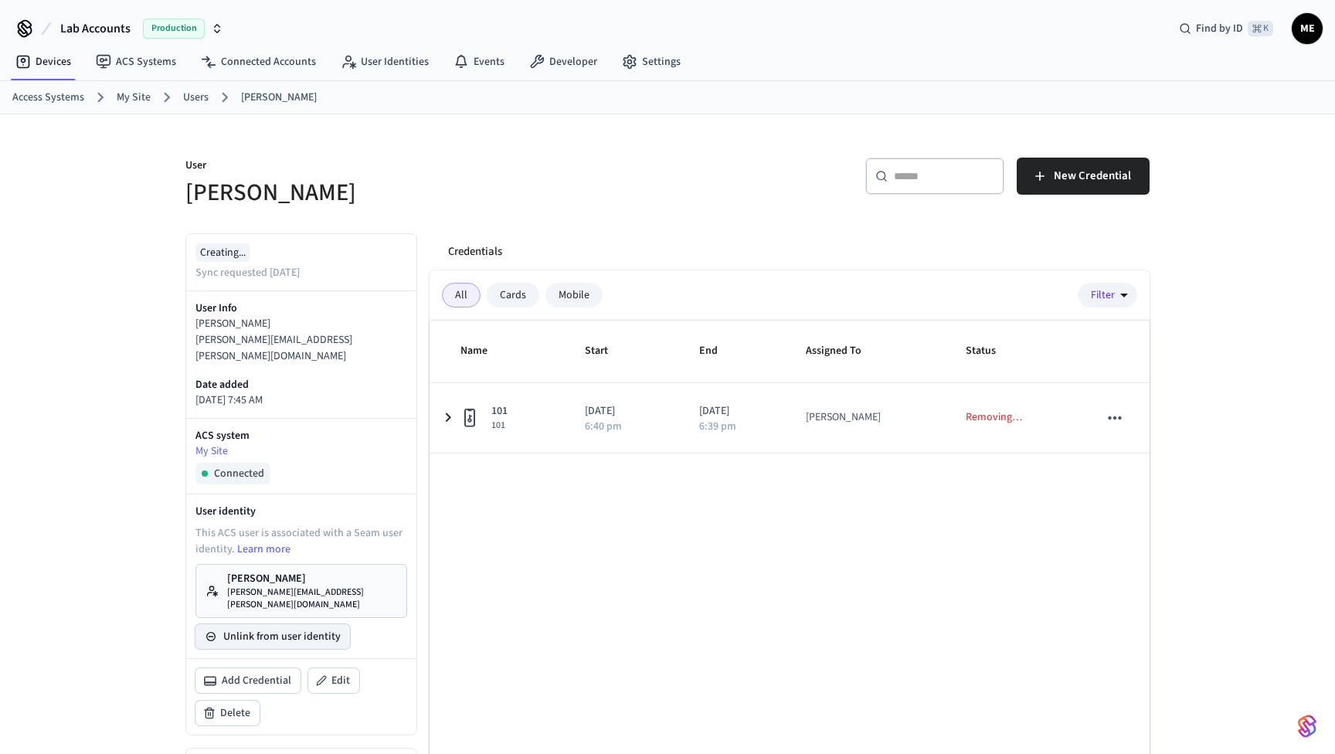
click at [286, 624] on button "Unlink from user identity" at bounding box center [272, 636] width 154 height 25
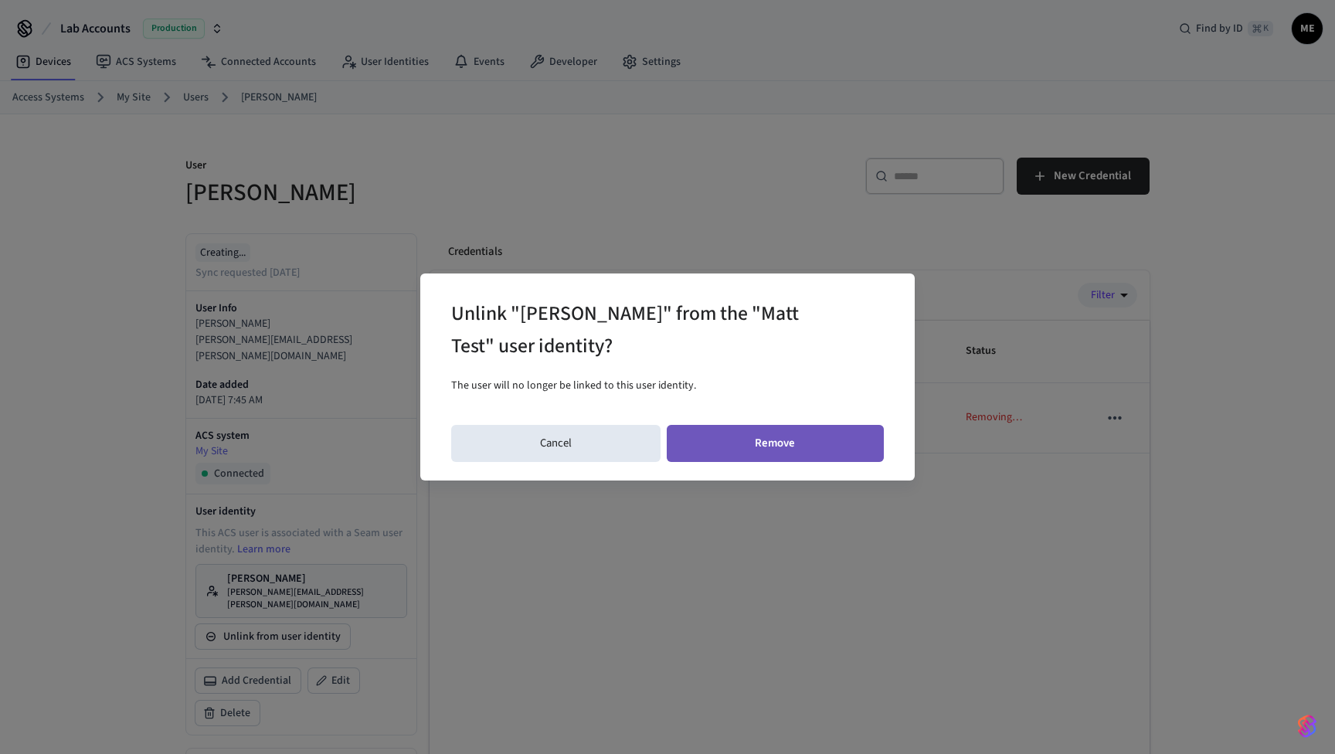
click at [802, 435] on button "Remove" at bounding box center [776, 443] width 218 height 37
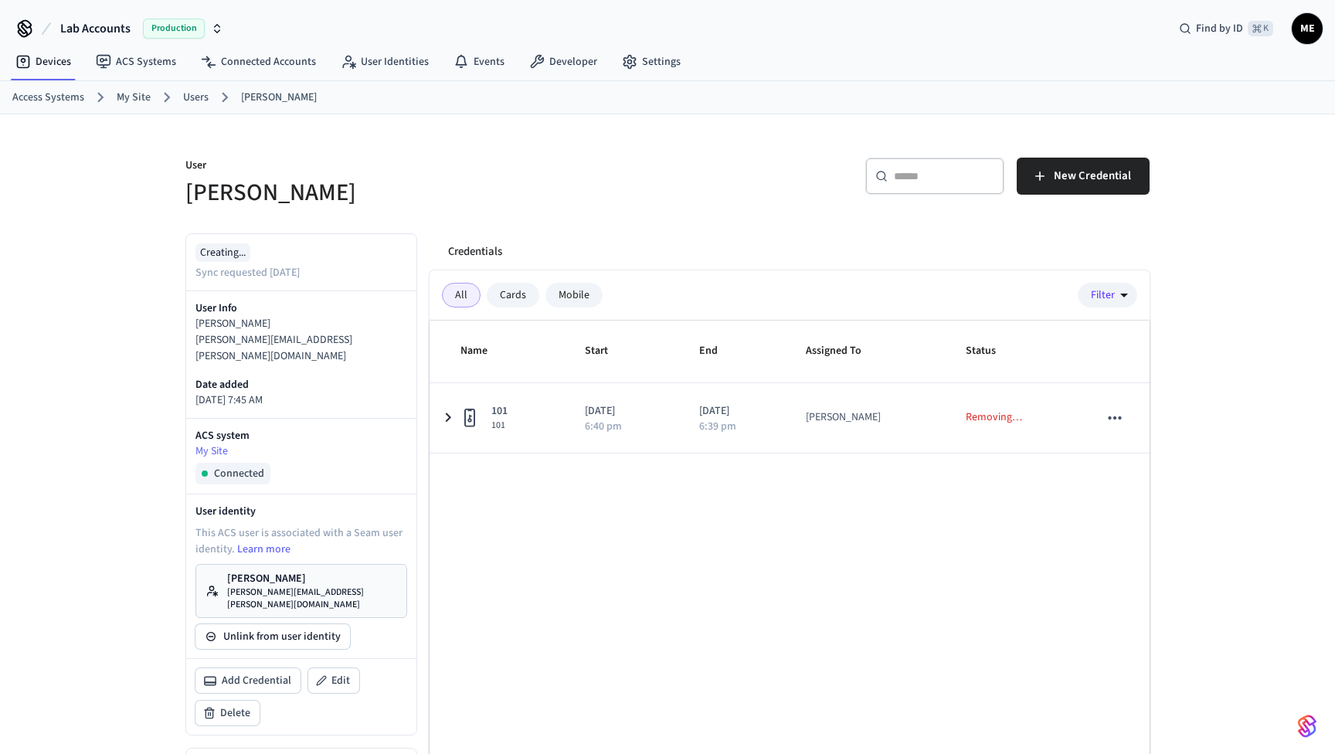
click at [266, 571] on p "[PERSON_NAME]" at bounding box center [312, 578] width 170 height 15
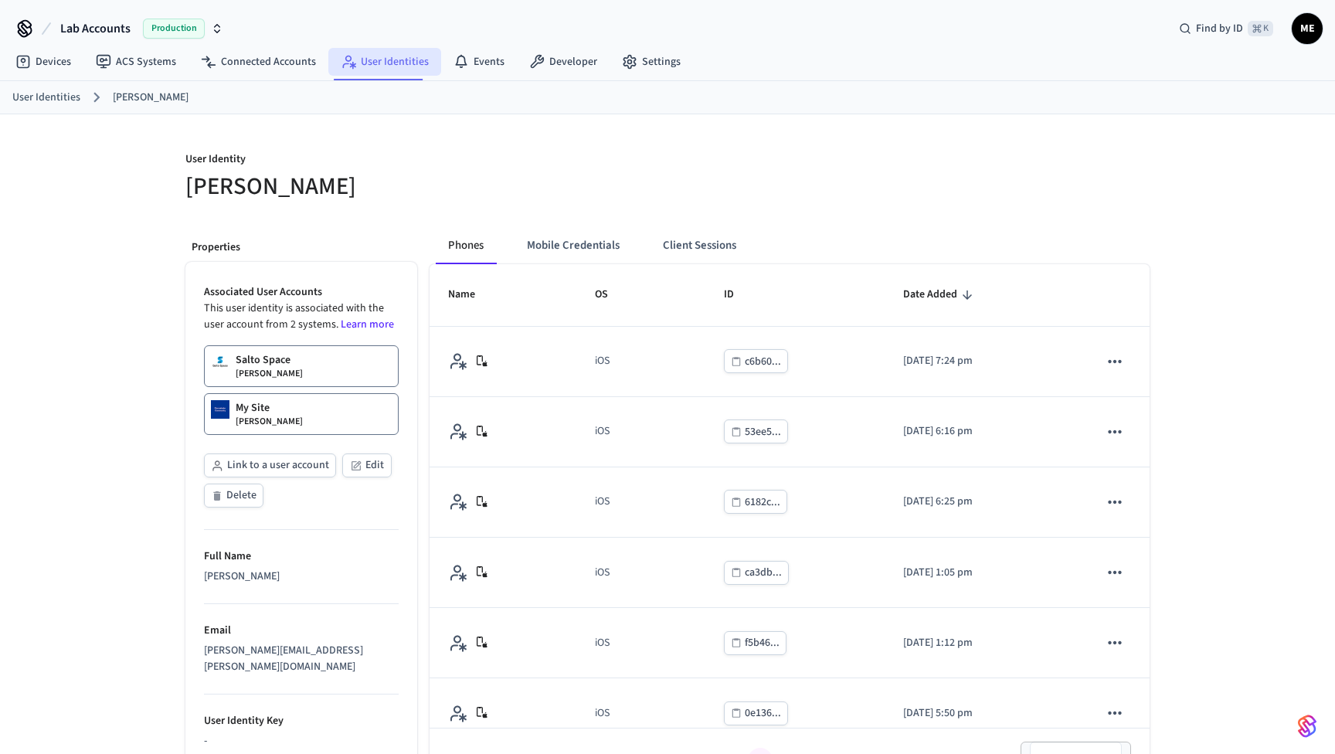
click at [365, 53] on link "User Identities" at bounding box center [384, 62] width 113 height 28
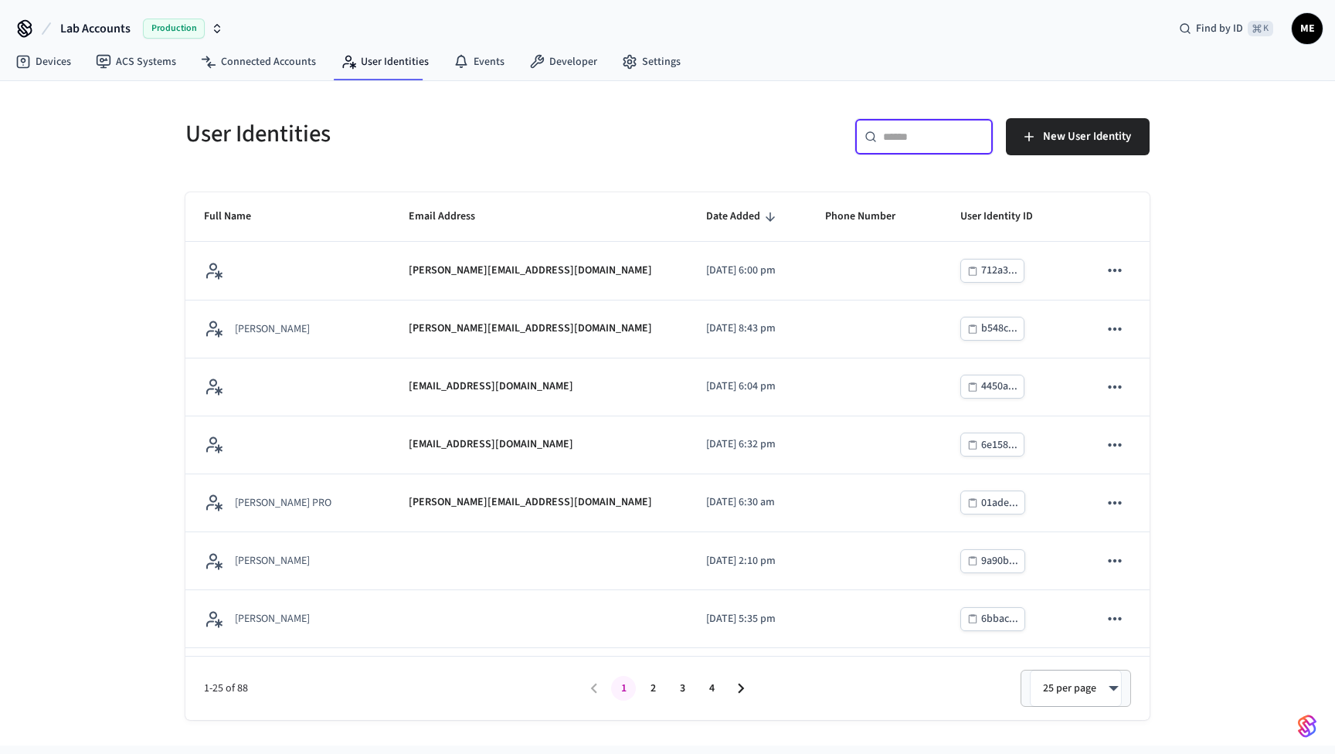
click at [892, 139] on input "text" at bounding box center [933, 136] width 100 height 15
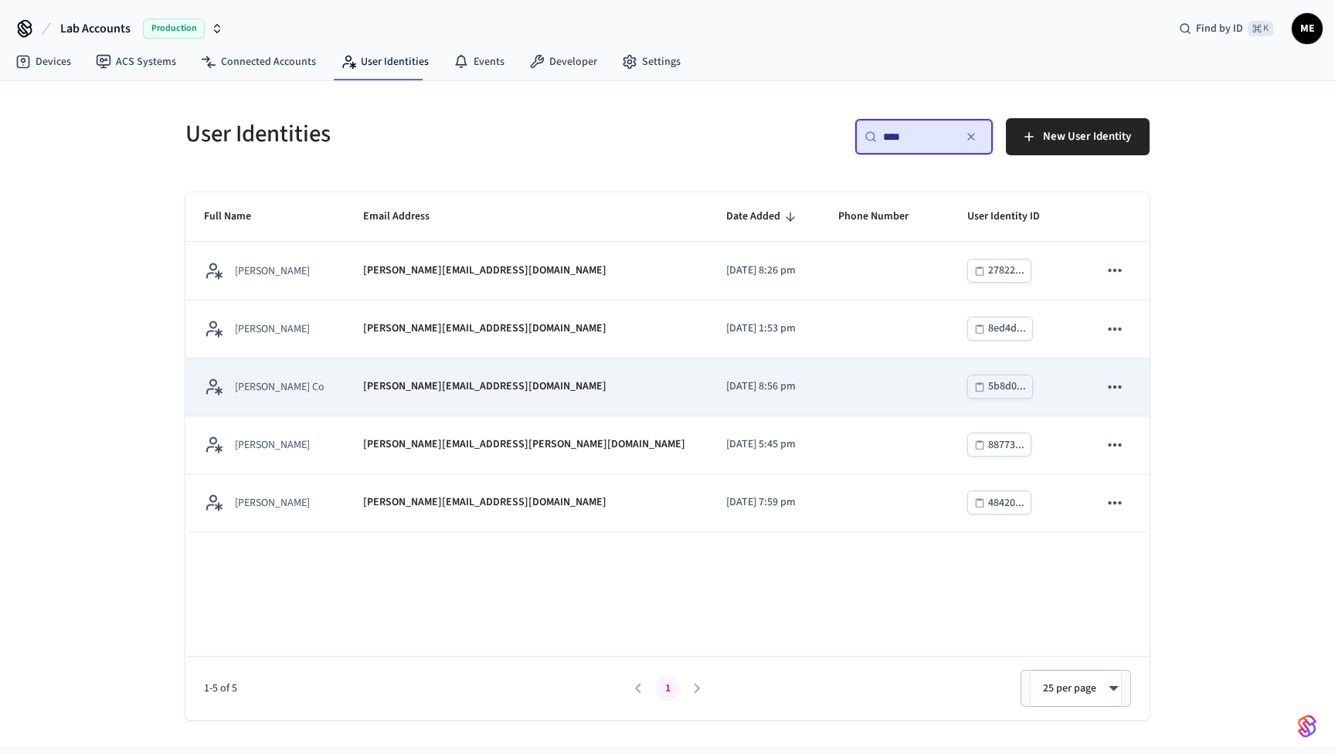
type input "****"
click at [519, 378] on div "[PERSON_NAME][EMAIL_ADDRESS][DOMAIN_NAME]" at bounding box center [526, 386] width 326 height 16
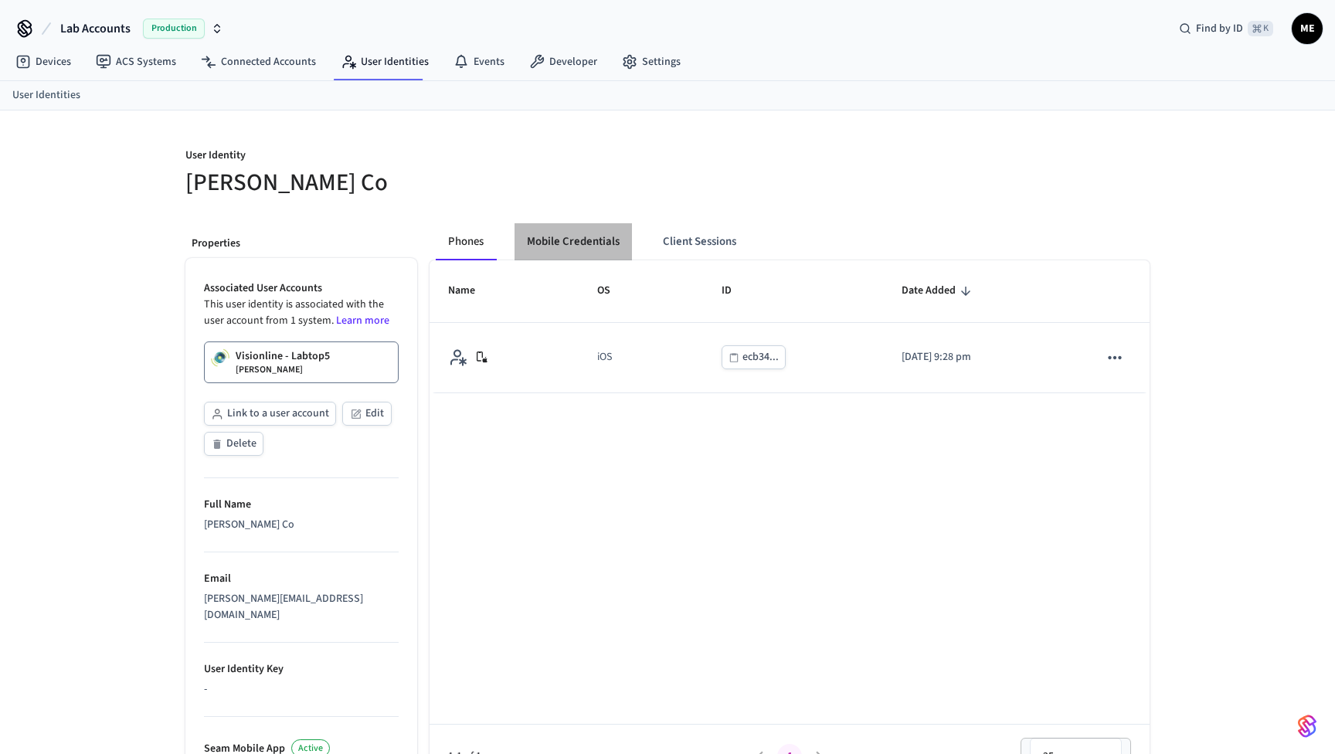
click at [592, 236] on button "Mobile Credentials" at bounding box center [572, 241] width 117 height 37
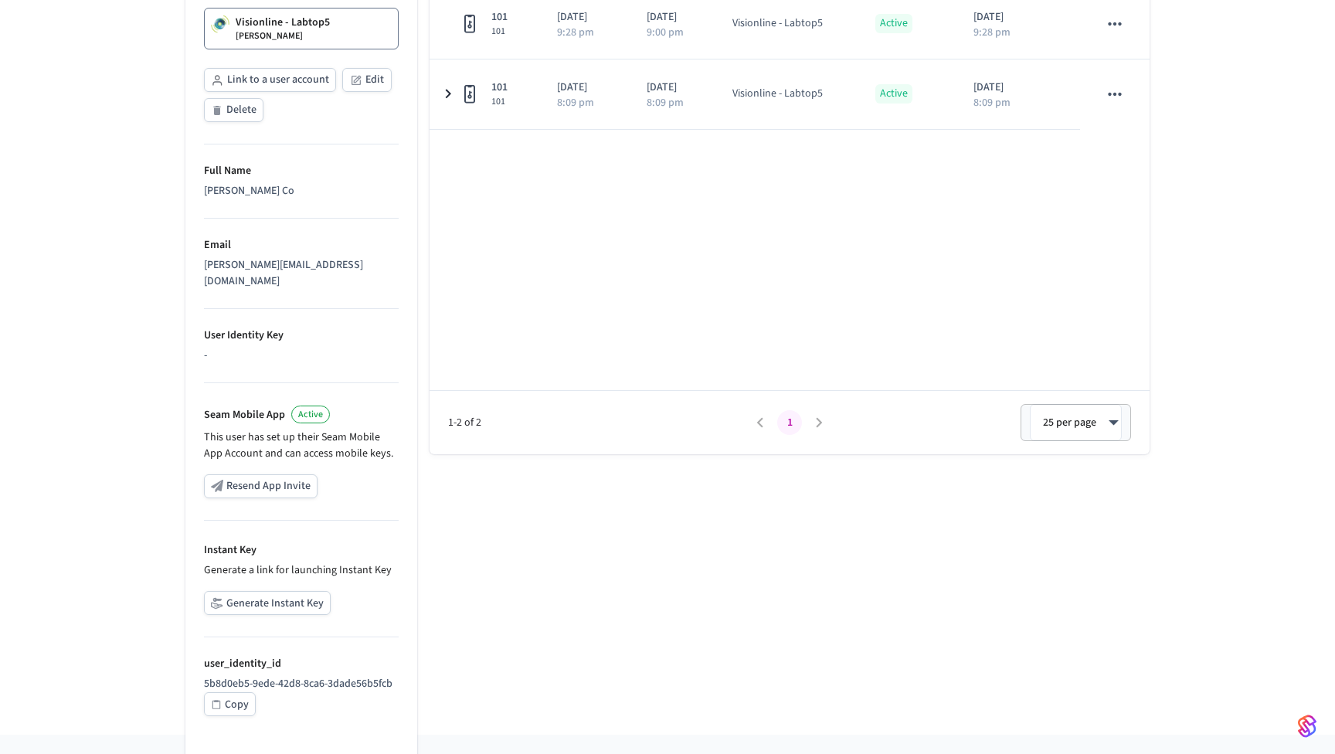
scroll to position [333, 0]
click at [272, 595] on button "Generate Instant Key" at bounding box center [267, 604] width 127 height 24
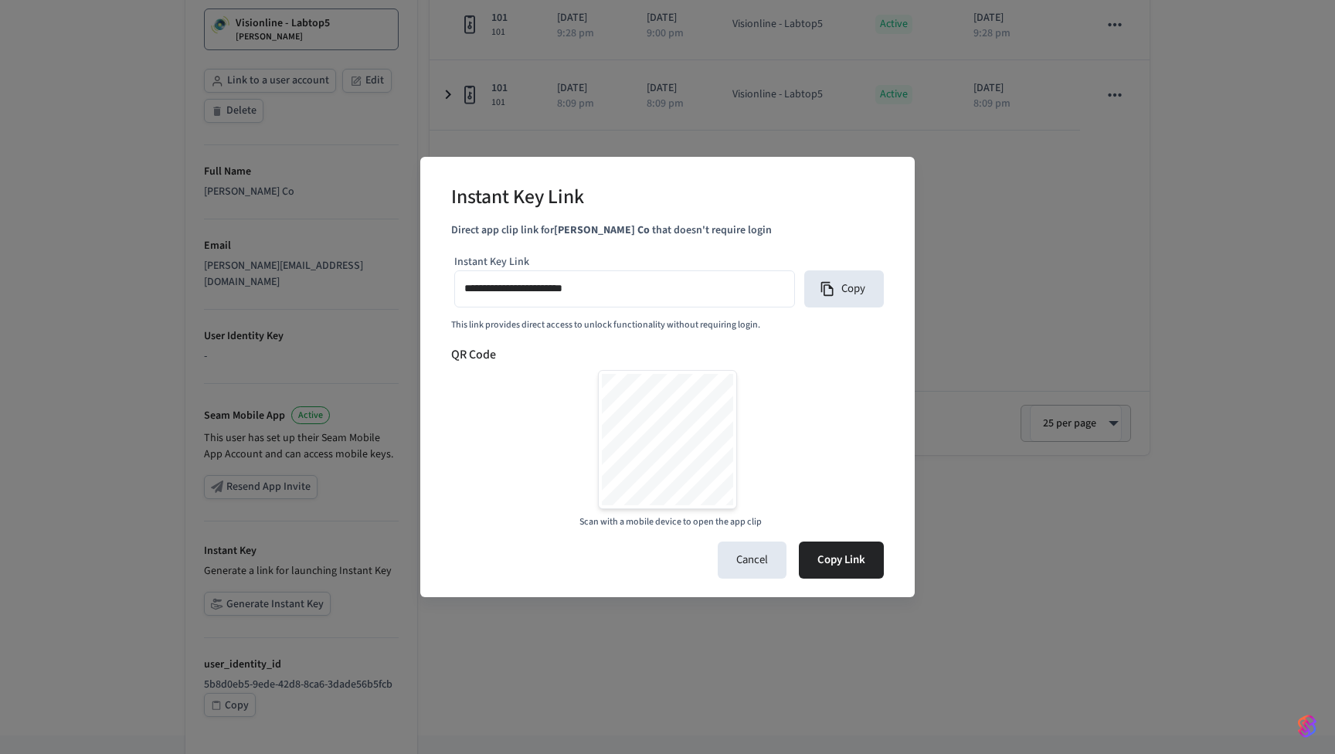
click at [757, 628] on div "**********" at bounding box center [667, 377] width 1335 height 754
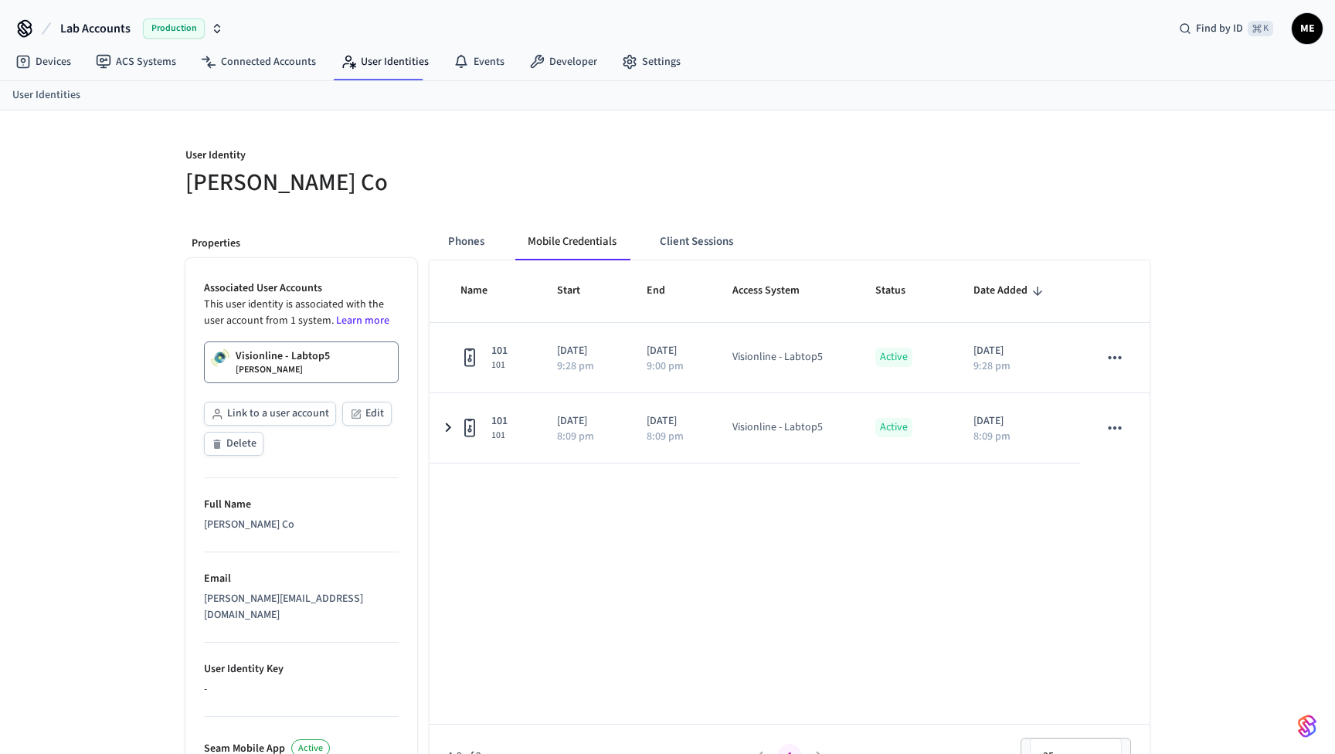
scroll to position [0, 0]
